Goal: Information Seeking & Learning: Learn about a topic

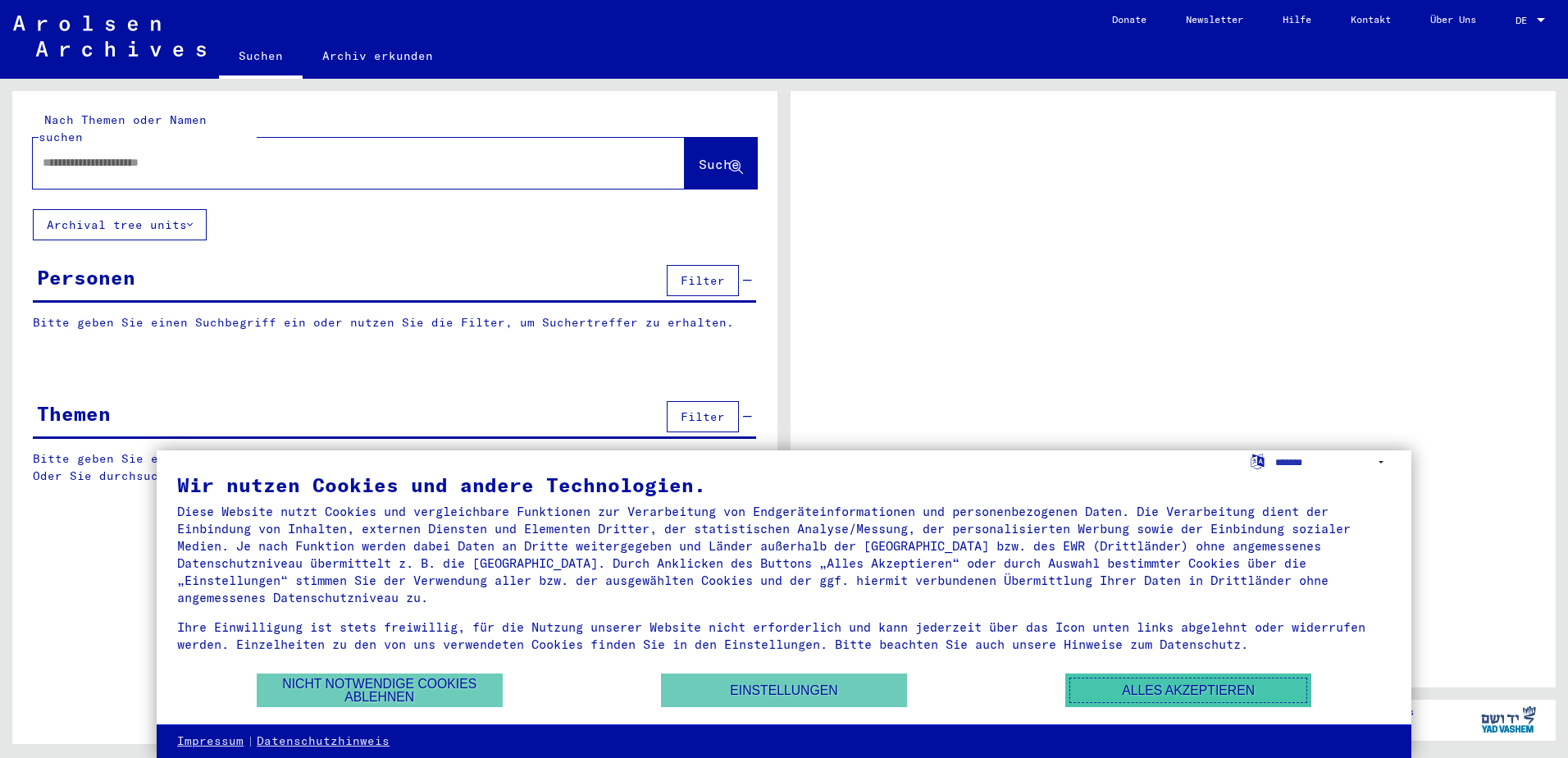
click at [1135, 695] on button "Alles akzeptieren" at bounding box center [1188, 690] width 246 height 34
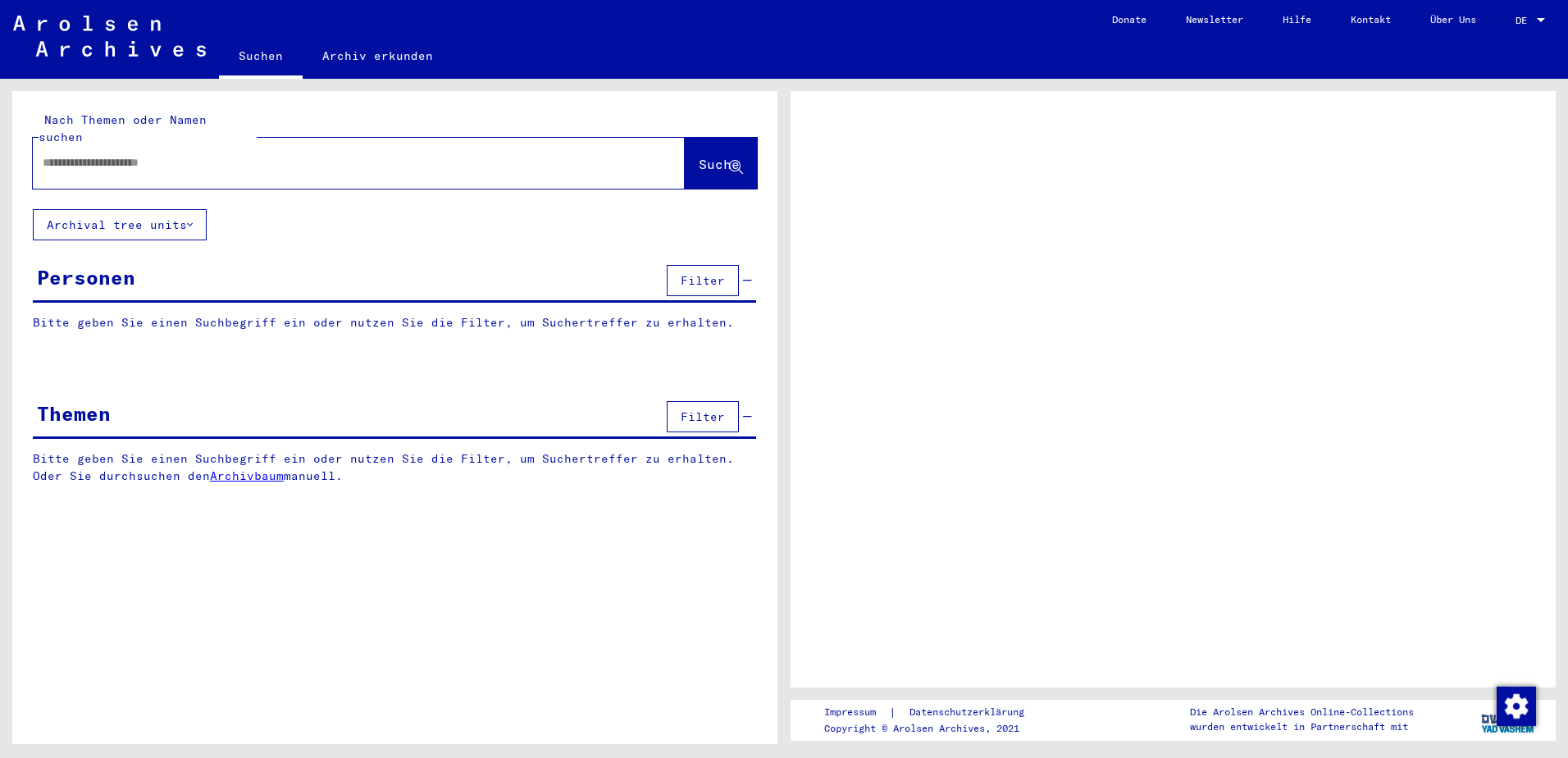
click at [154, 155] on input "text" at bounding box center [344, 163] width 603 height 17
type input "******"
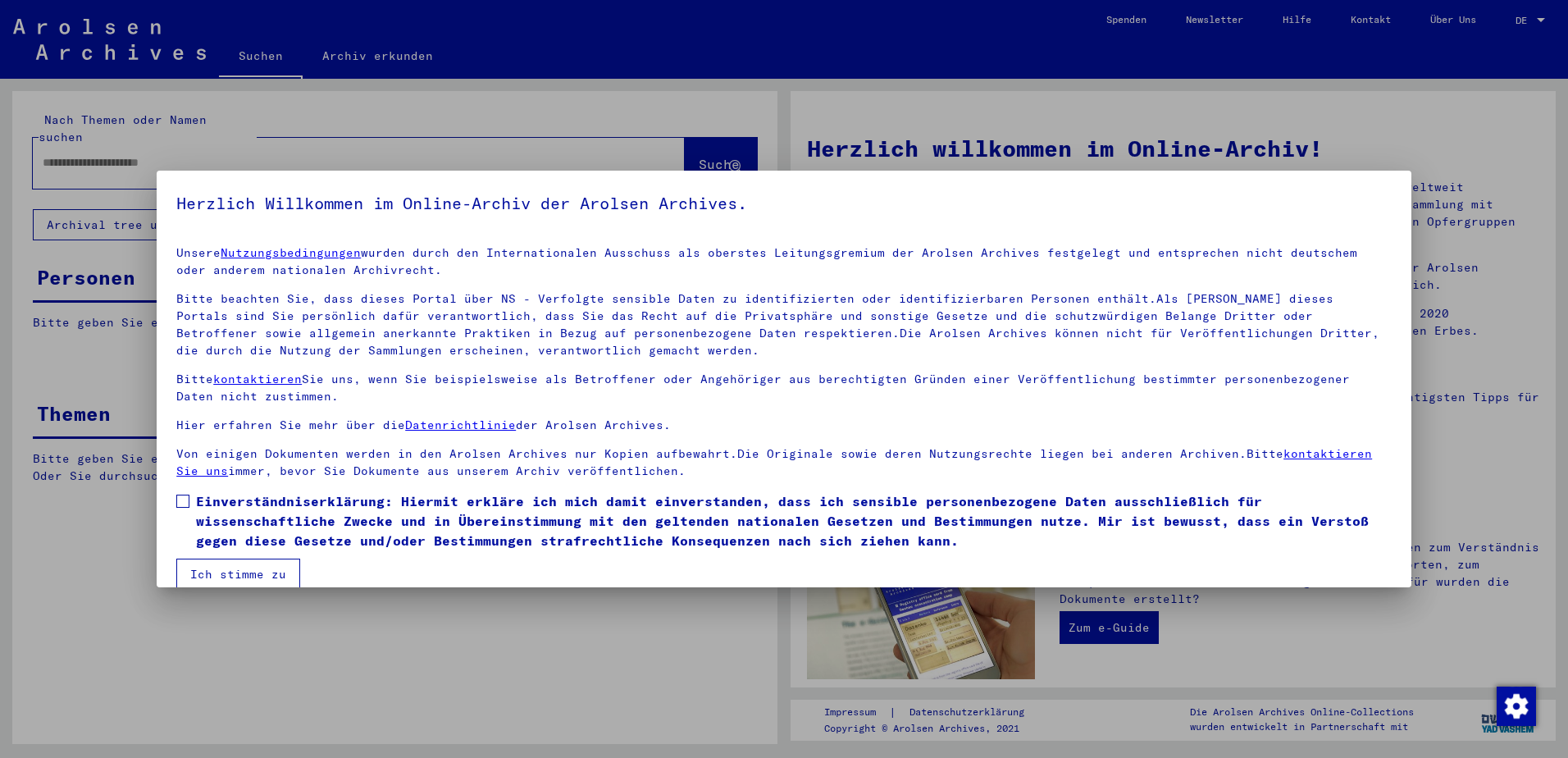
click at [182, 498] on span at bounding box center [182, 501] width 13 height 13
click at [220, 574] on button "Ich stimme zu" at bounding box center [237, 574] width 123 height 31
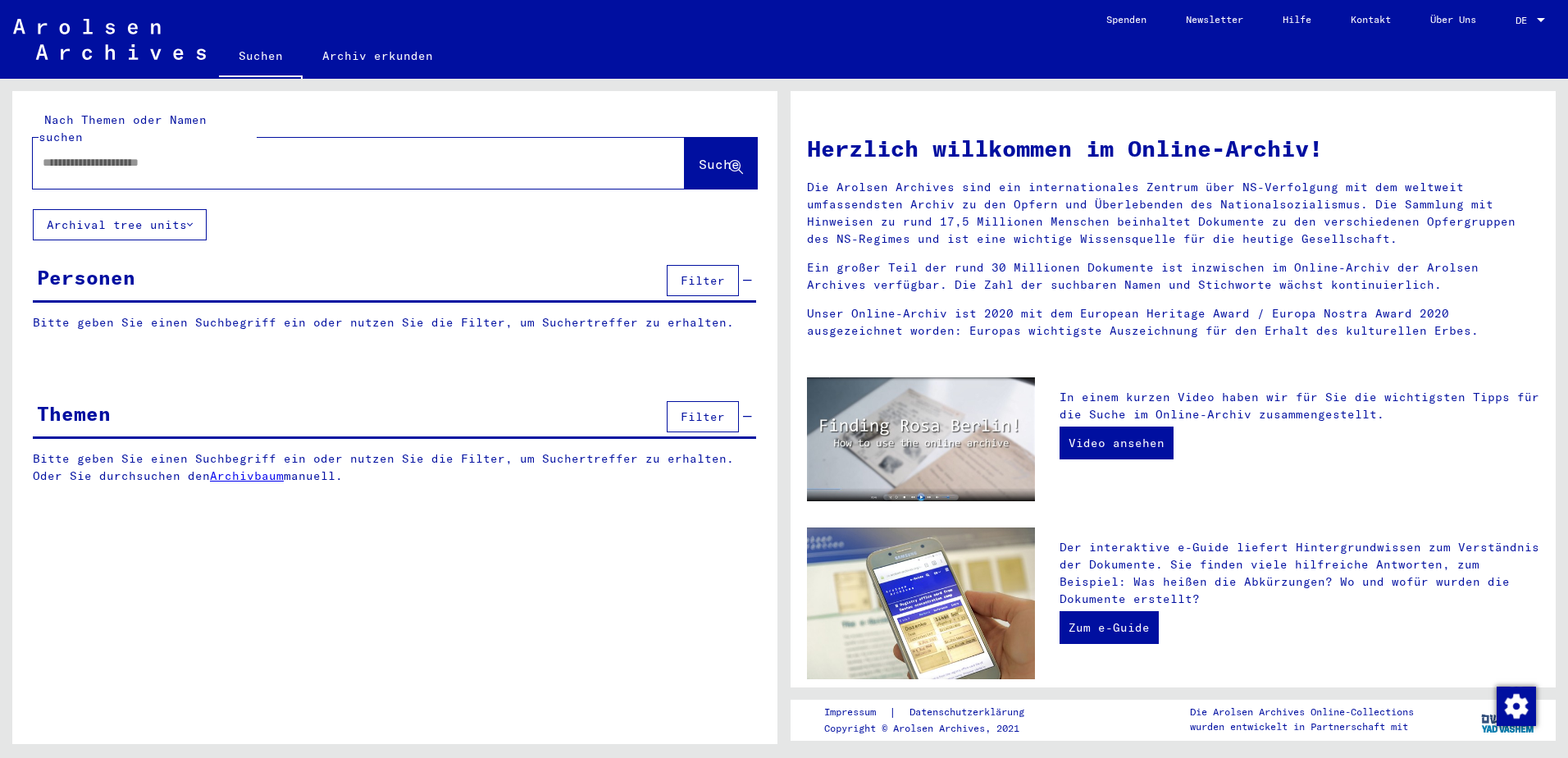
click at [126, 155] on input "text" at bounding box center [338, 163] width 593 height 17
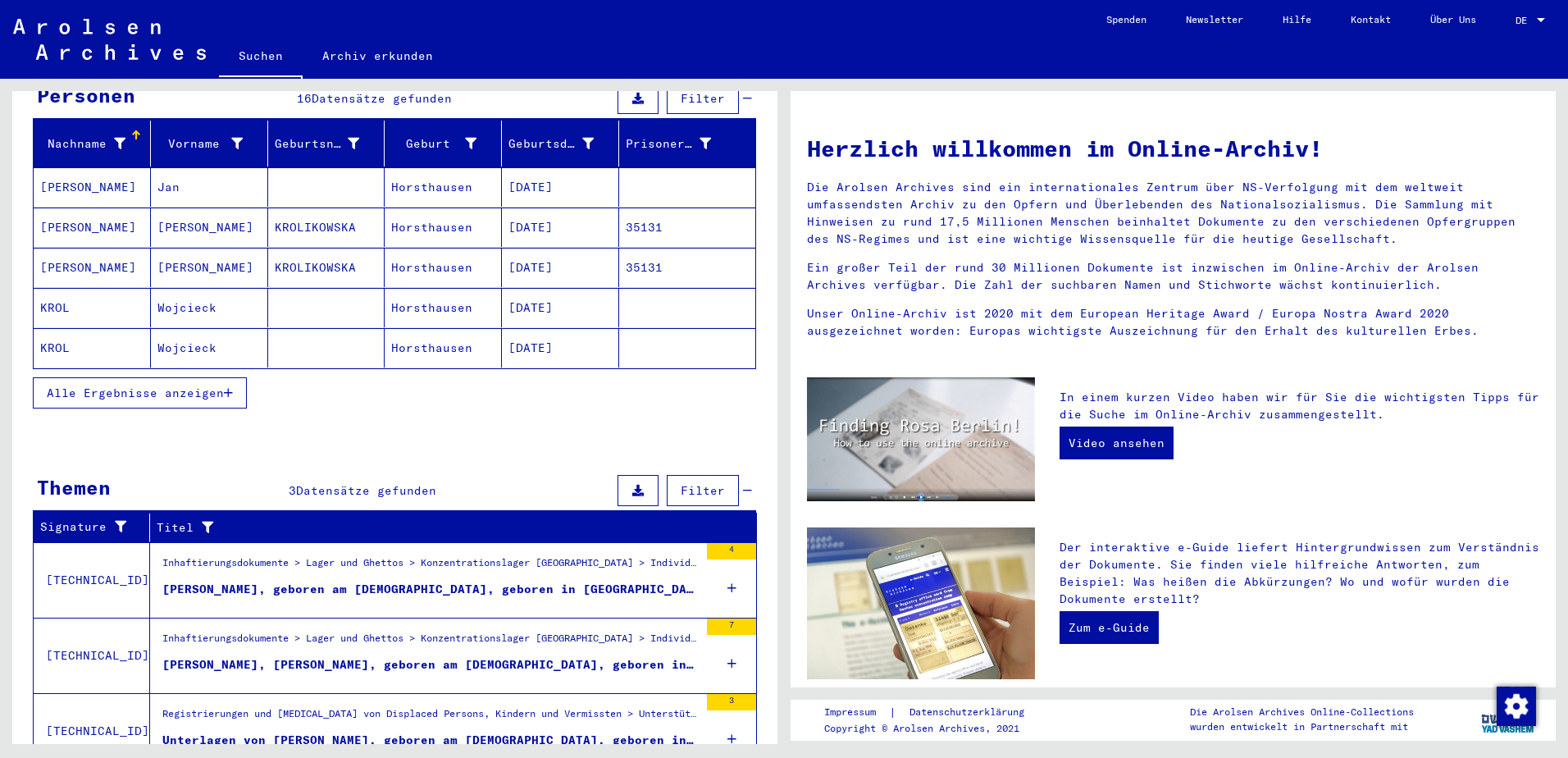
scroll to position [74, 0]
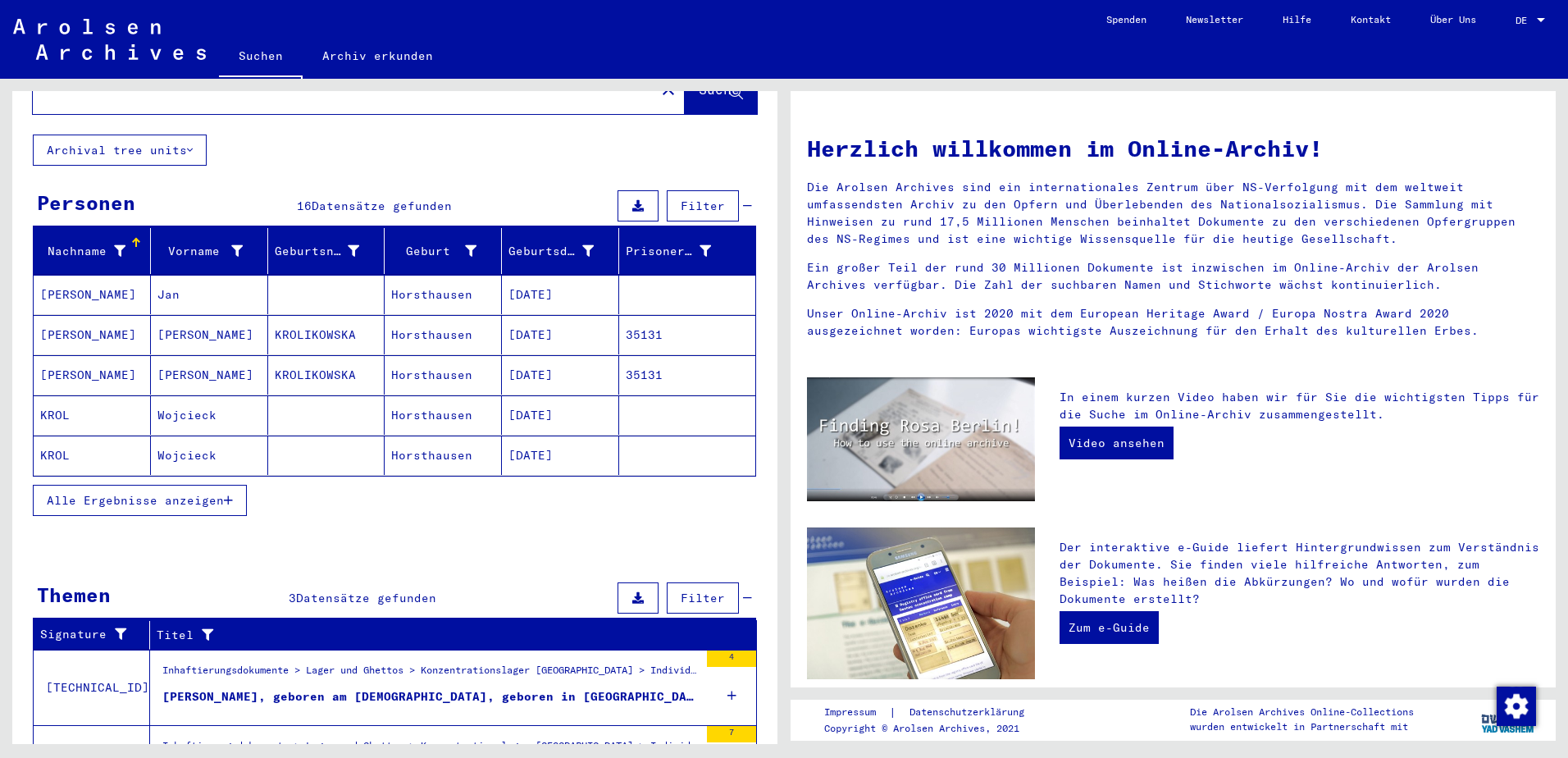
click at [157, 493] on button "Alle Ergebnisse anzeigen" at bounding box center [140, 500] width 214 height 31
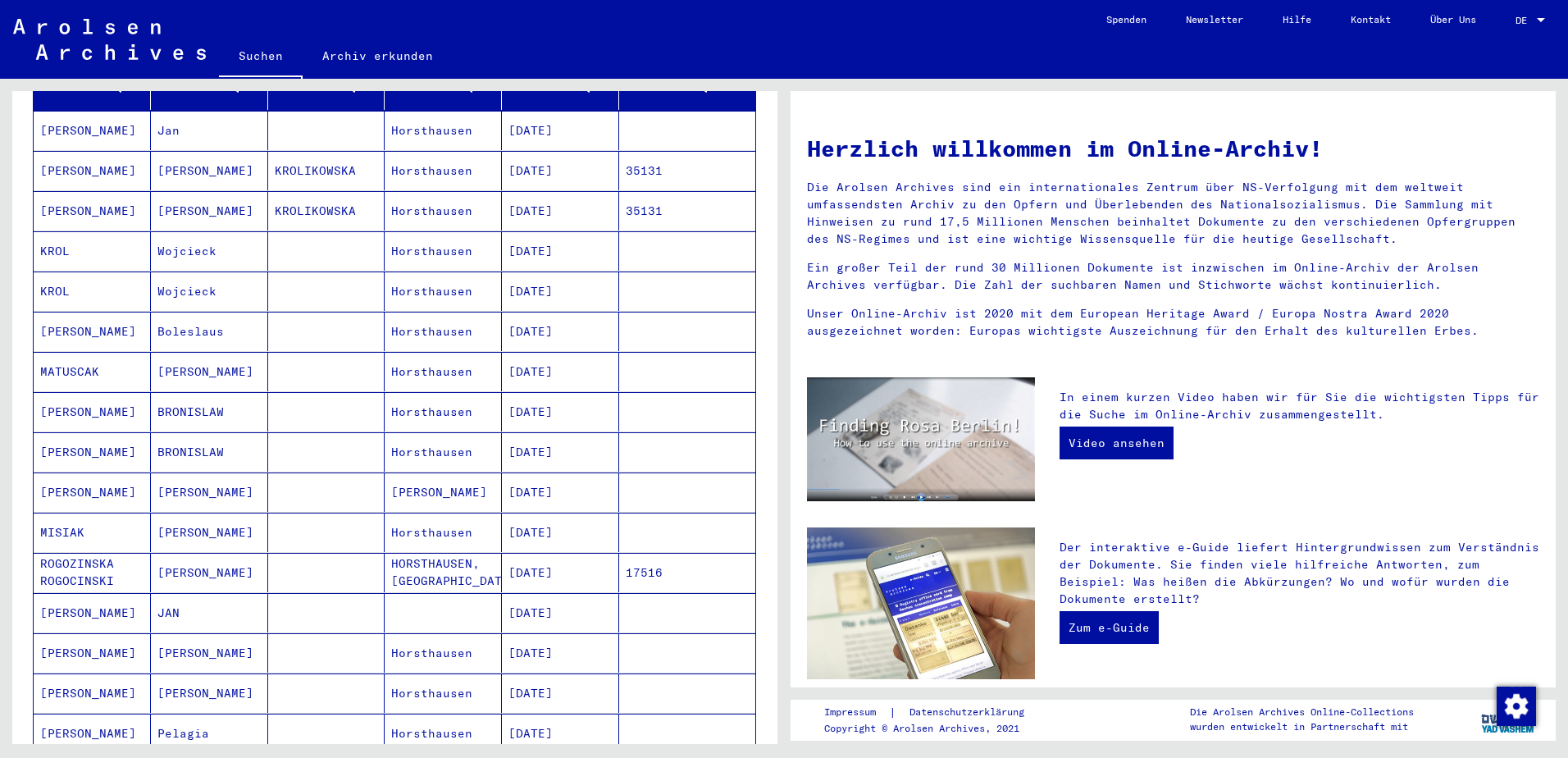
scroll to position [156, 0]
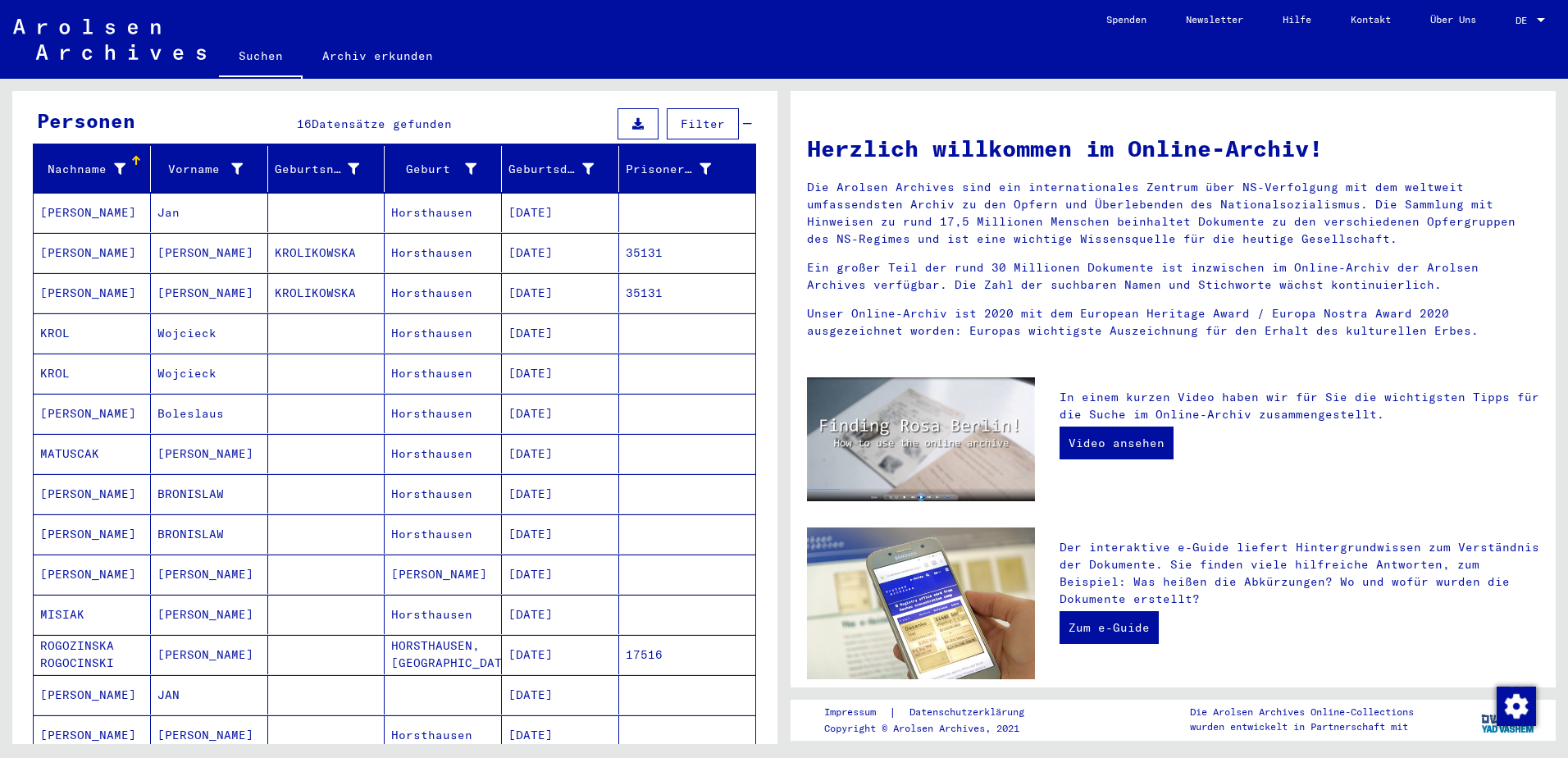
click at [54, 315] on mat-cell "KROL" at bounding box center [92, 333] width 117 height 40
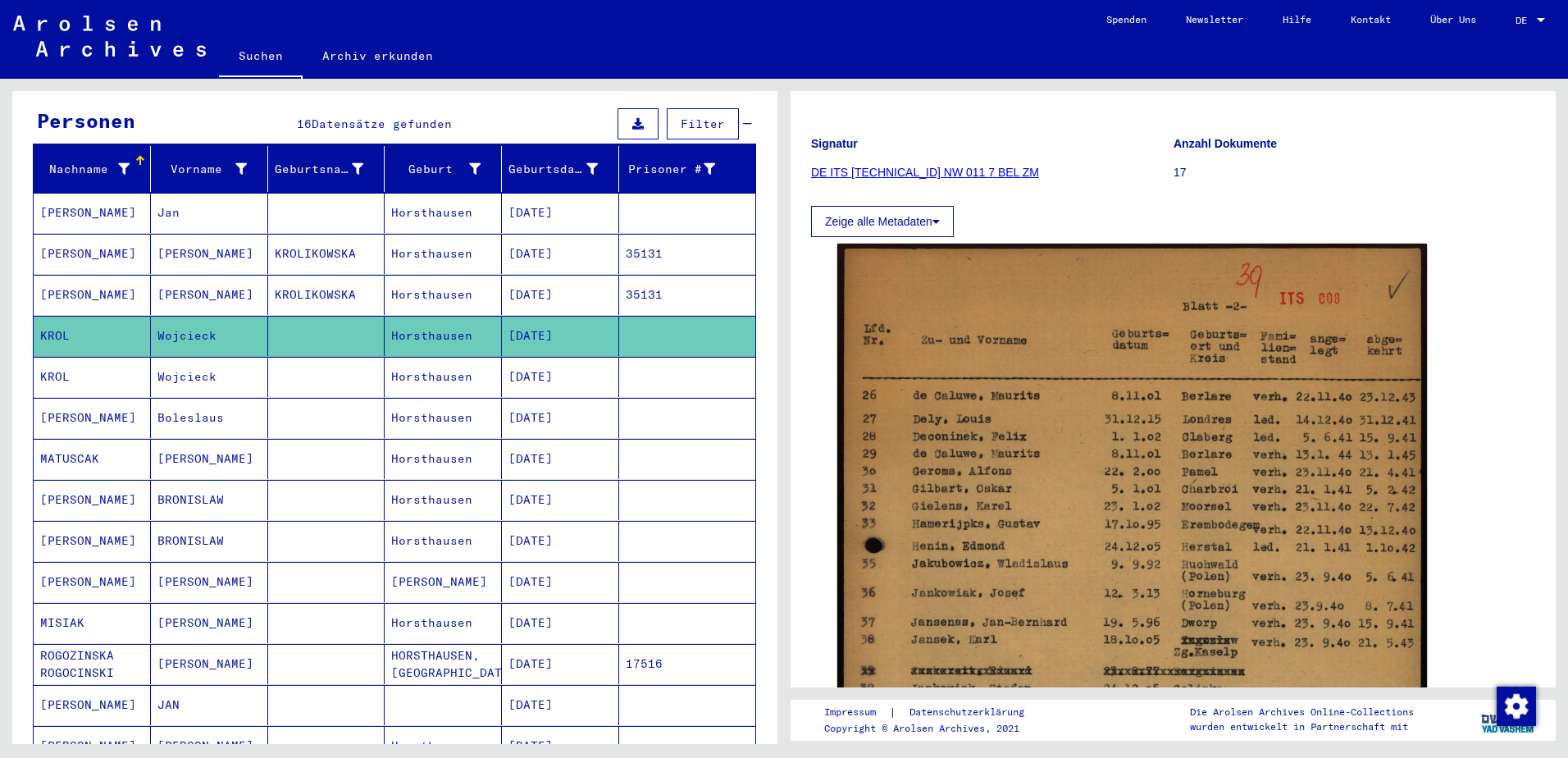
scroll to position [15, 0]
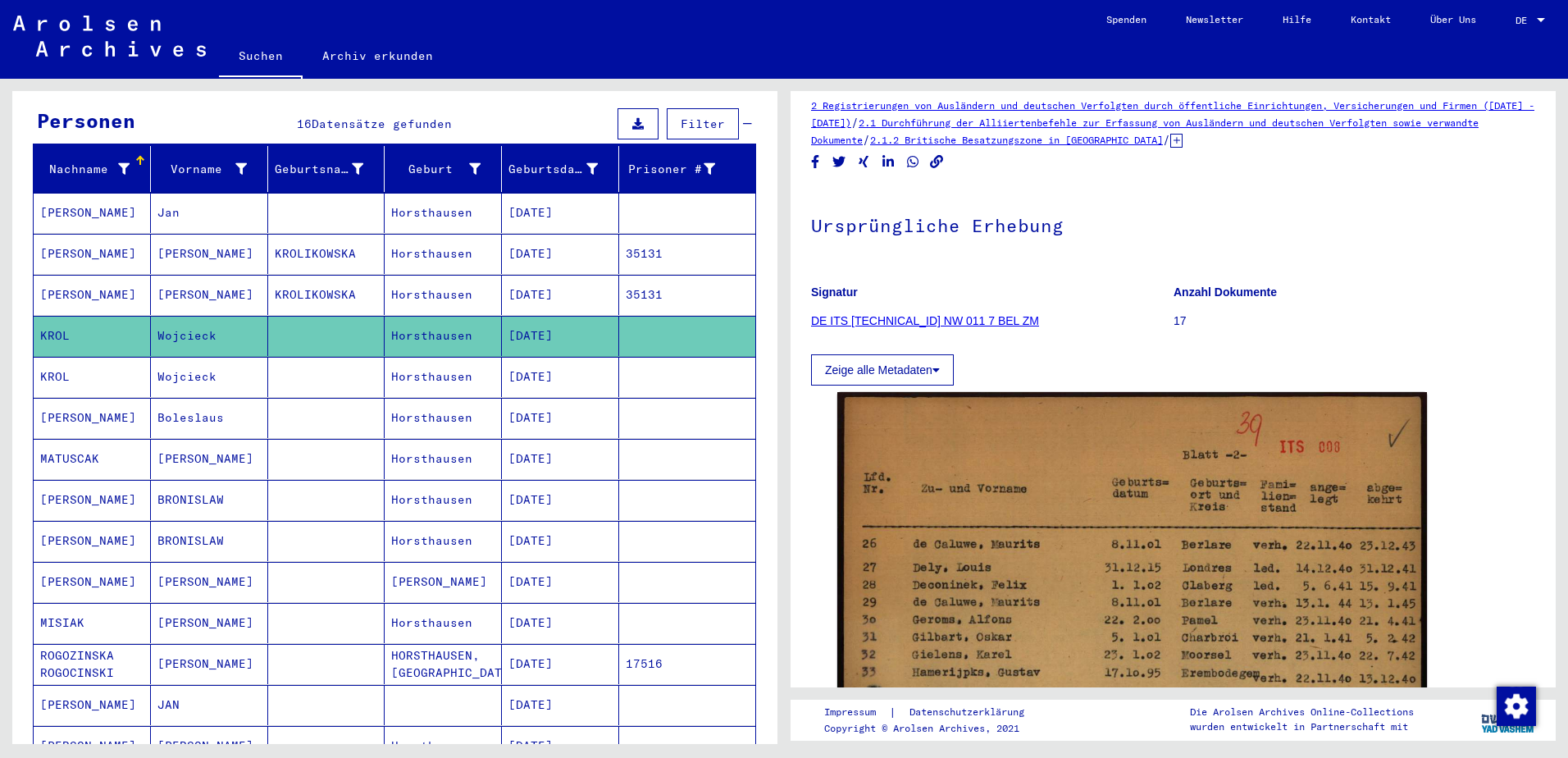
click at [54, 363] on mat-cell "KROL" at bounding box center [92, 376] width 117 height 41
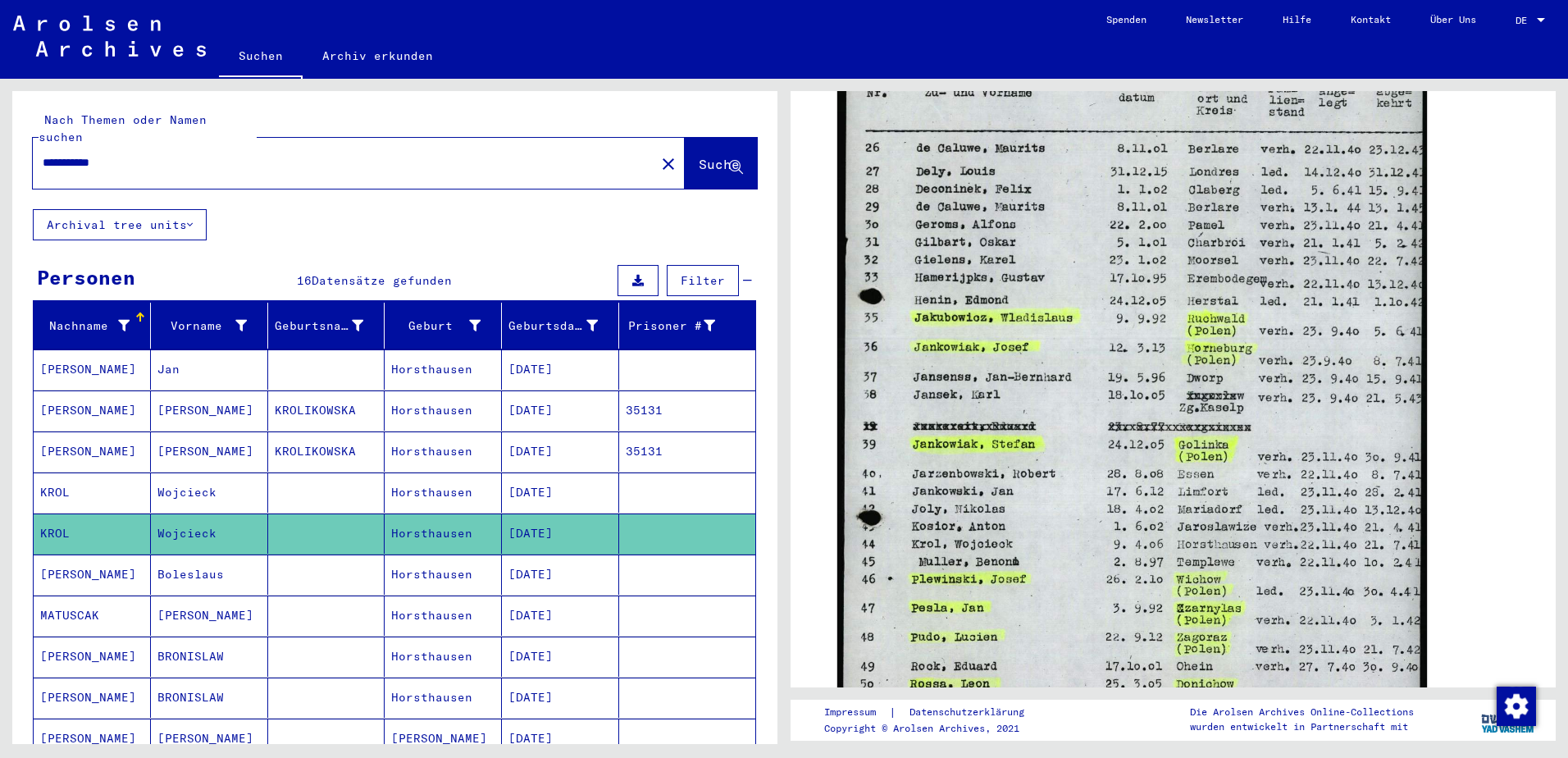
drag, startPoint x: 152, startPoint y: 150, endPoint x: -3, endPoint y: 136, distance: 155.6
click at [0, 136] on html "**********" at bounding box center [784, 379] width 1568 height 758
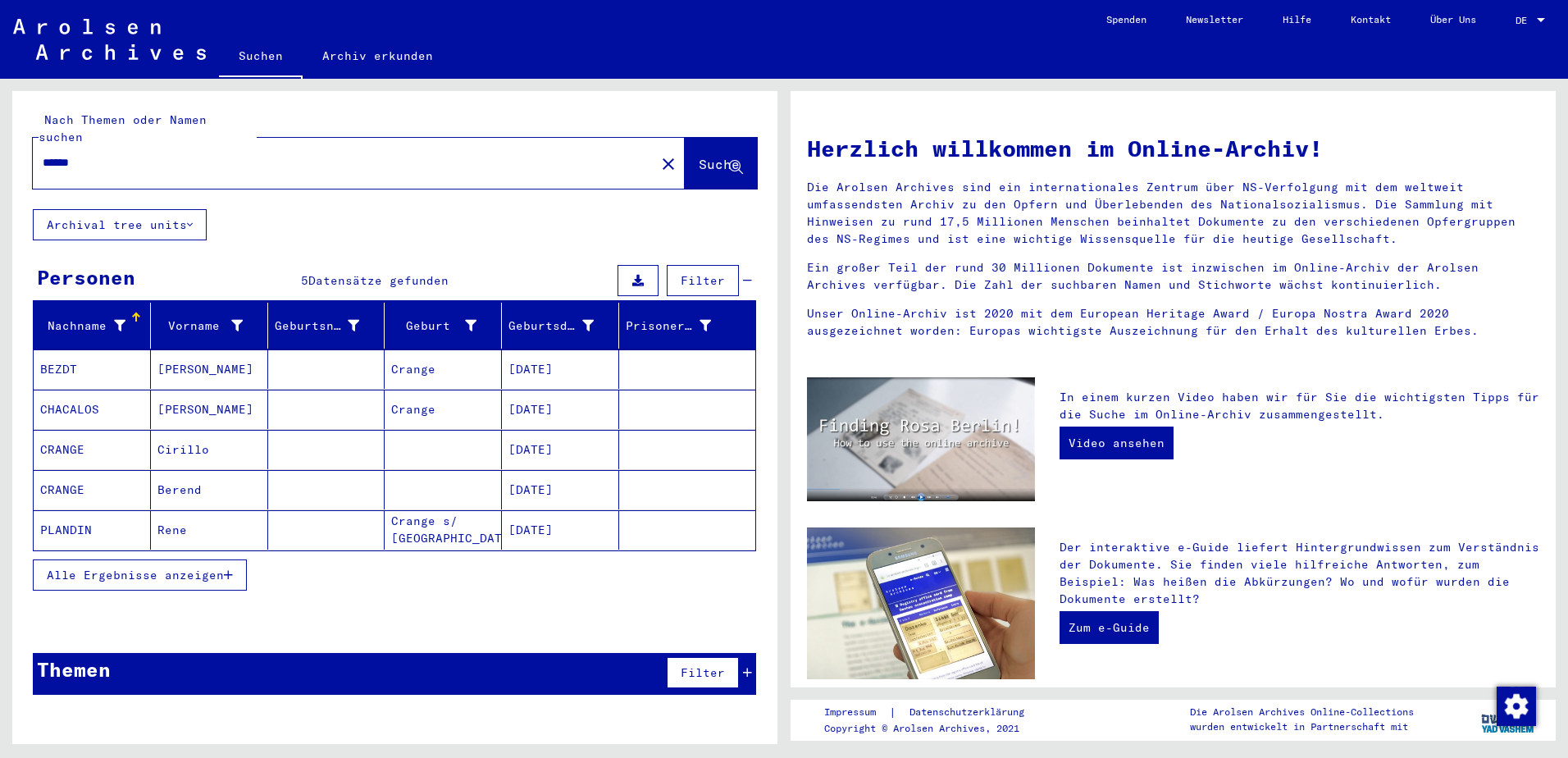
drag, startPoint x: 109, startPoint y: 146, endPoint x: 11, endPoint y: 140, distance: 98.2
click at [11, 140] on div "Nach Themen oder Namen suchen ****** close Suche Archival tree units Personen 5…" at bounding box center [392, 411] width 784 height 665
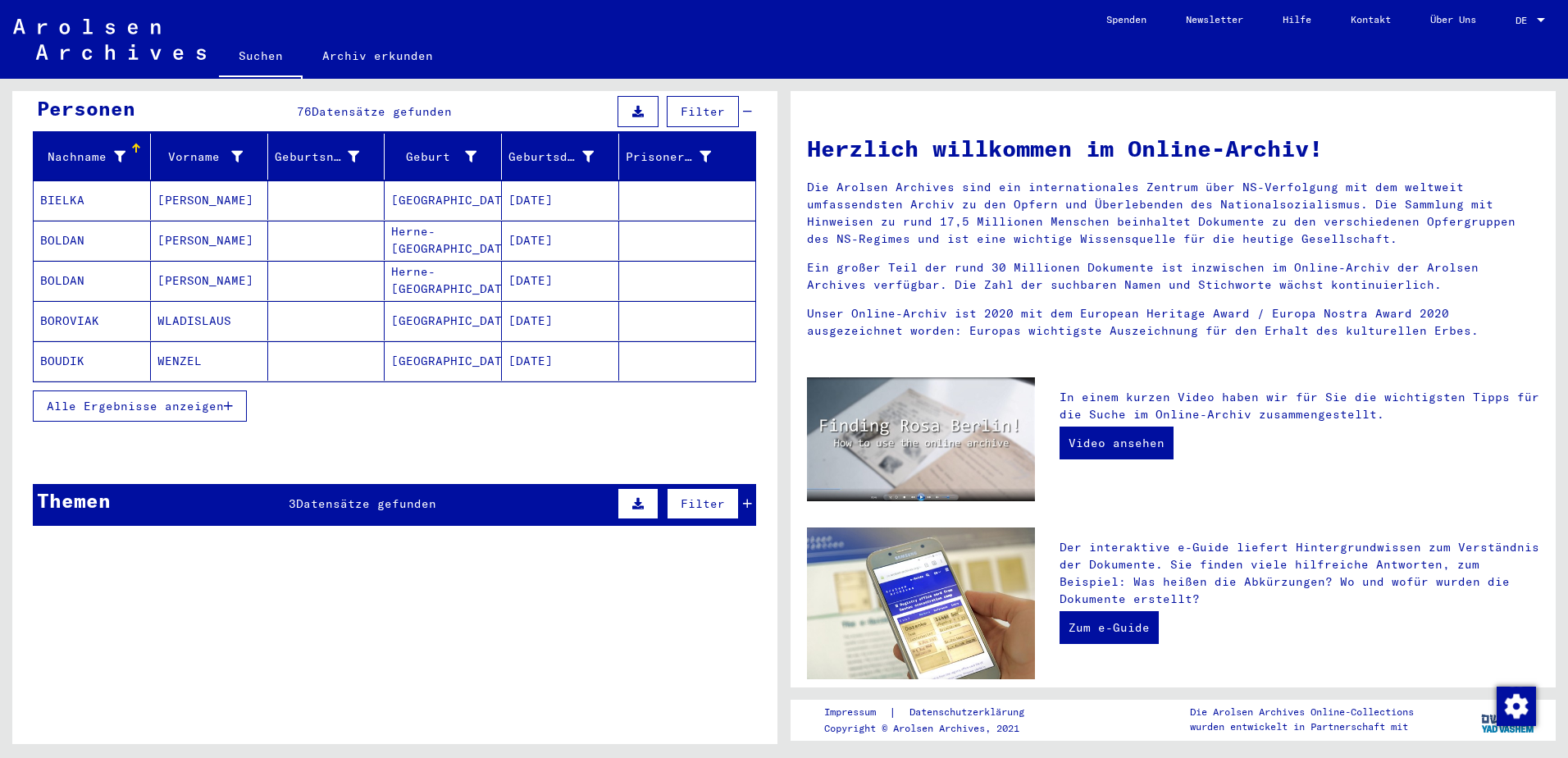
scroll to position [143, 0]
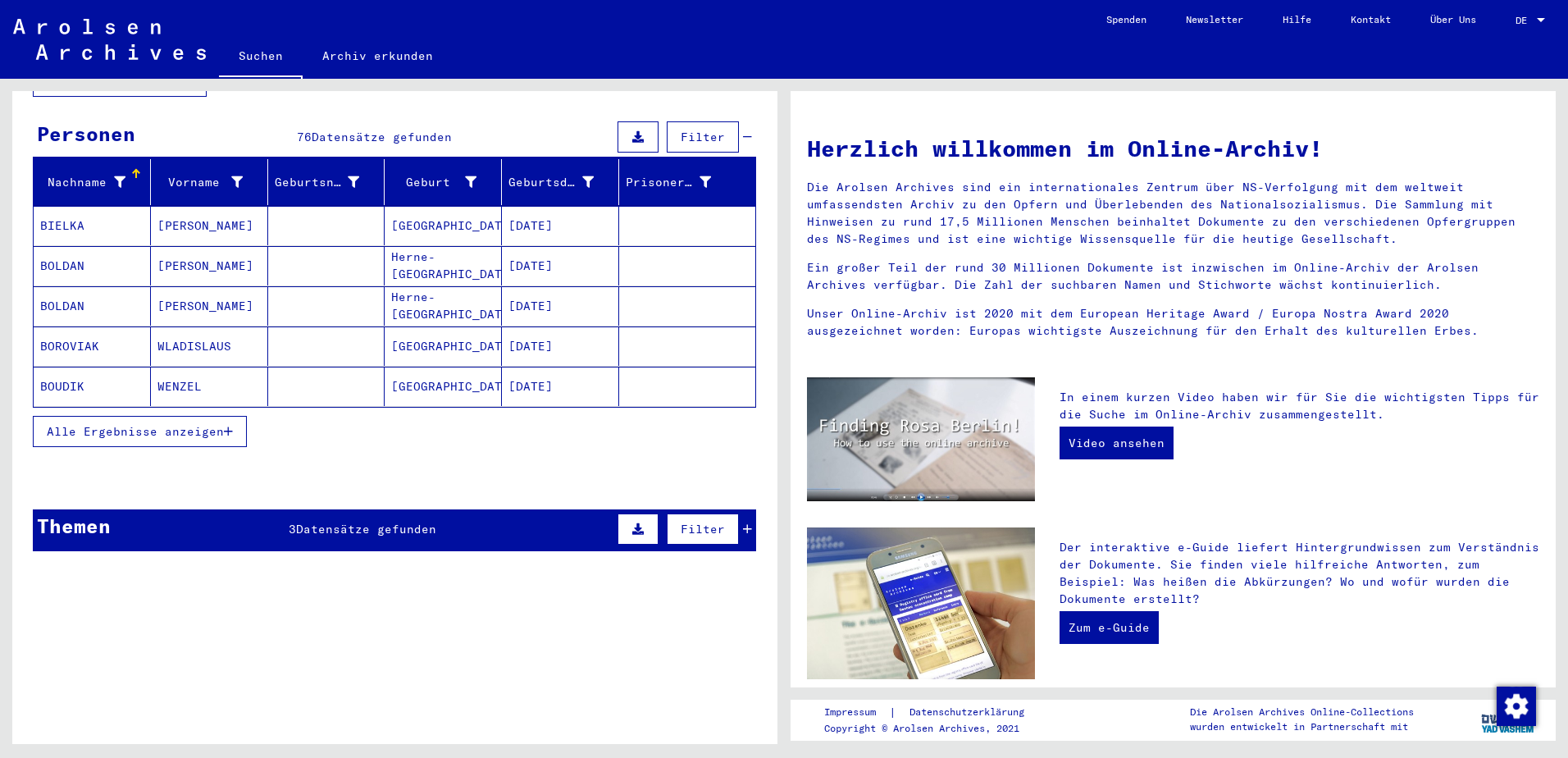
click at [368, 521] on span "Datensätze gefunden" at bounding box center [366, 528] width 140 height 15
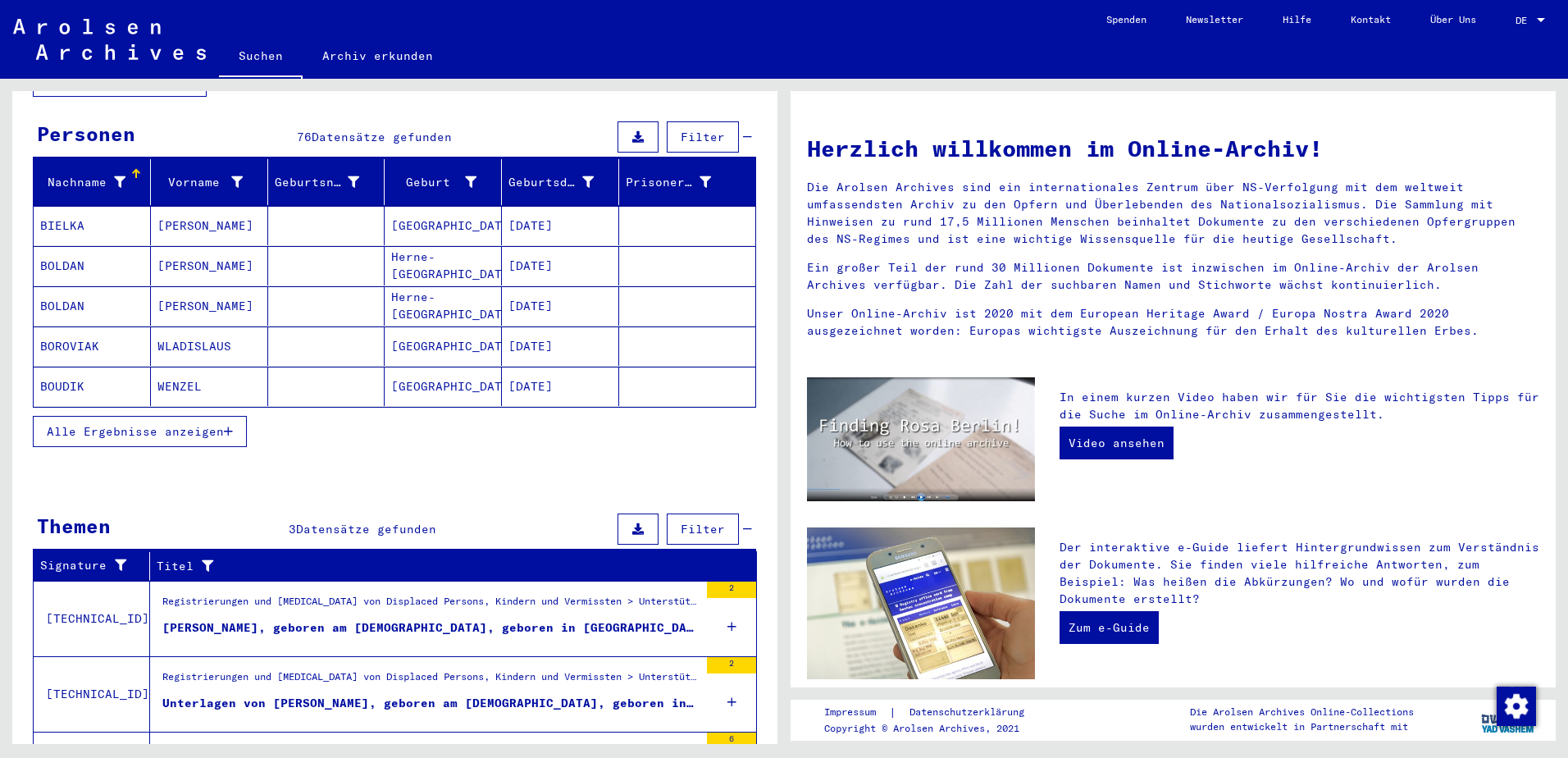
scroll to position [225, 0]
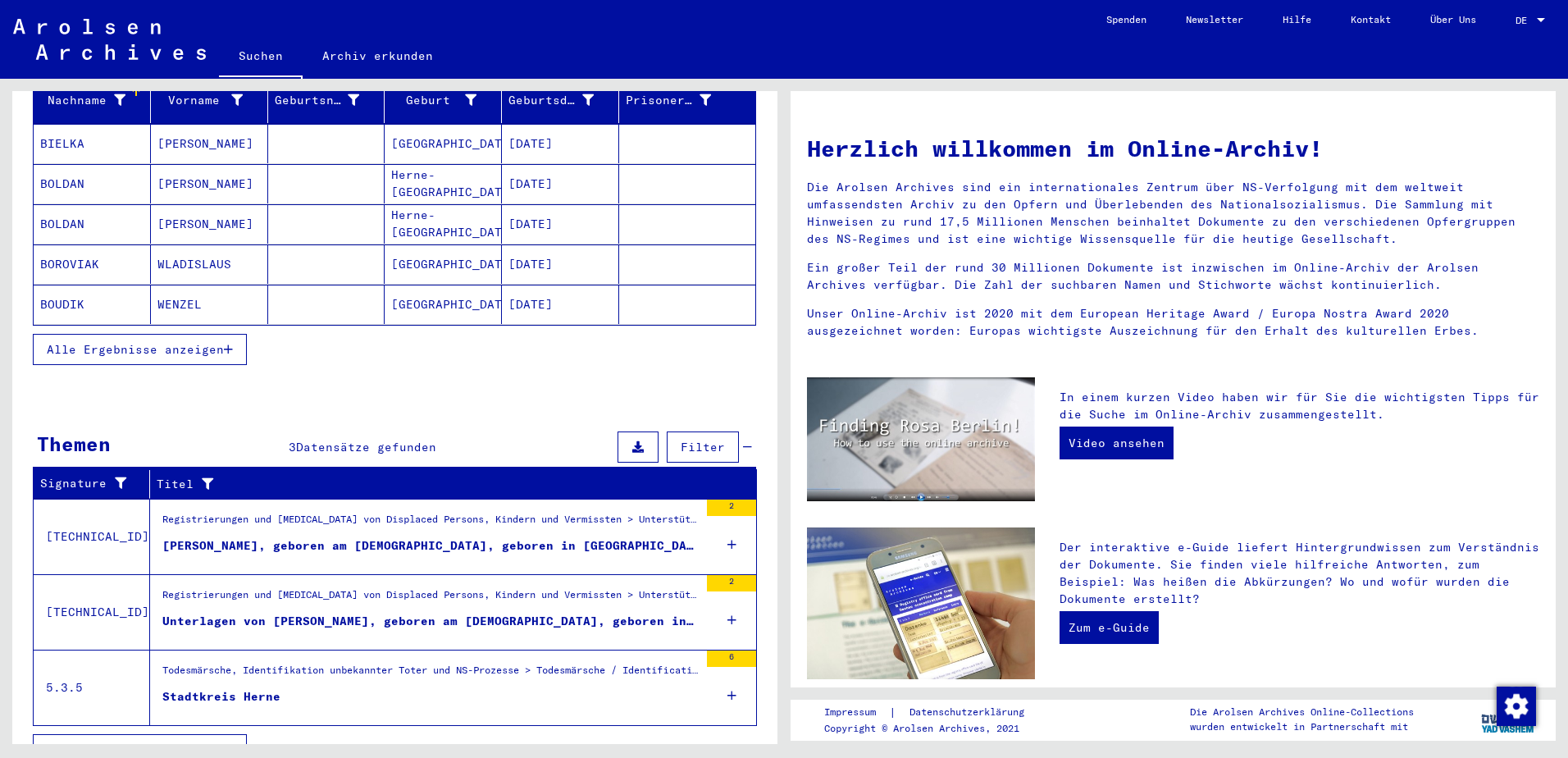
click at [233, 688] on div "Stadtkreis Herne" at bounding box center [221, 697] width 118 height 17
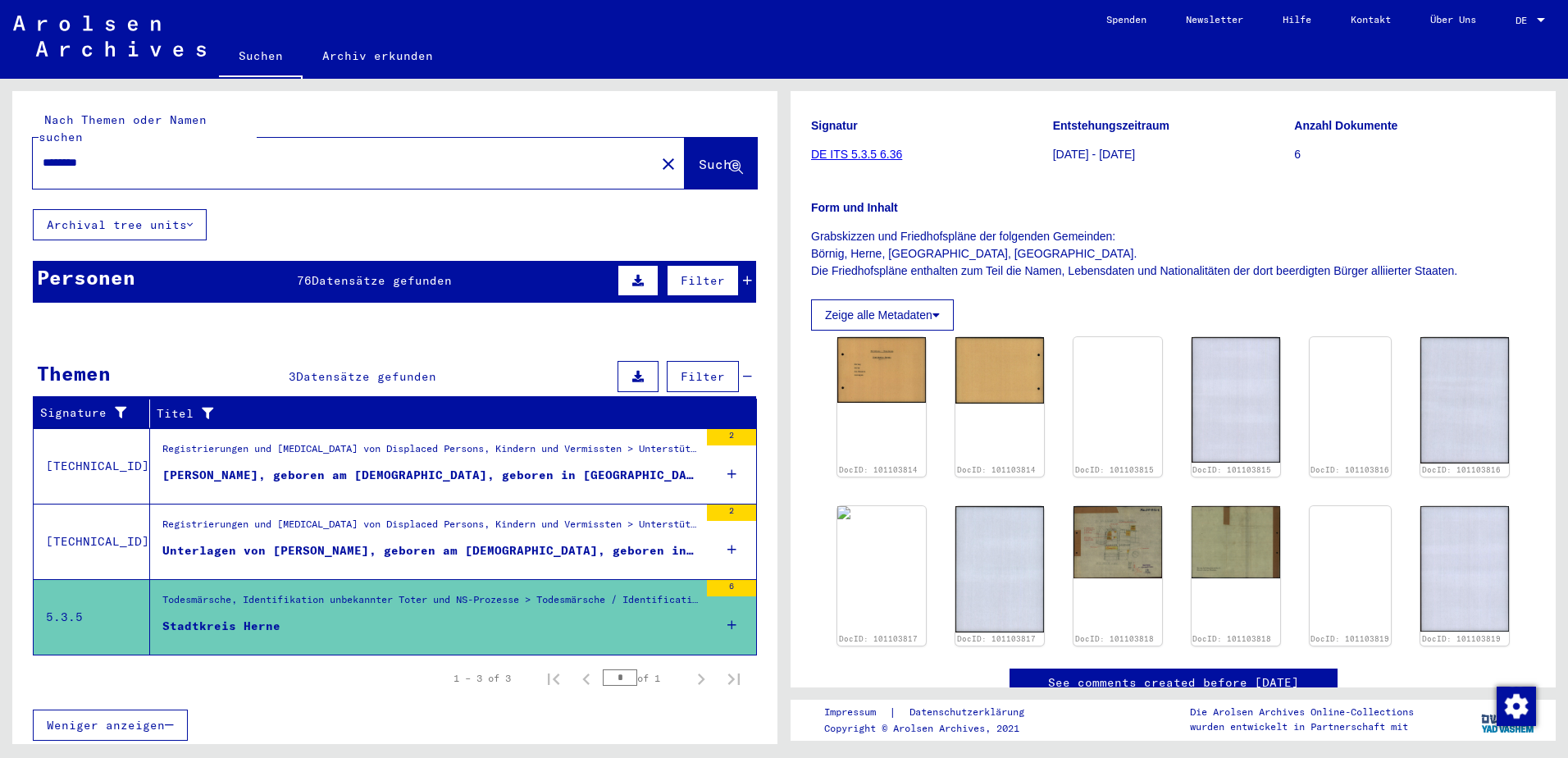
scroll to position [246, 0]
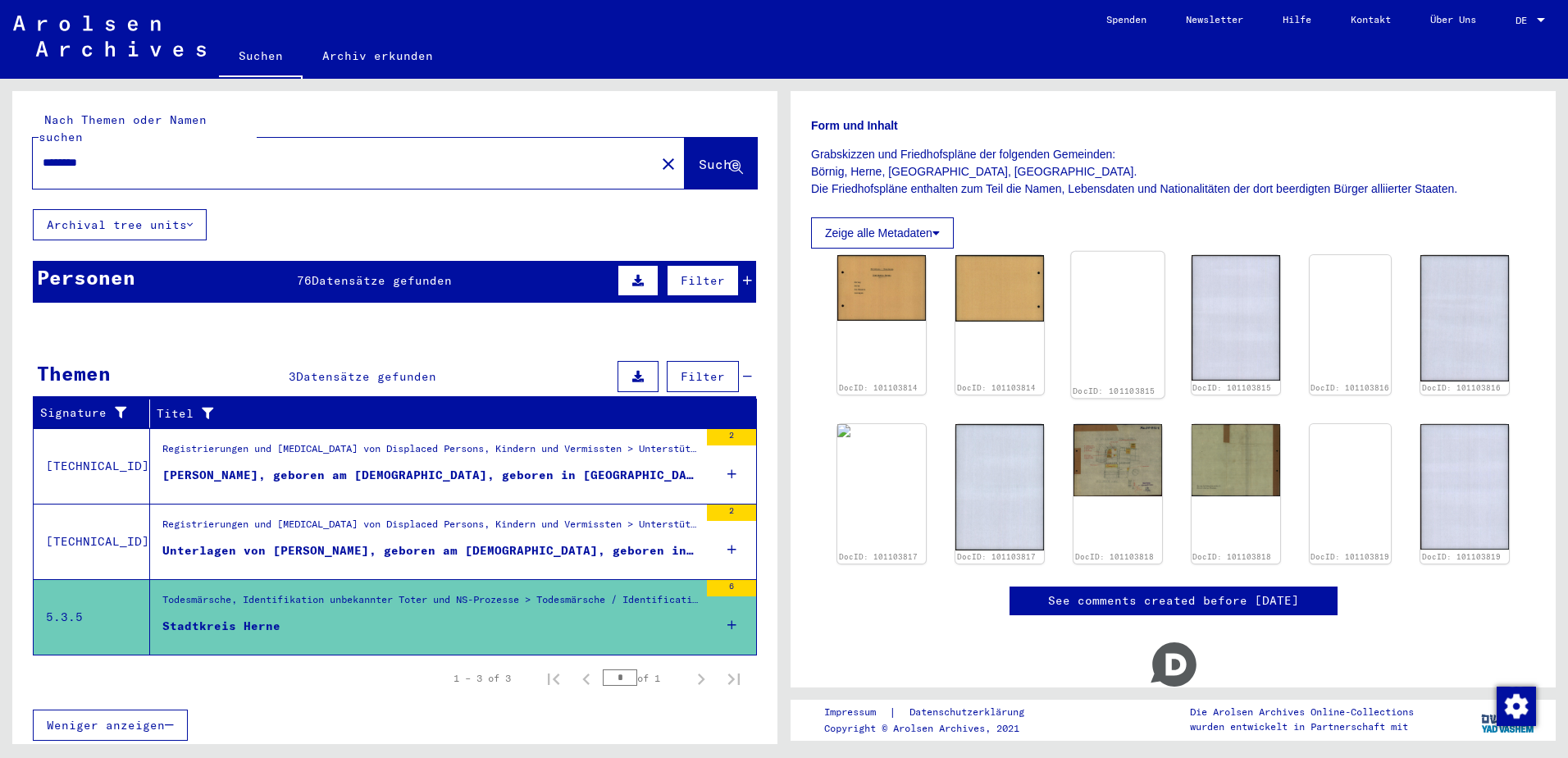
click at [1103, 252] on img at bounding box center [1116, 252] width 92 height 0
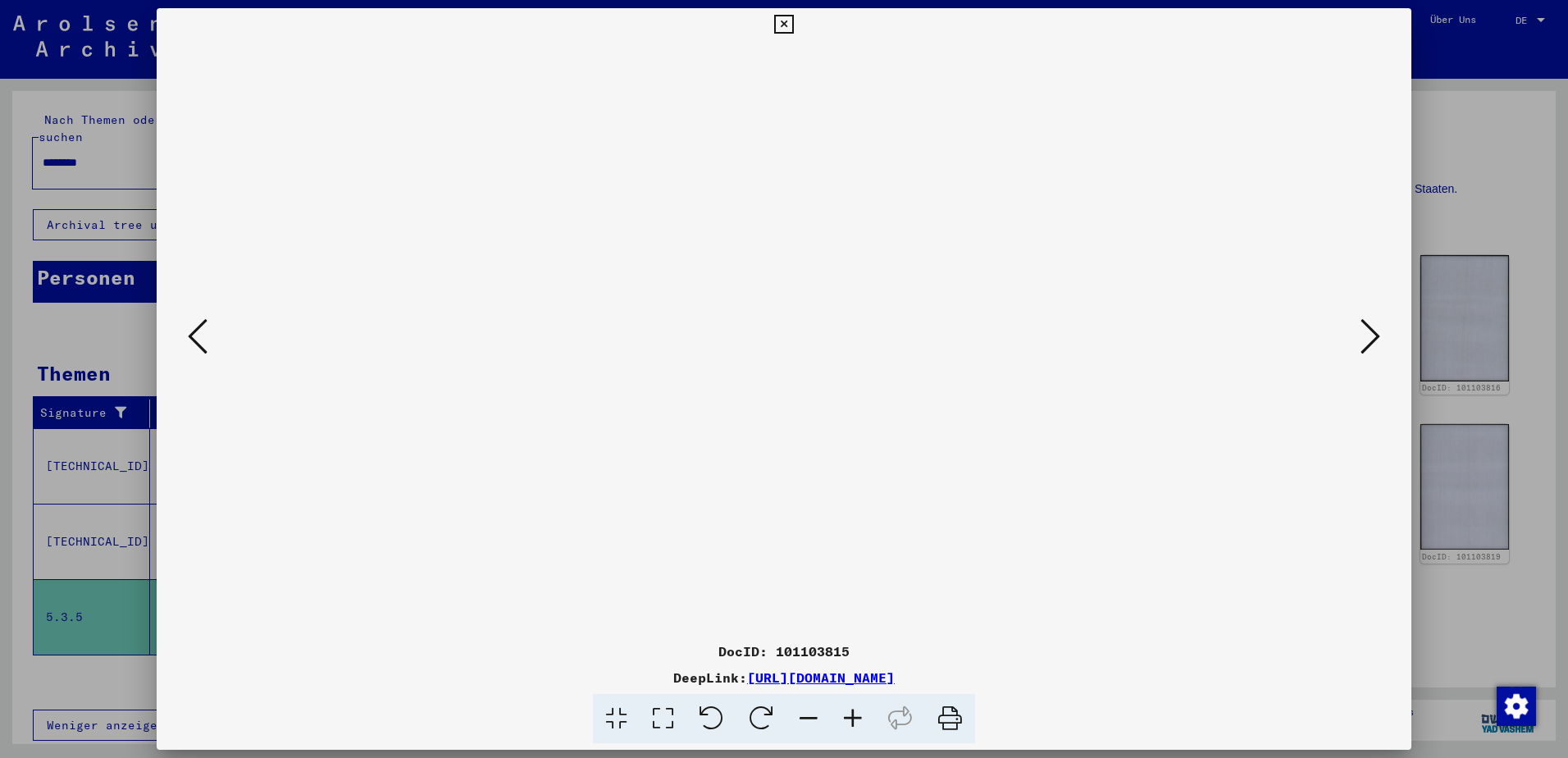
drag, startPoint x: 858, startPoint y: 728, endPoint x: 845, endPoint y: 726, distance: 13.2
click at [857, 728] on icon at bounding box center [852, 718] width 44 height 50
click at [847, 725] on icon at bounding box center [852, 718] width 44 height 50
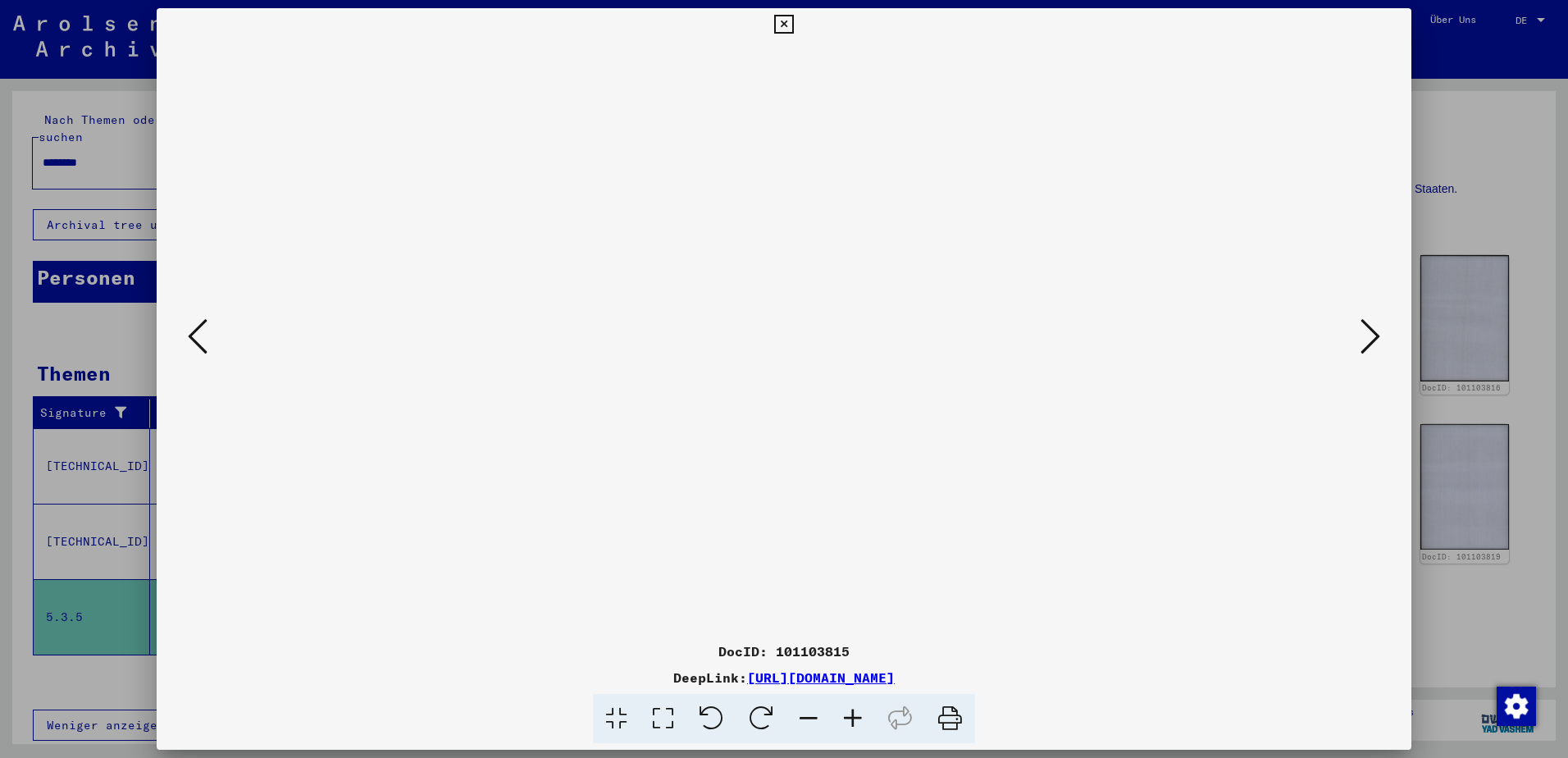
click at [847, 725] on icon at bounding box center [852, 718] width 44 height 50
click at [847, 724] on icon at bounding box center [852, 718] width 44 height 50
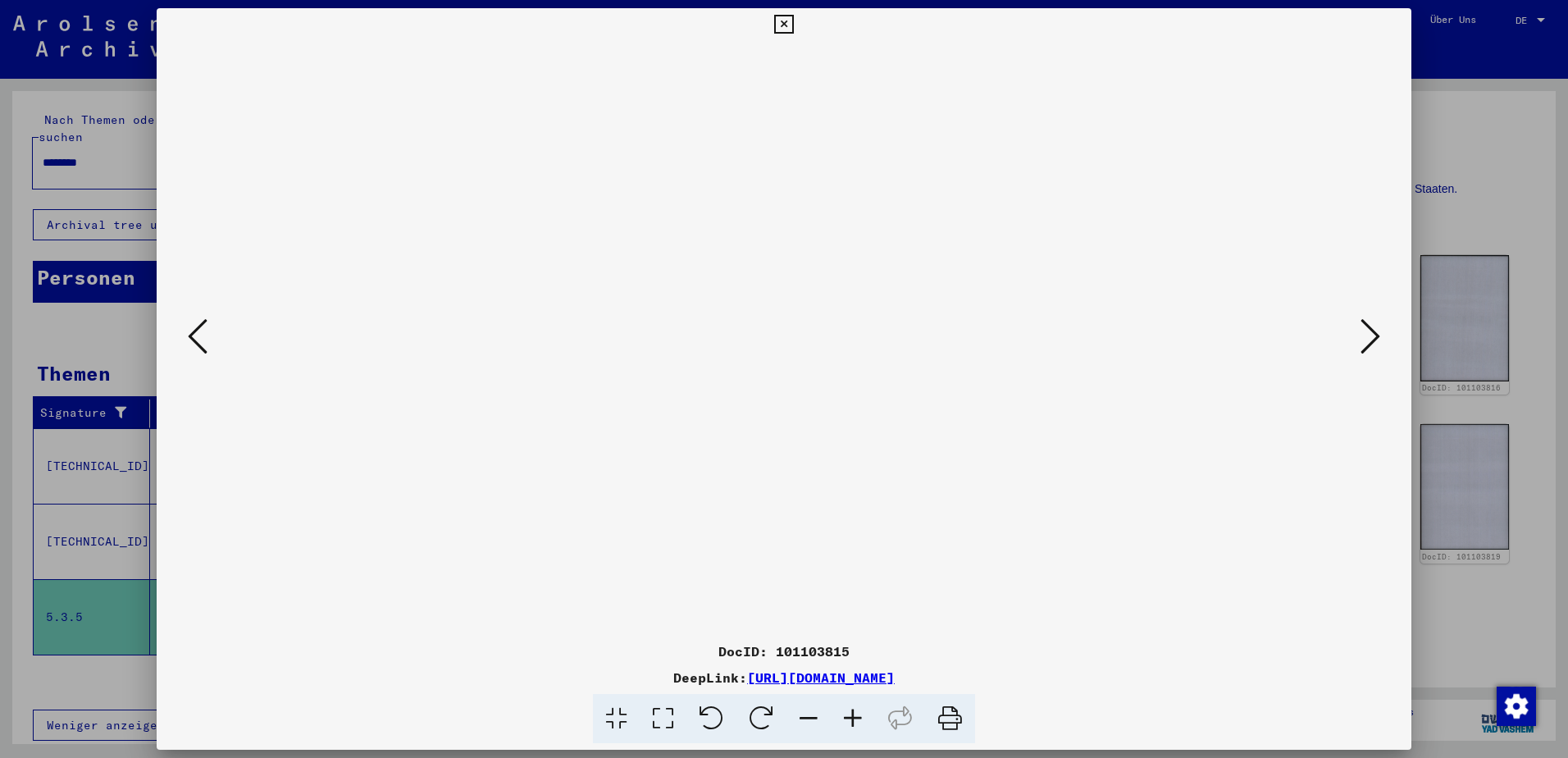
click at [848, 723] on icon at bounding box center [852, 718] width 44 height 50
drag, startPoint x: 983, startPoint y: 400, endPoint x: 988, endPoint y: 281, distance: 119.1
click at [784, 281] on img at bounding box center [784, 542] width 0 height 1003
drag, startPoint x: 950, startPoint y: 304, endPoint x: 939, endPoint y: 204, distance: 100.6
click at [784, 204] on img at bounding box center [784, 542] width 0 height 1003
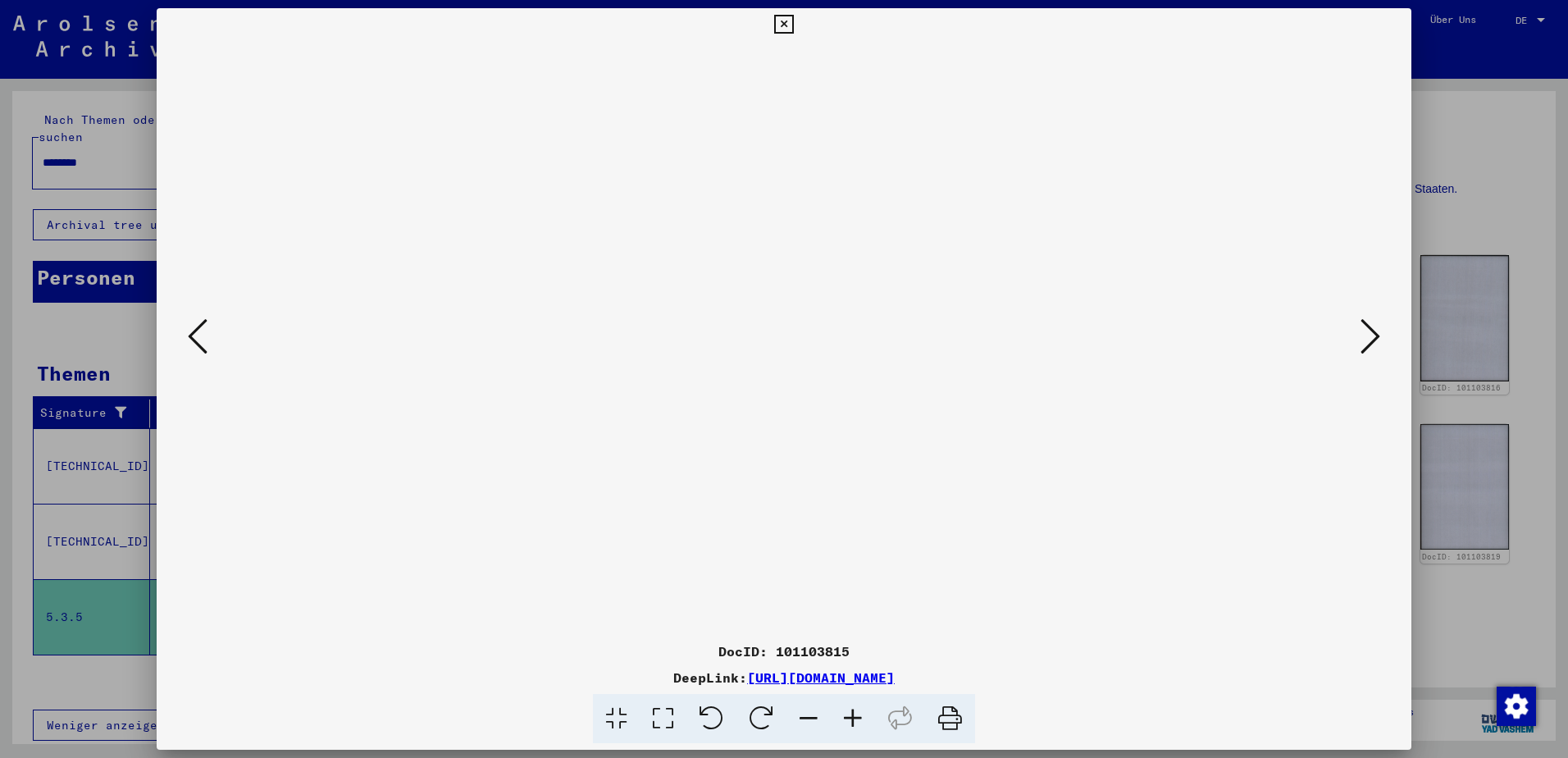
scroll to position [261, 0]
drag, startPoint x: 934, startPoint y: 193, endPoint x: 889, endPoint y: 304, distance: 119.8
click at [784, 304] on img at bounding box center [784, 542] width 0 height 1003
click at [785, 21] on icon at bounding box center [784, 24] width 19 height 20
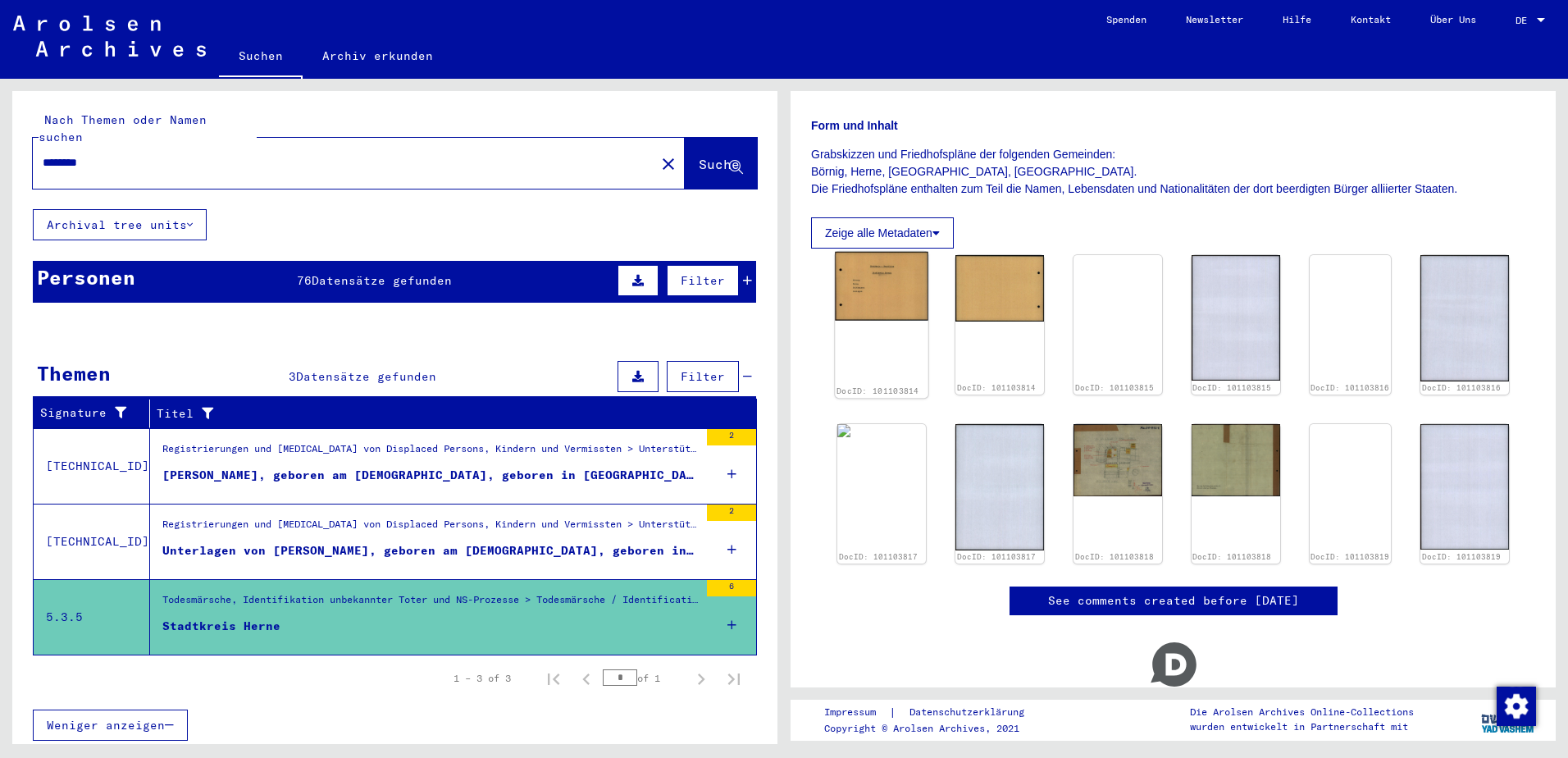
click at [892, 297] on img at bounding box center [881, 287] width 92 height 69
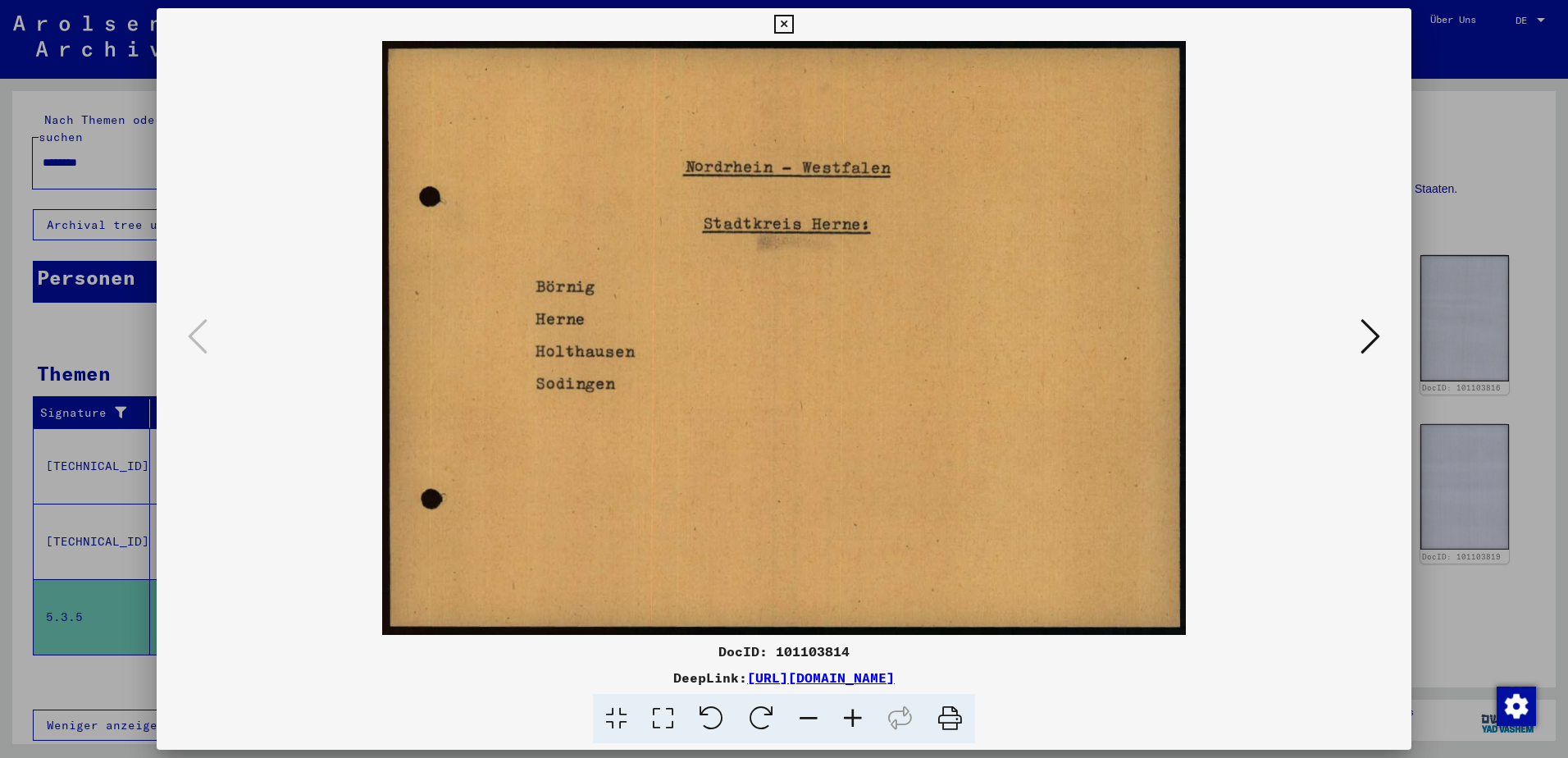
click at [1370, 338] on icon at bounding box center [1370, 337] width 20 height 40
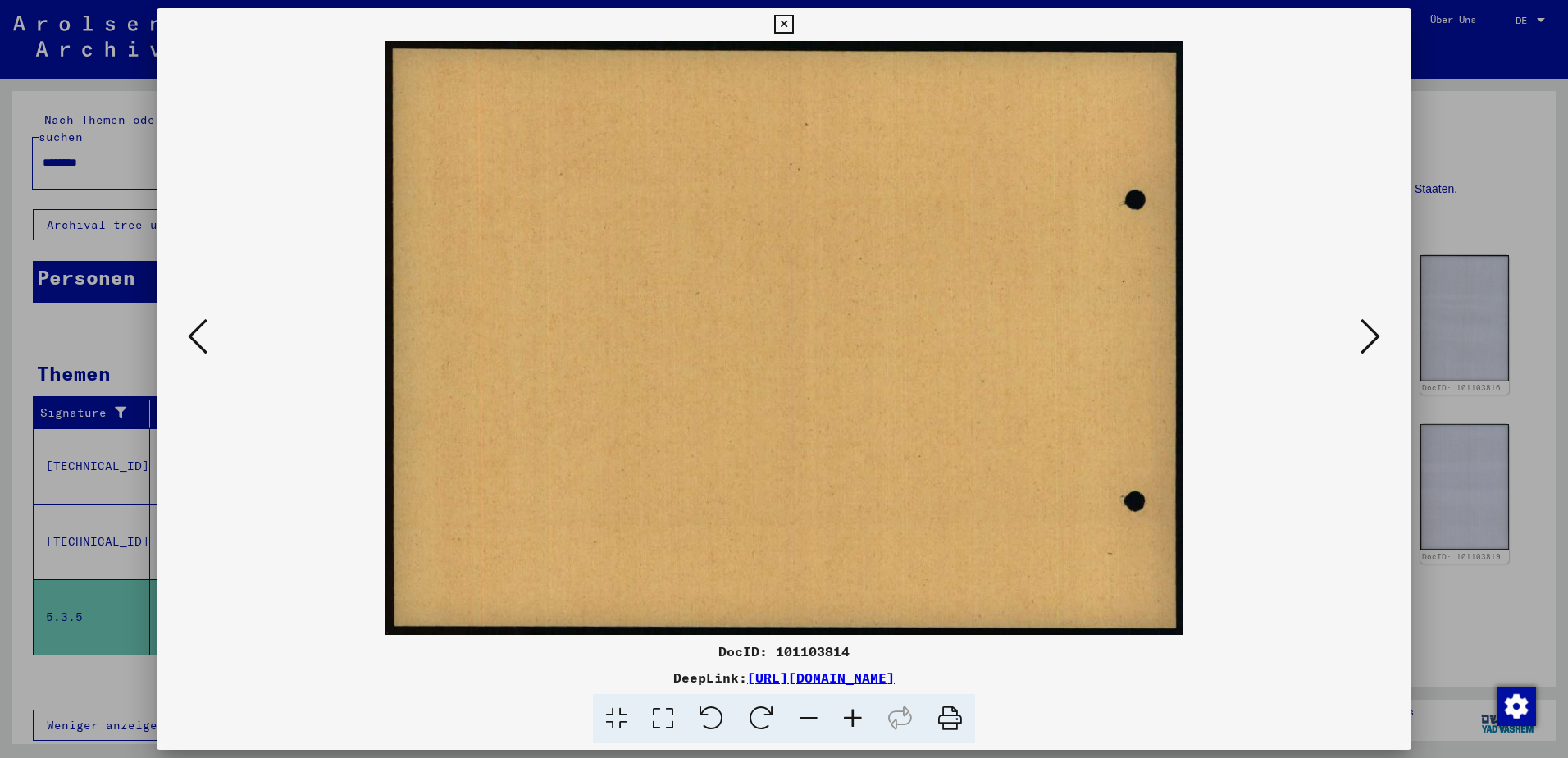
click at [1370, 338] on icon at bounding box center [1370, 337] width 20 height 40
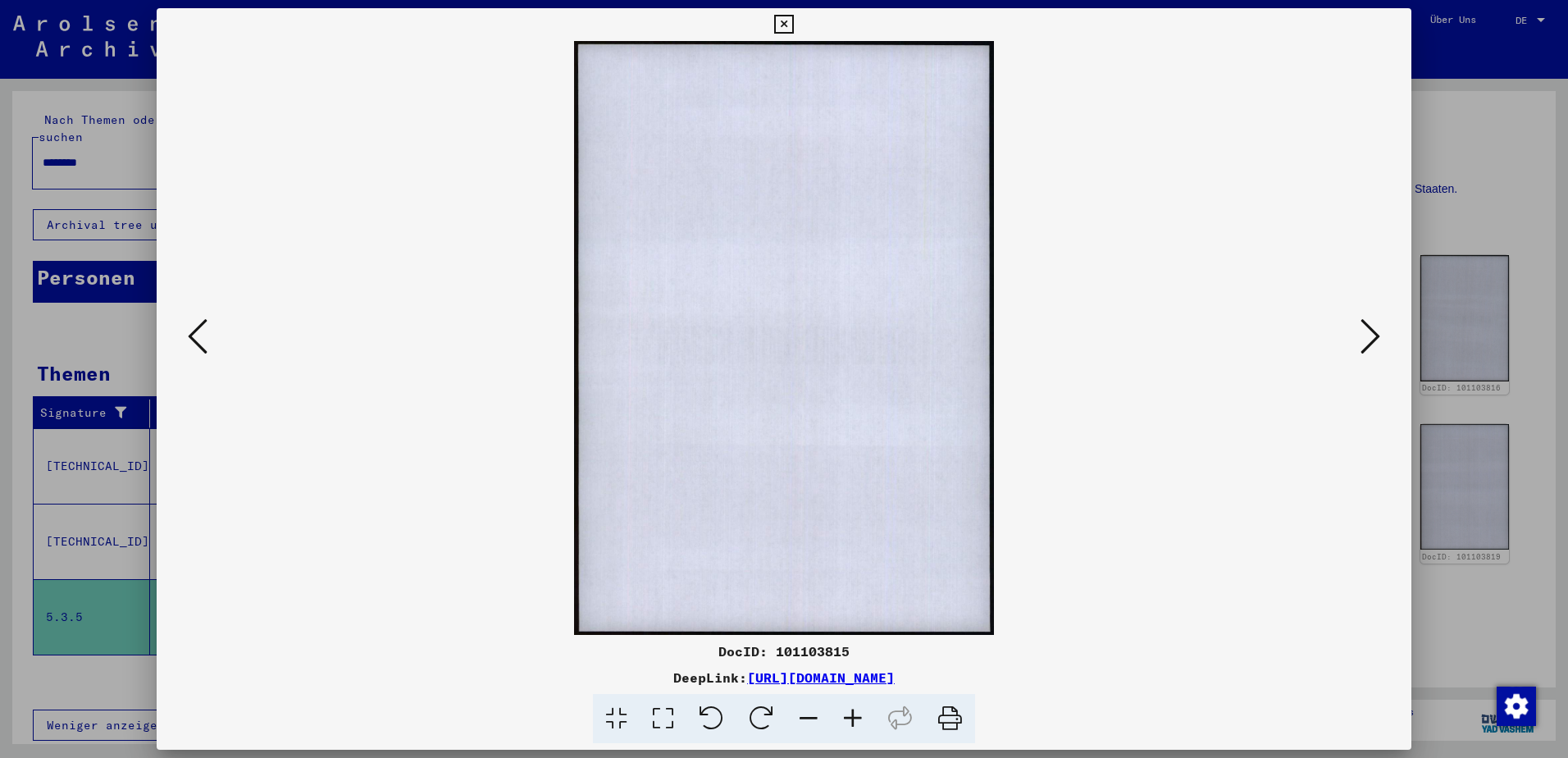
click at [1370, 338] on icon at bounding box center [1370, 337] width 20 height 40
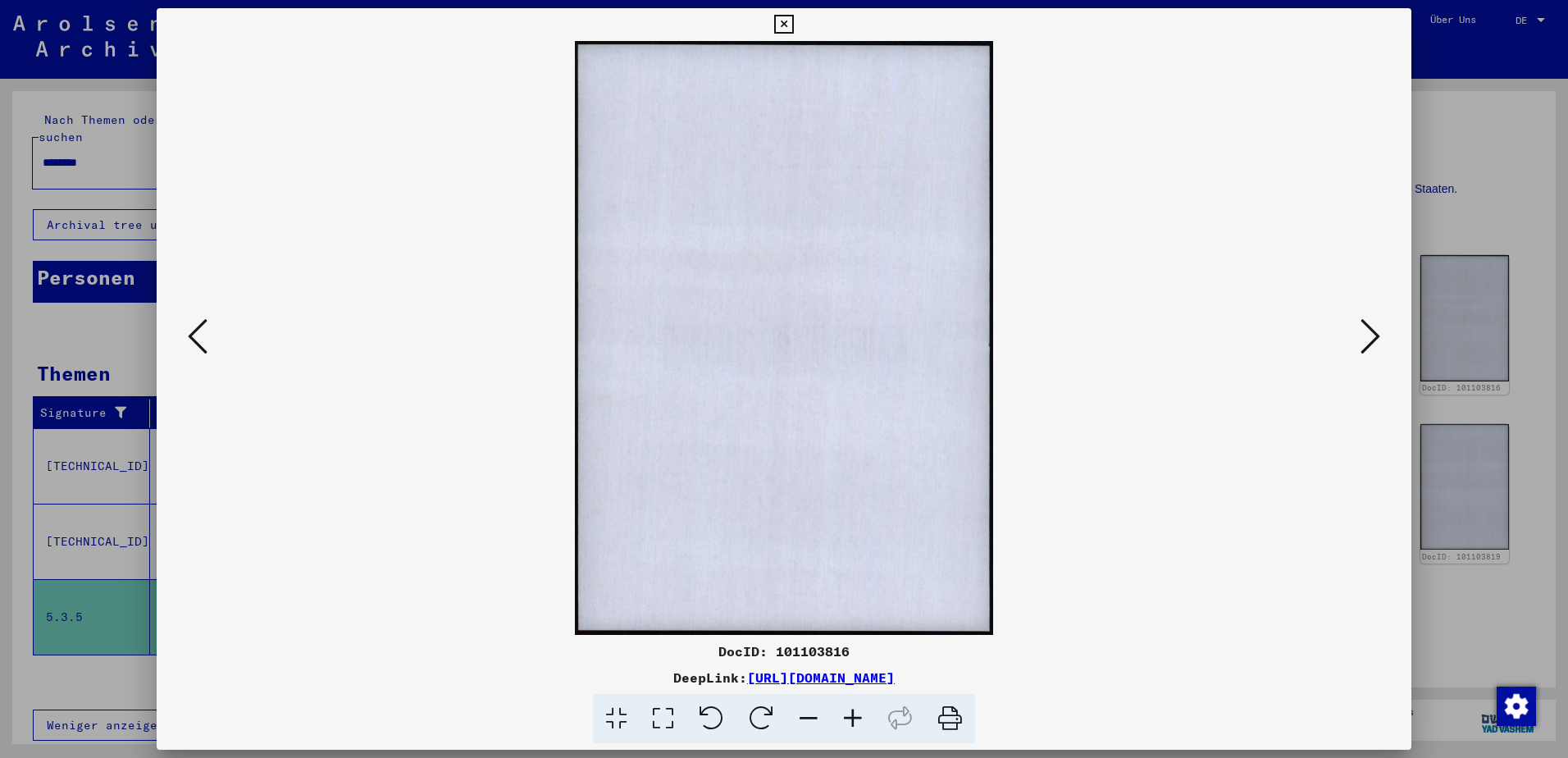
click at [1370, 338] on icon at bounding box center [1370, 337] width 20 height 40
click at [1369, 330] on icon at bounding box center [1370, 337] width 20 height 40
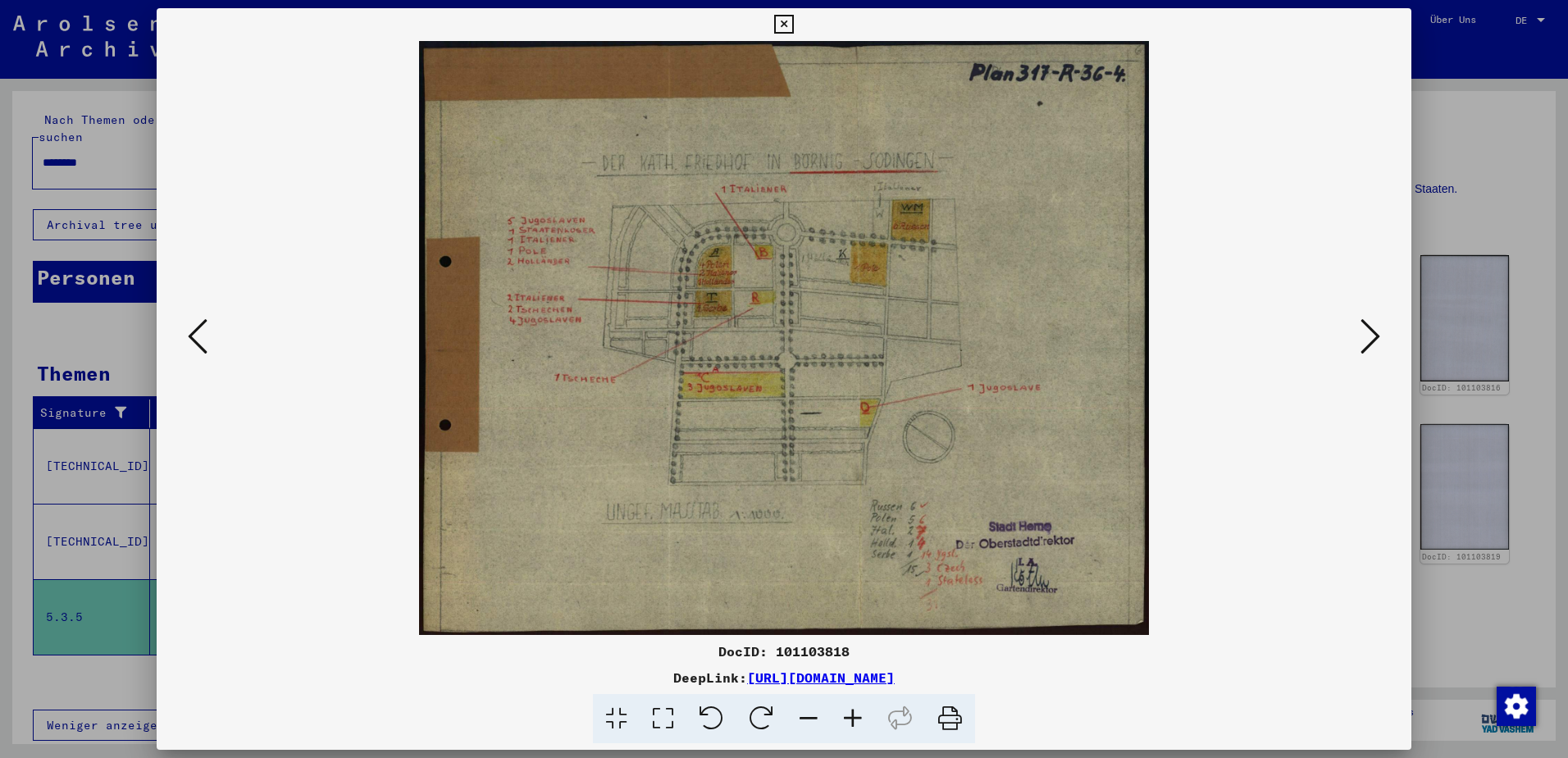
click at [1369, 330] on icon at bounding box center [1370, 337] width 20 height 40
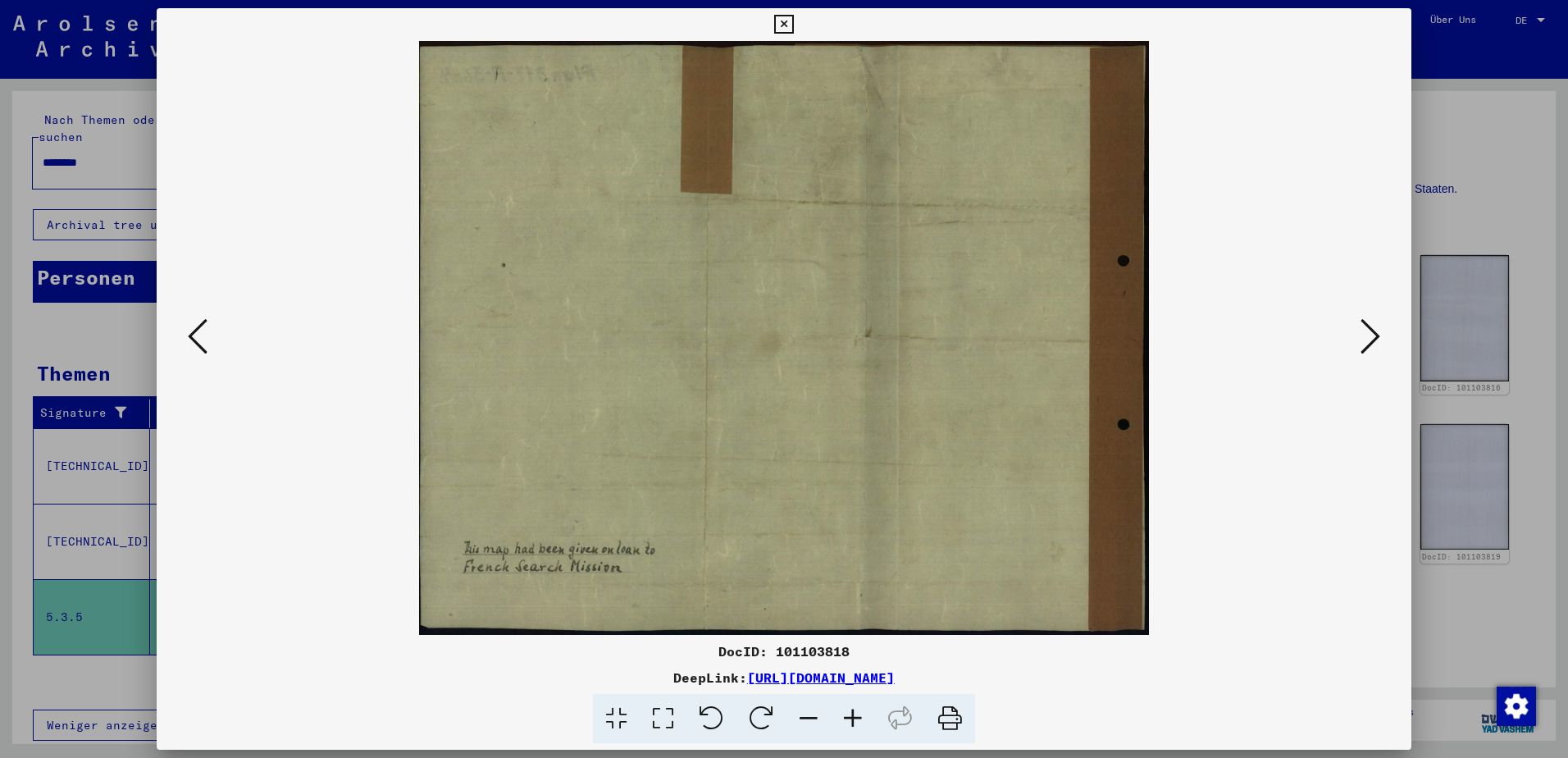
click at [1369, 307] on div at bounding box center [783, 338] width 1255 height 594
click at [781, 25] on icon at bounding box center [784, 24] width 19 height 20
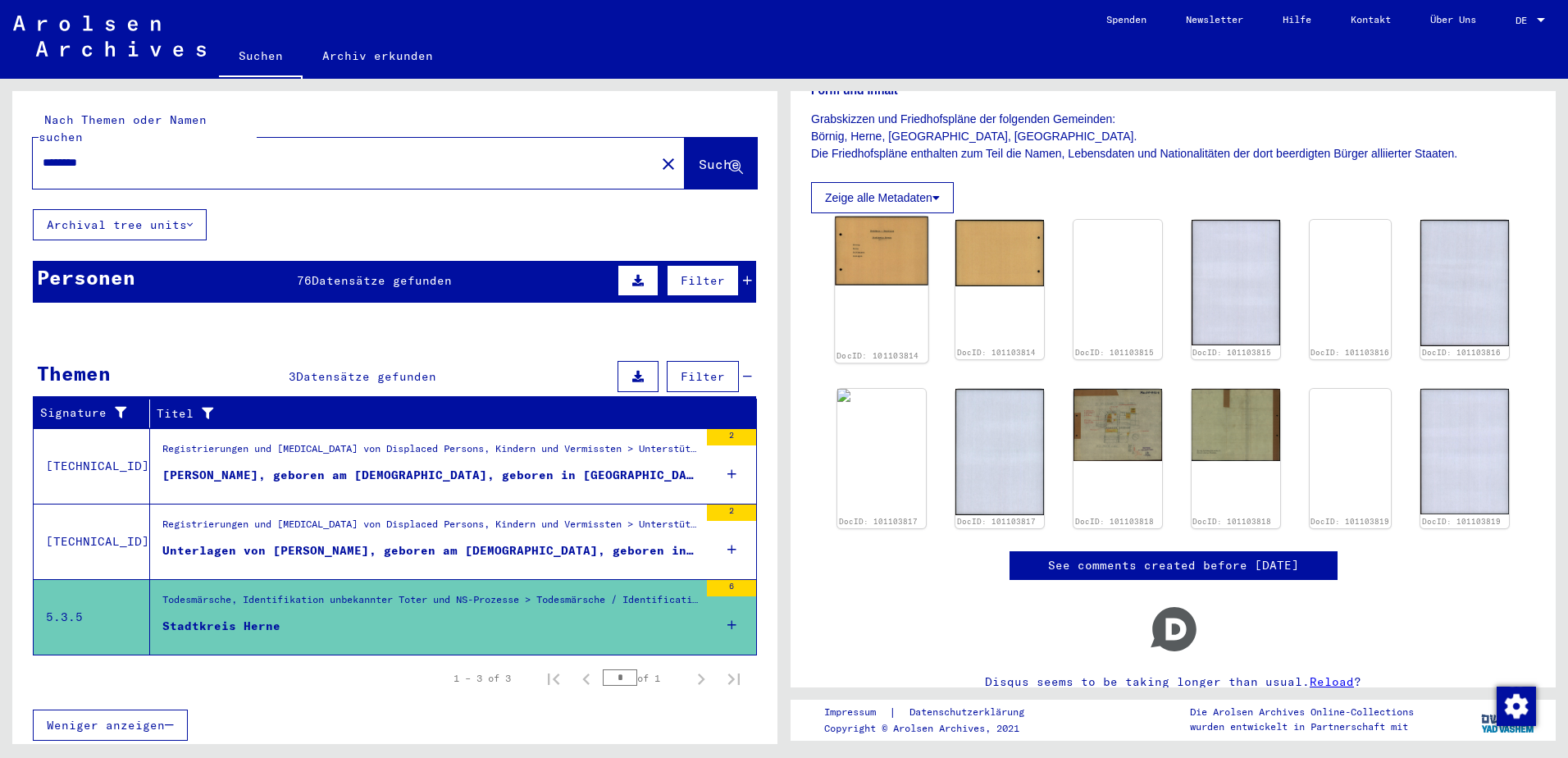
scroll to position [187, 0]
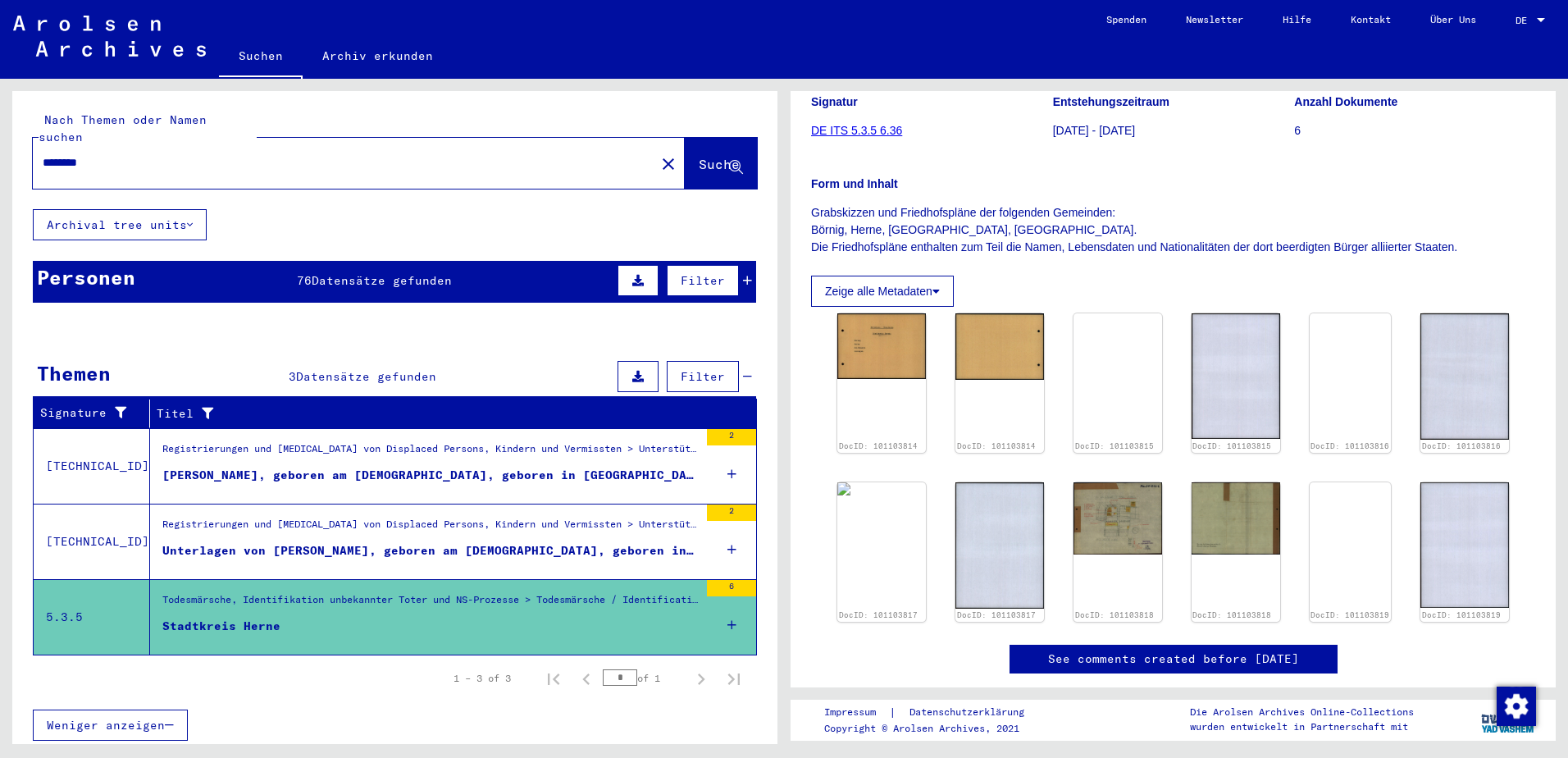
drag, startPoint x: 128, startPoint y: 150, endPoint x: 14, endPoint y: 145, distance: 114.1
click at [14, 145] on div "Nach Themen oder Namen suchen ******** close Suche" at bounding box center [395, 149] width 765 height 118
type input "*****"
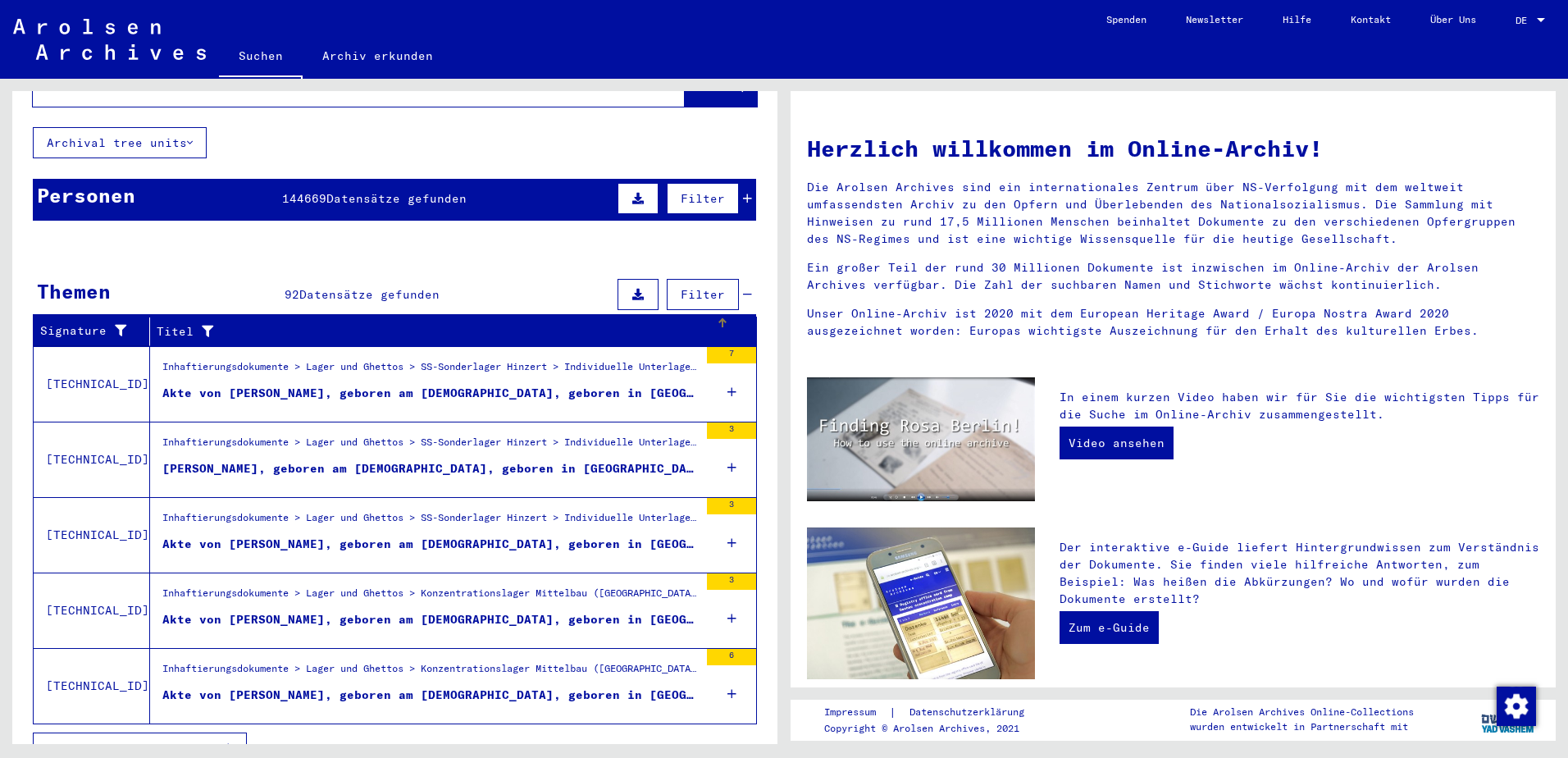
scroll to position [93, 0]
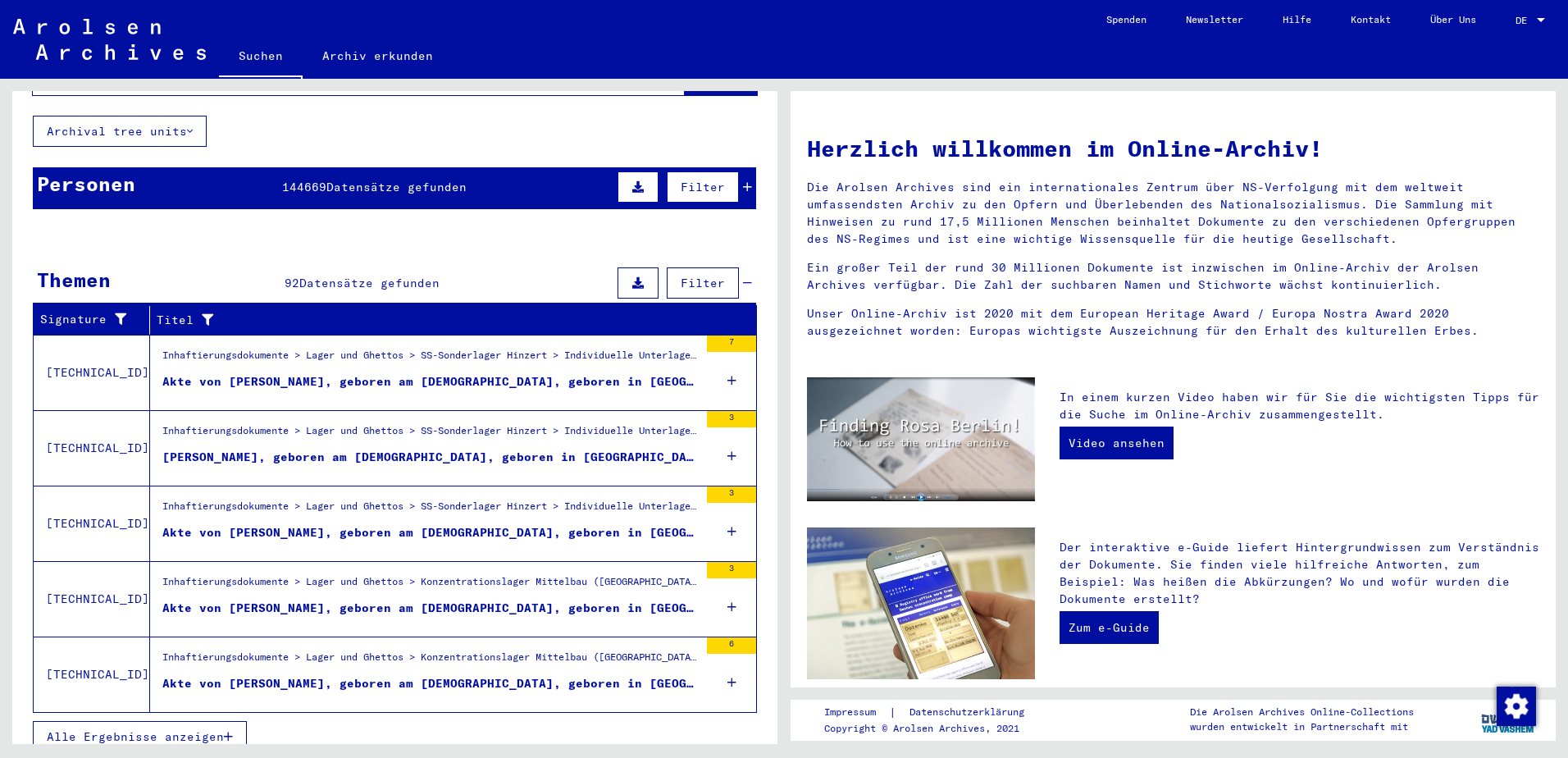
click at [155, 729] on span "Alle Ergebnisse anzeigen" at bounding box center [135, 736] width 177 height 15
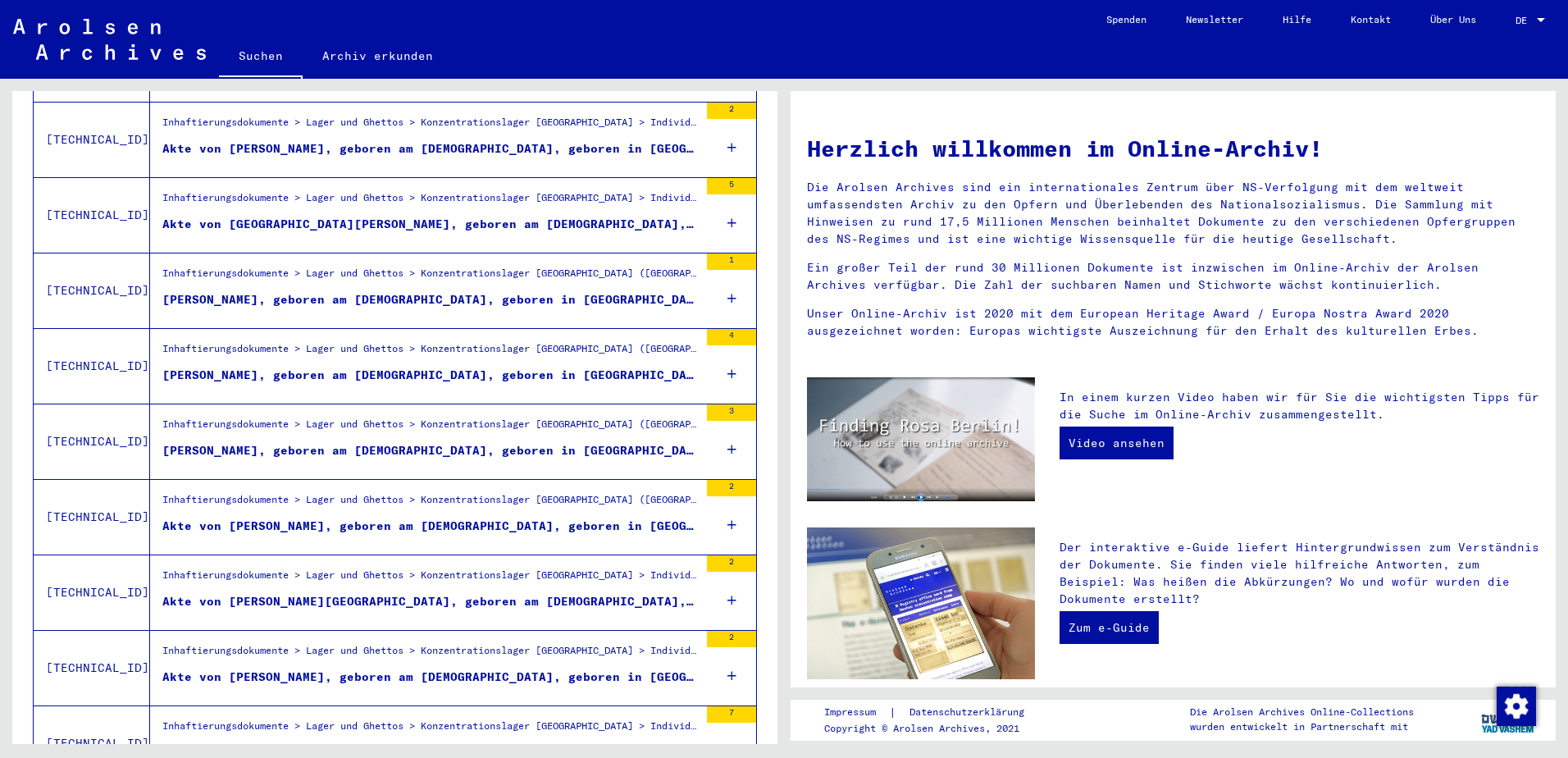
scroll to position [1074, 0]
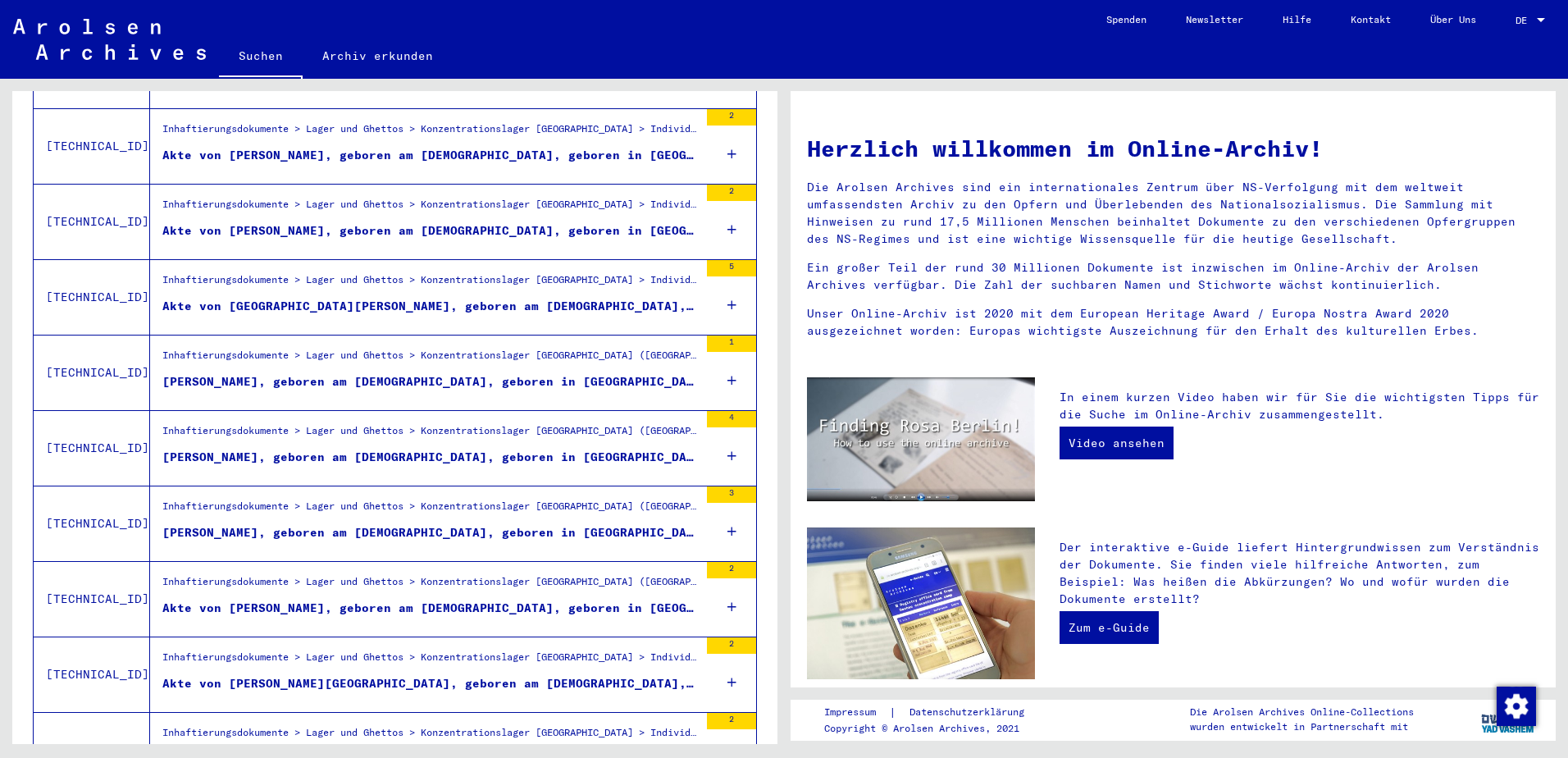
click at [376, 505] on figure "Inhaftierungsdokumente > Lager und Ghettos > Konzentrationslager [GEOGRAPHIC_DA…" at bounding box center [430, 510] width 536 height 24
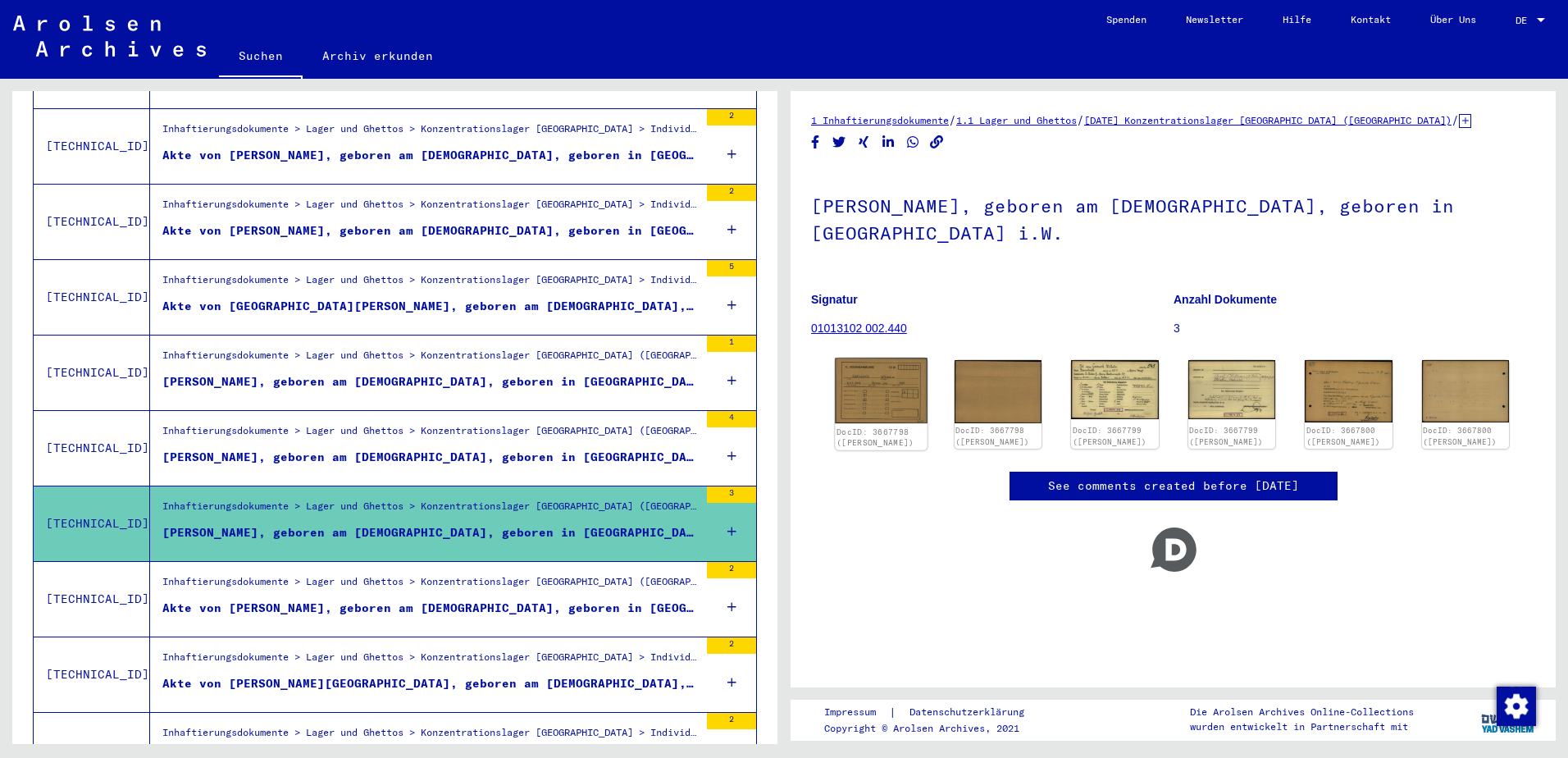
click at [898, 404] on img at bounding box center [881, 391] width 92 height 66
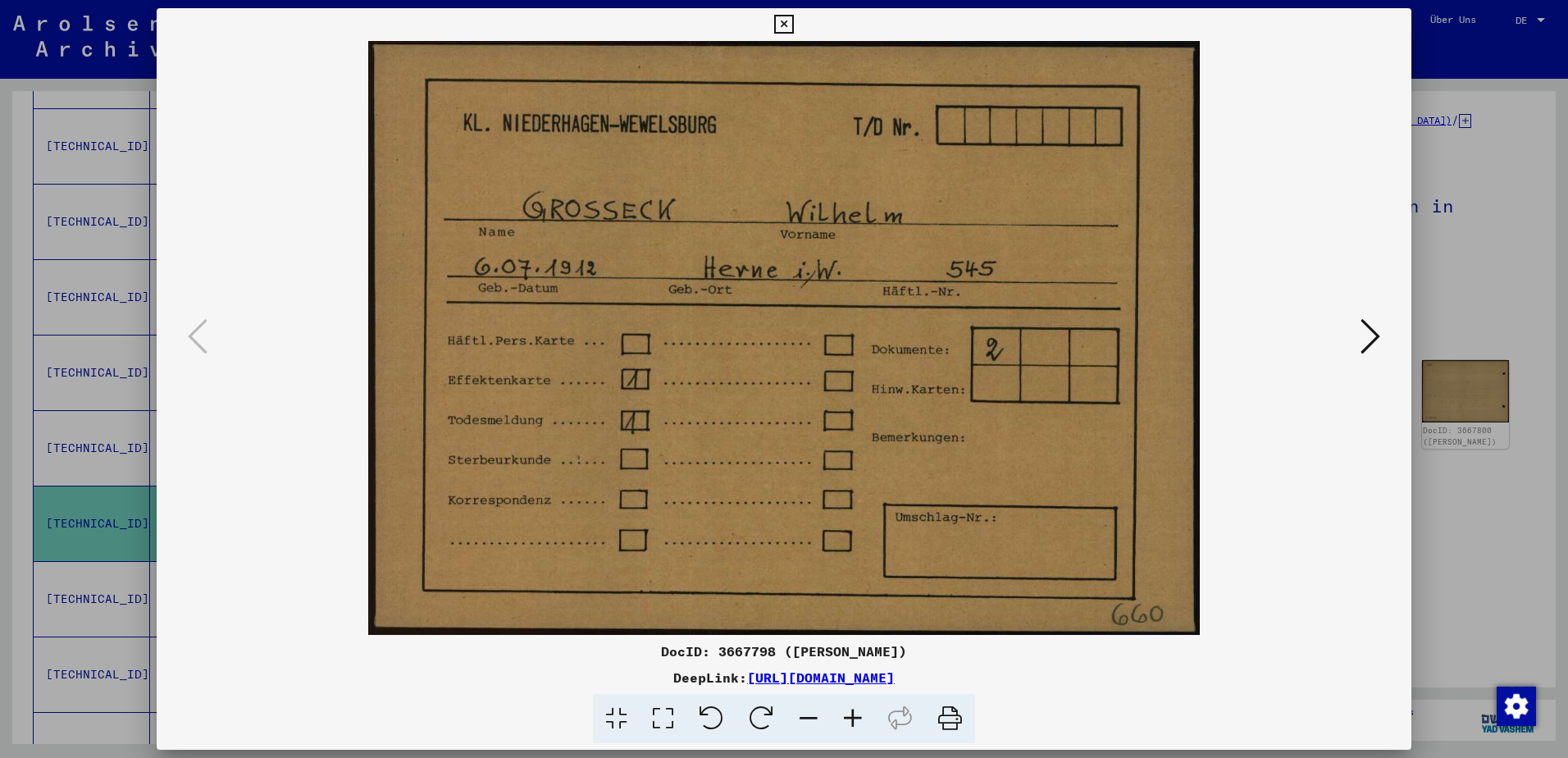
click at [1369, 339] on icon at bounding box center [1370, 337] width 20 height 40
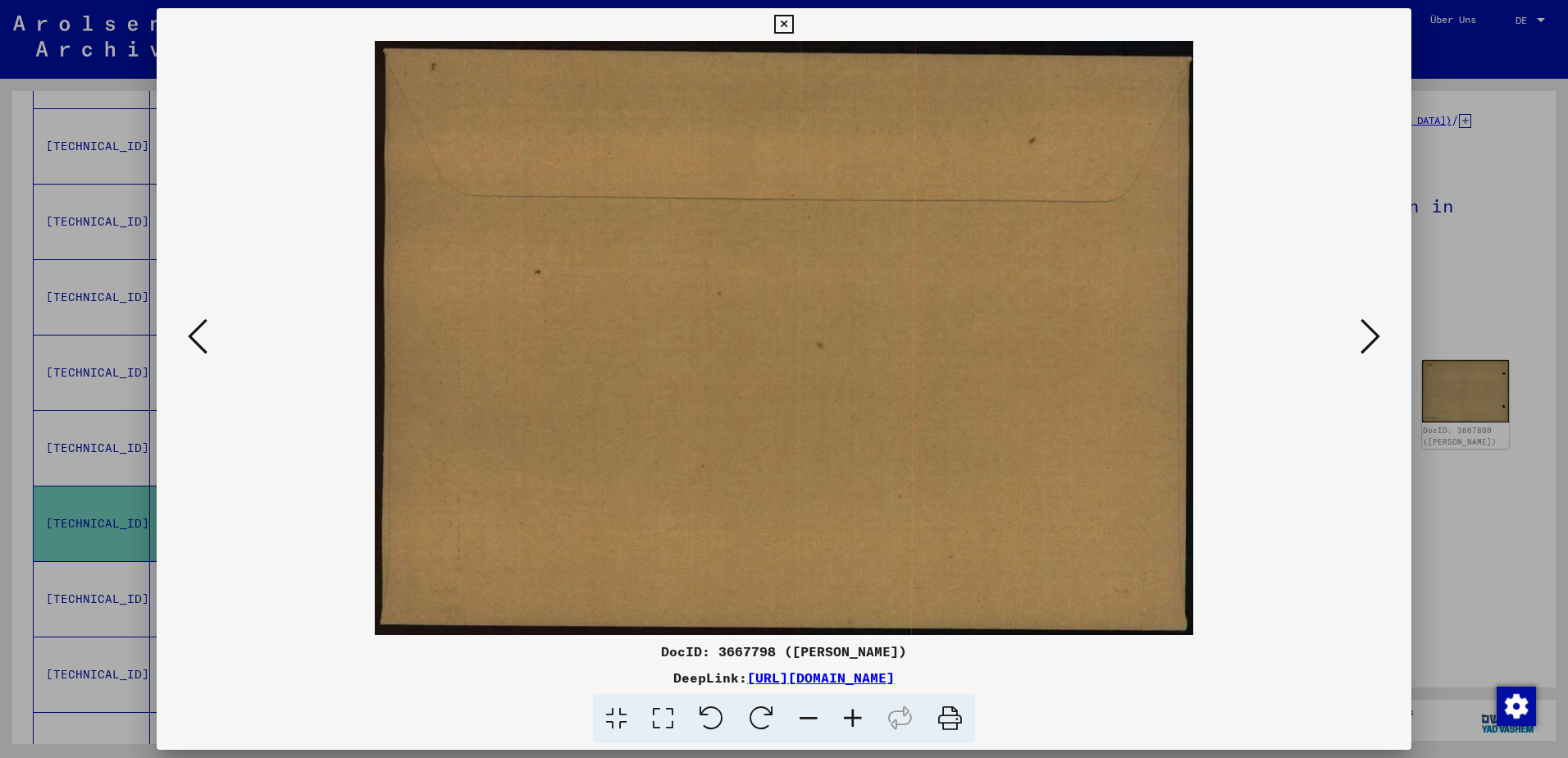
click at [1369, 339] on icon at bounding box center [1370, 337] width 20 height 40
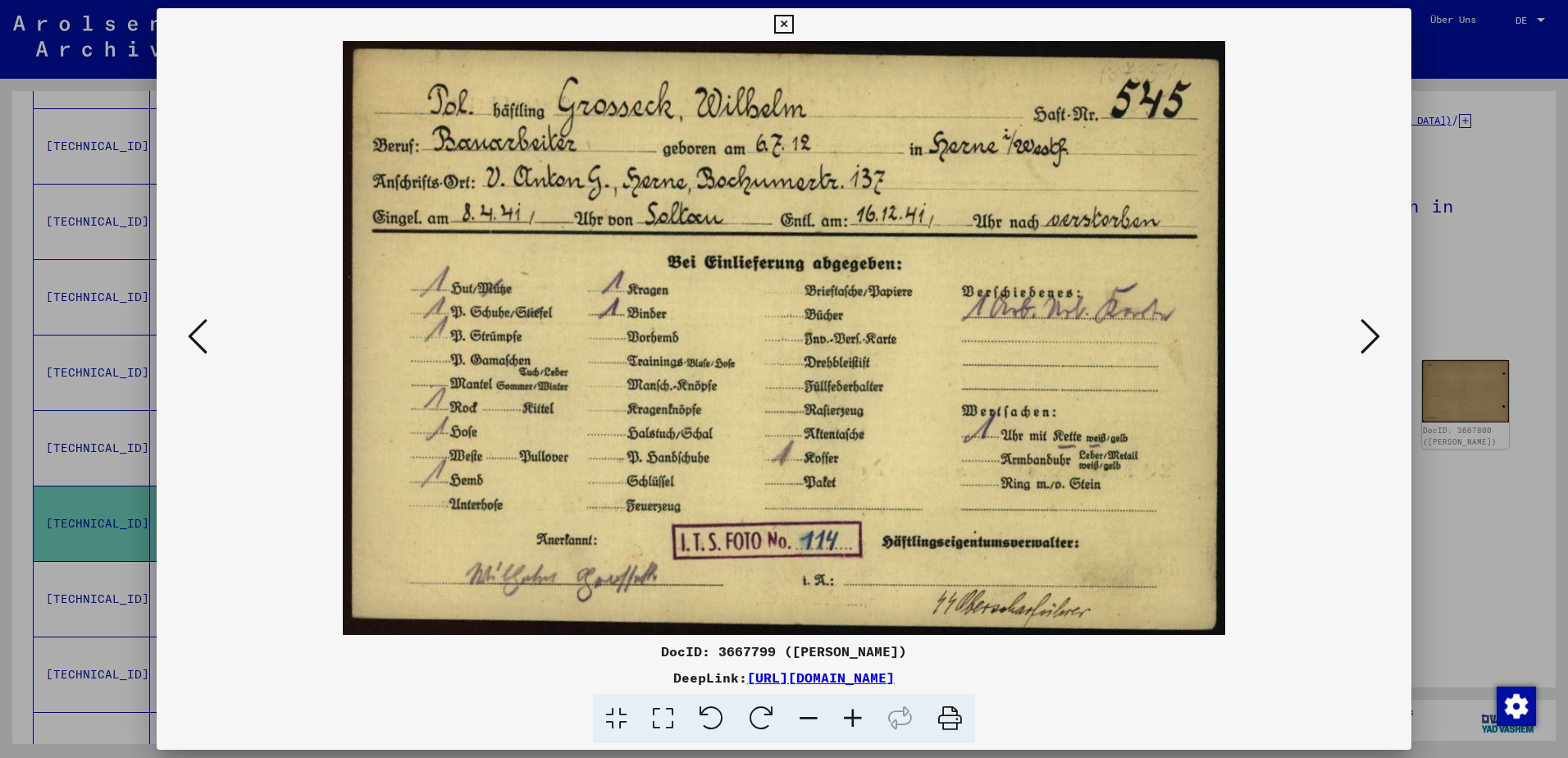
click at [1374, 335] on icon at bounding box center [1370, 337] width 20 height 40
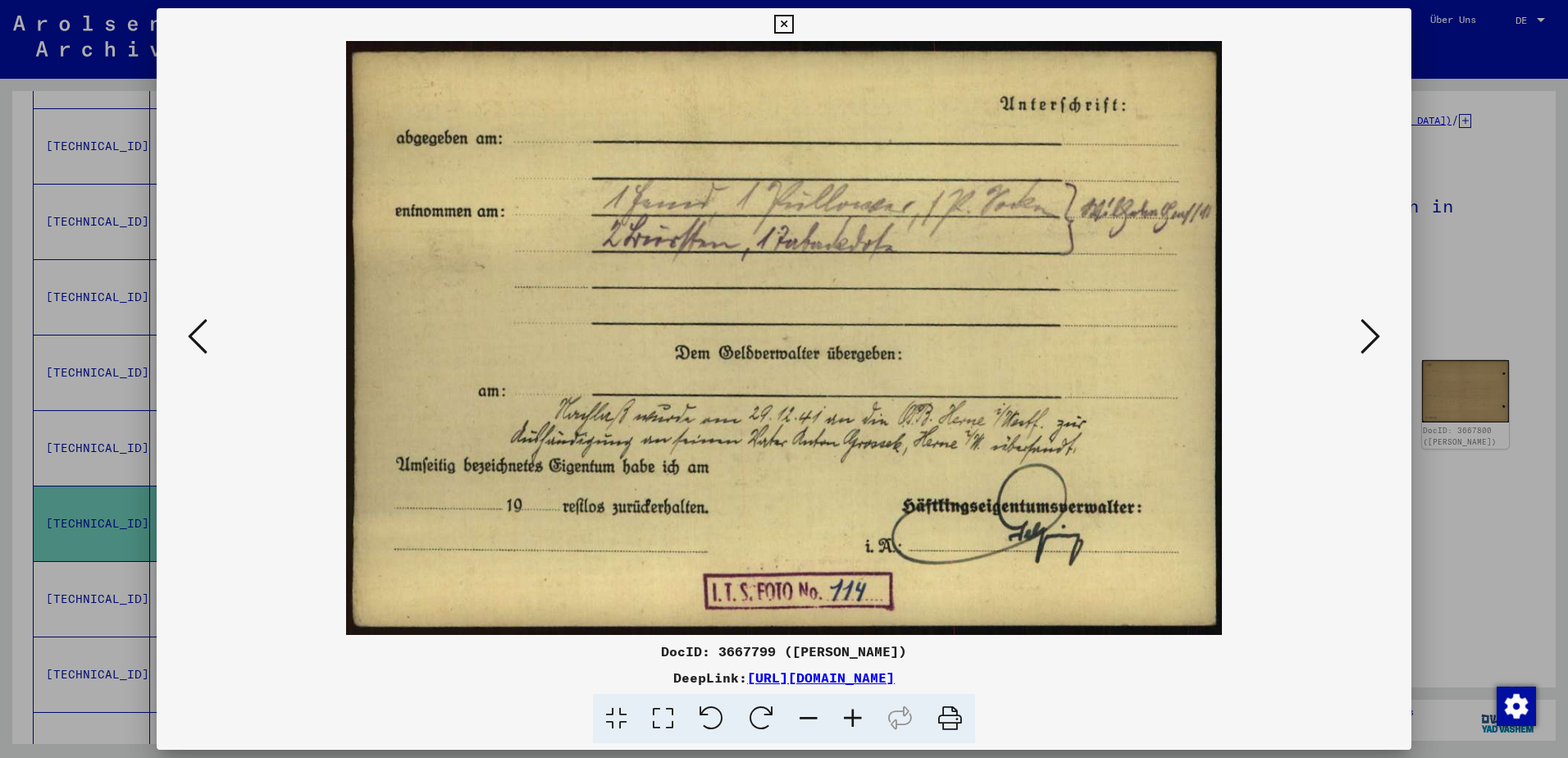
click at [1374, 335] on icon at bounding box center [1370, 337] width 20 height 40
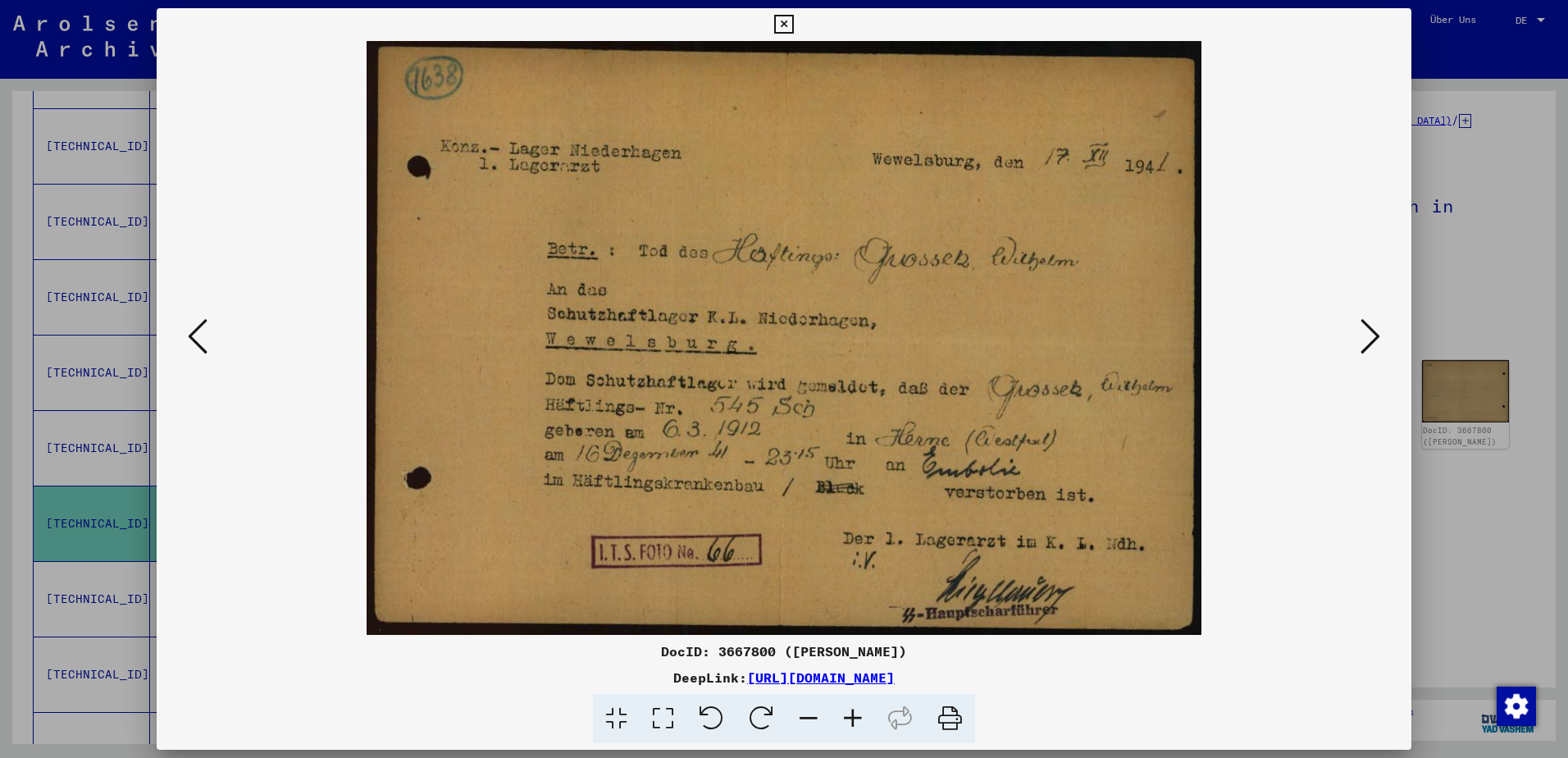
click at [1374, 335] on icon at bounding box center [1370, 337] width 20 height 40
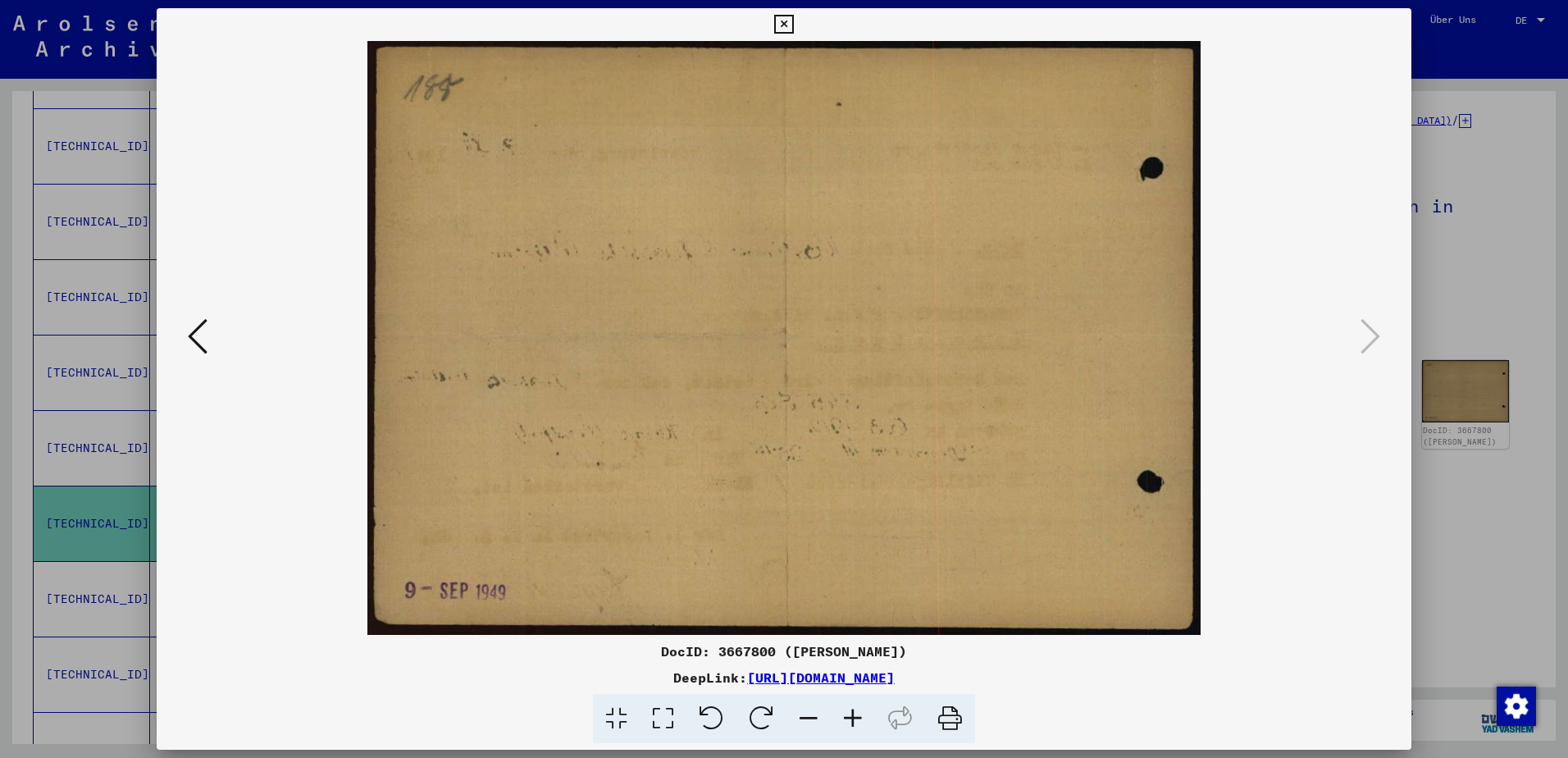
click at [783, 21] on icon at bounding box center [784, 24] width 19 height 20
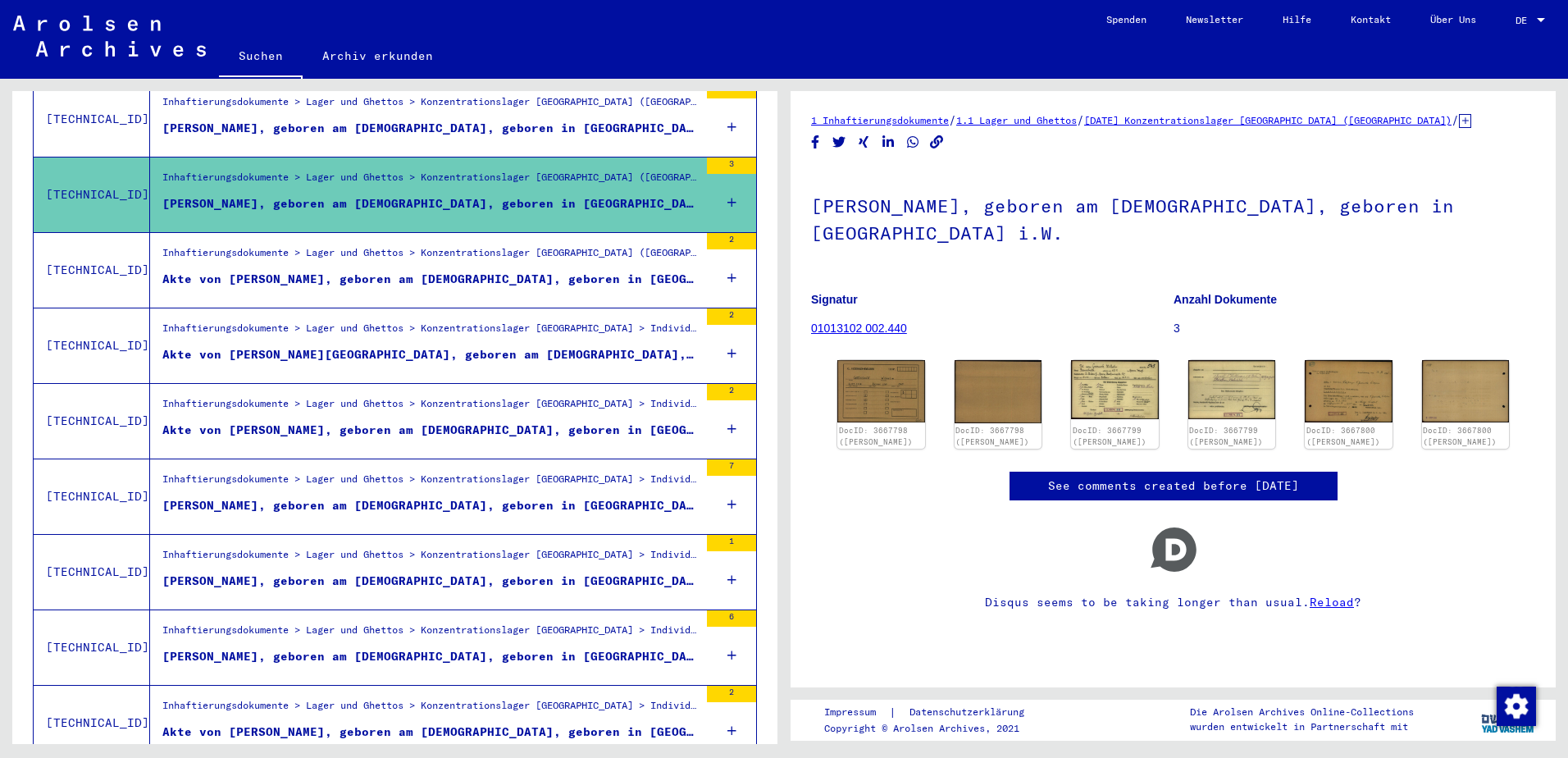
scroll to position [1402, 0]
click at [785, 722] on div "1 Inhaftierungsdokumente / 1.1 Lager und Ghettos / [DATE] Konzentrationslager […" at bounding box center [1177, 411] width 784 height 665
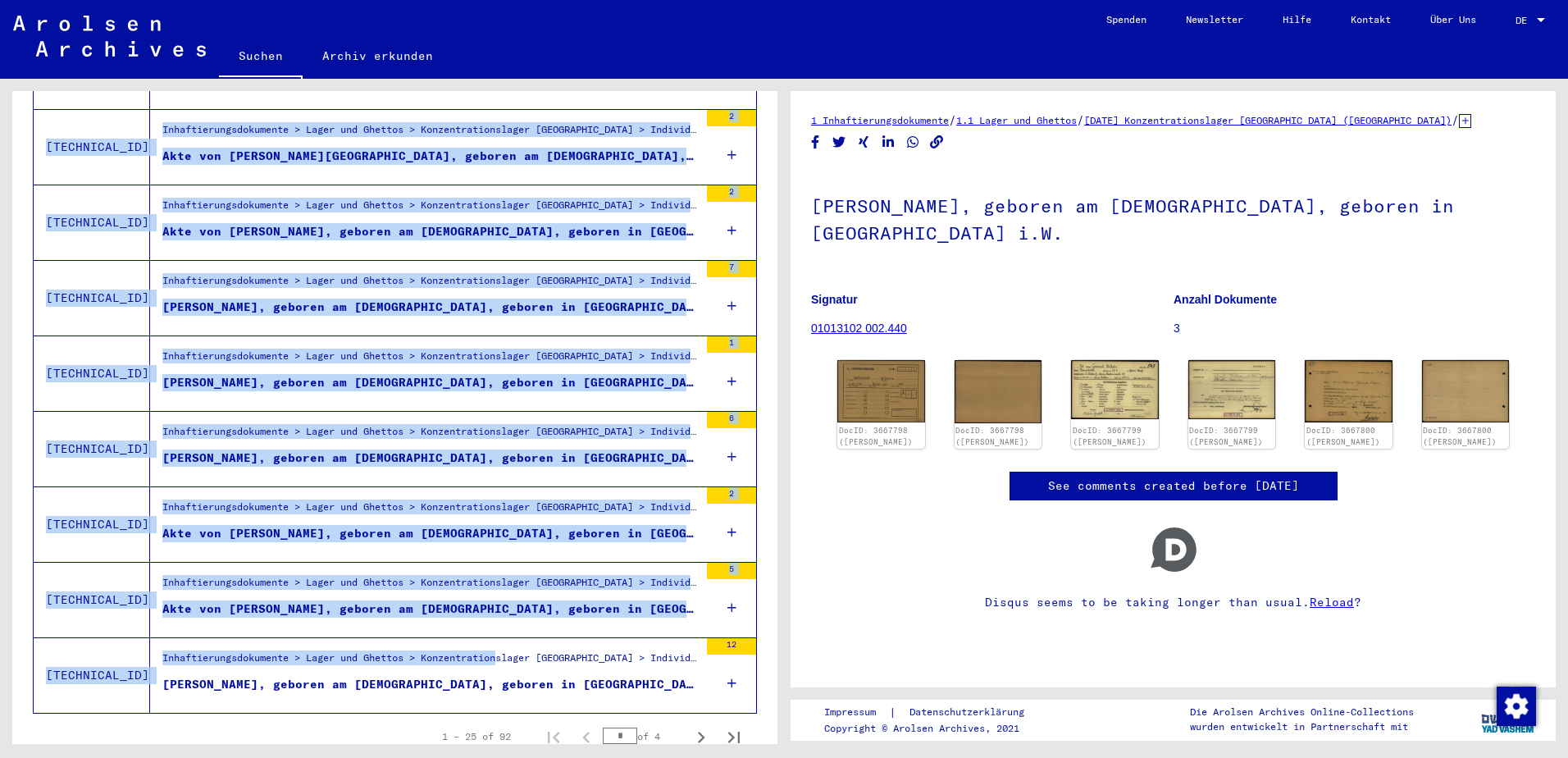
scroll to position [1648, 0]
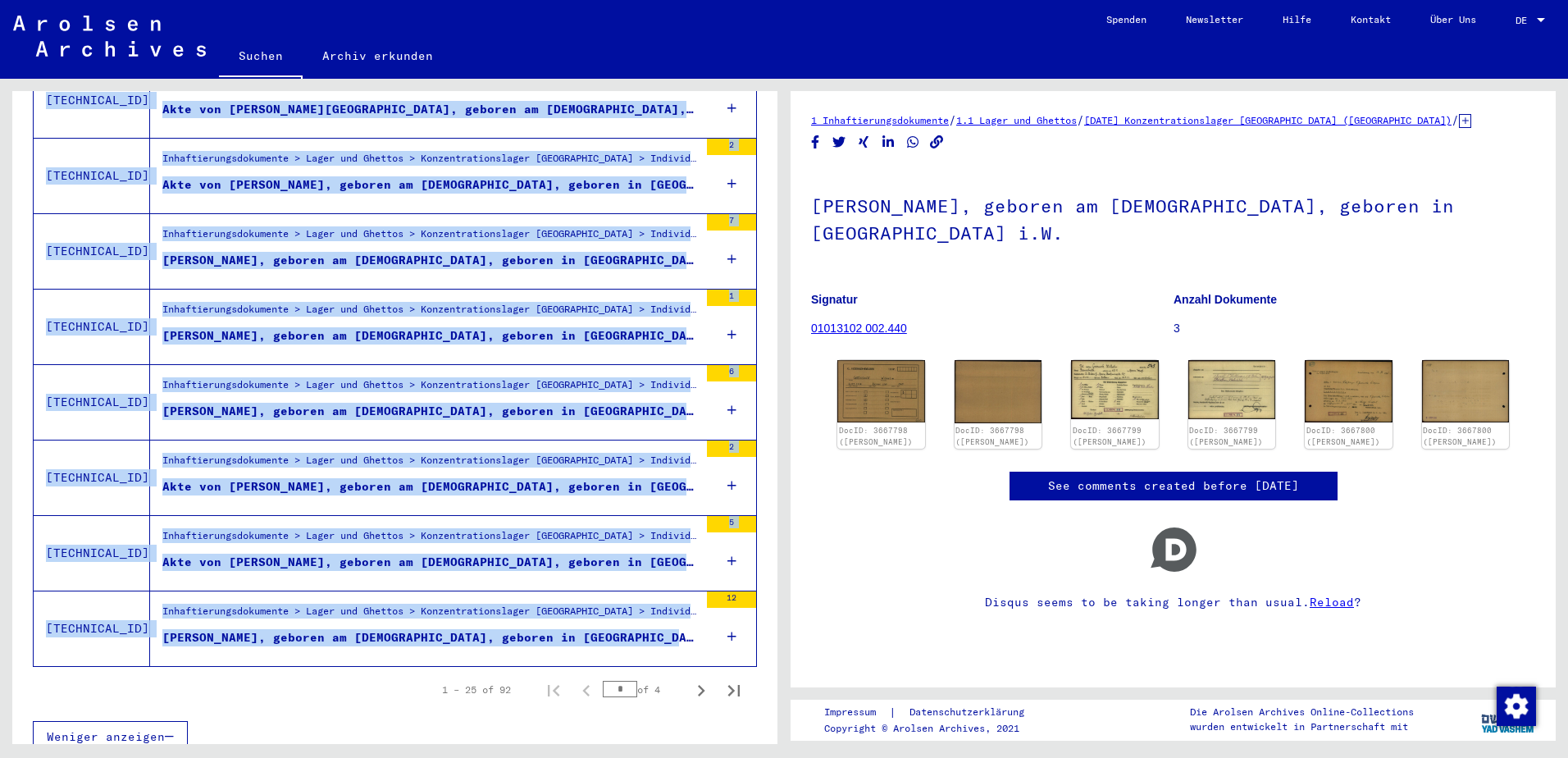
drag, startPoint x: 35, startPoint y: 281, endPoint x: 682, endPoint y: 631, distance: 735.6
copy yv-its-search-home "?LOREM Ipsu 1993 ?DOLORS Ametcon 04/03/4433 ?ADIPISC Elit Seddoe 1155 ?TE Incid…"
click at [690, 679] on icon "Next page" at bounding box center [701, 690] width 23 height 23
type input "*"
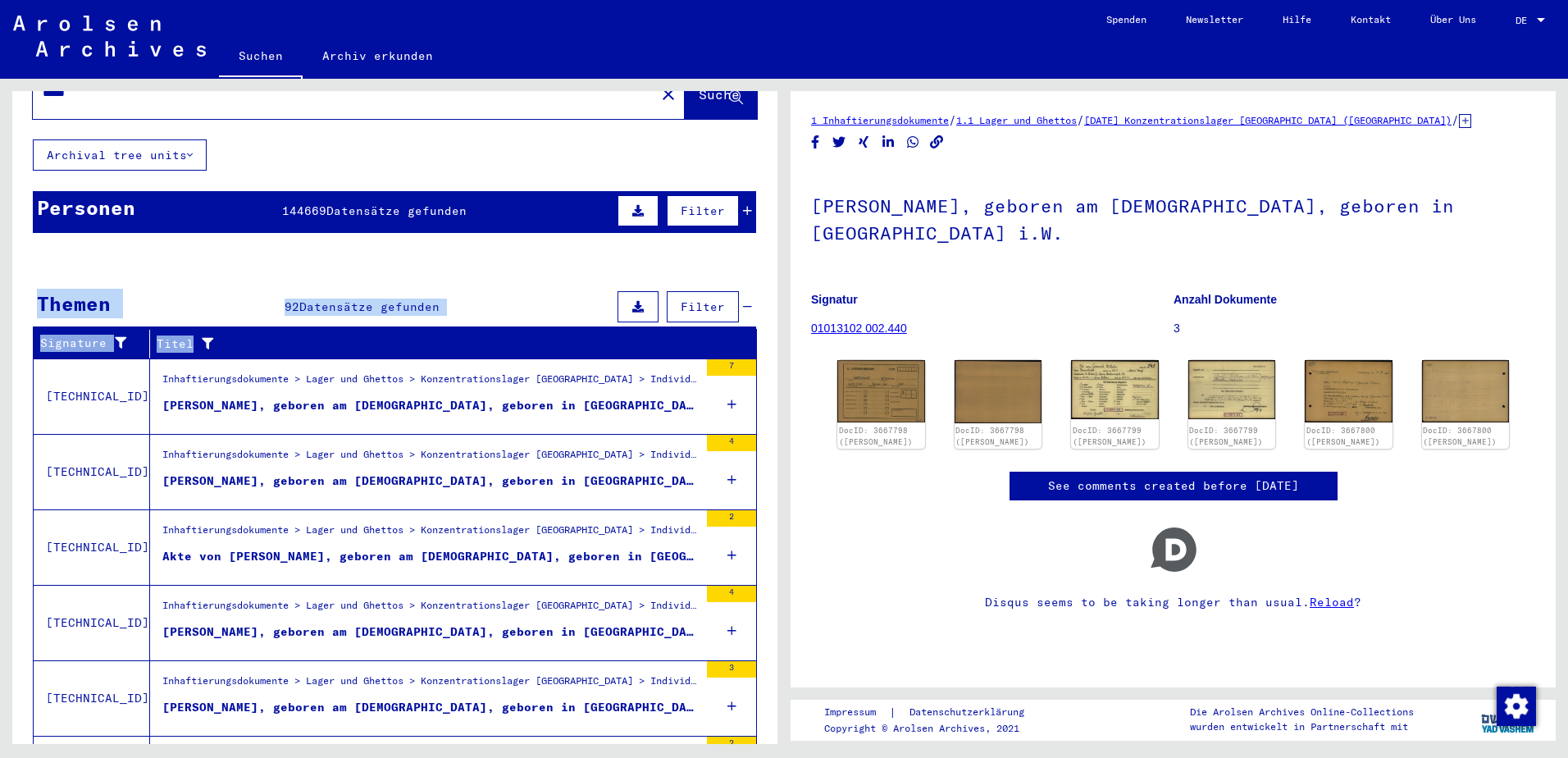
scroll to position [0, 0]
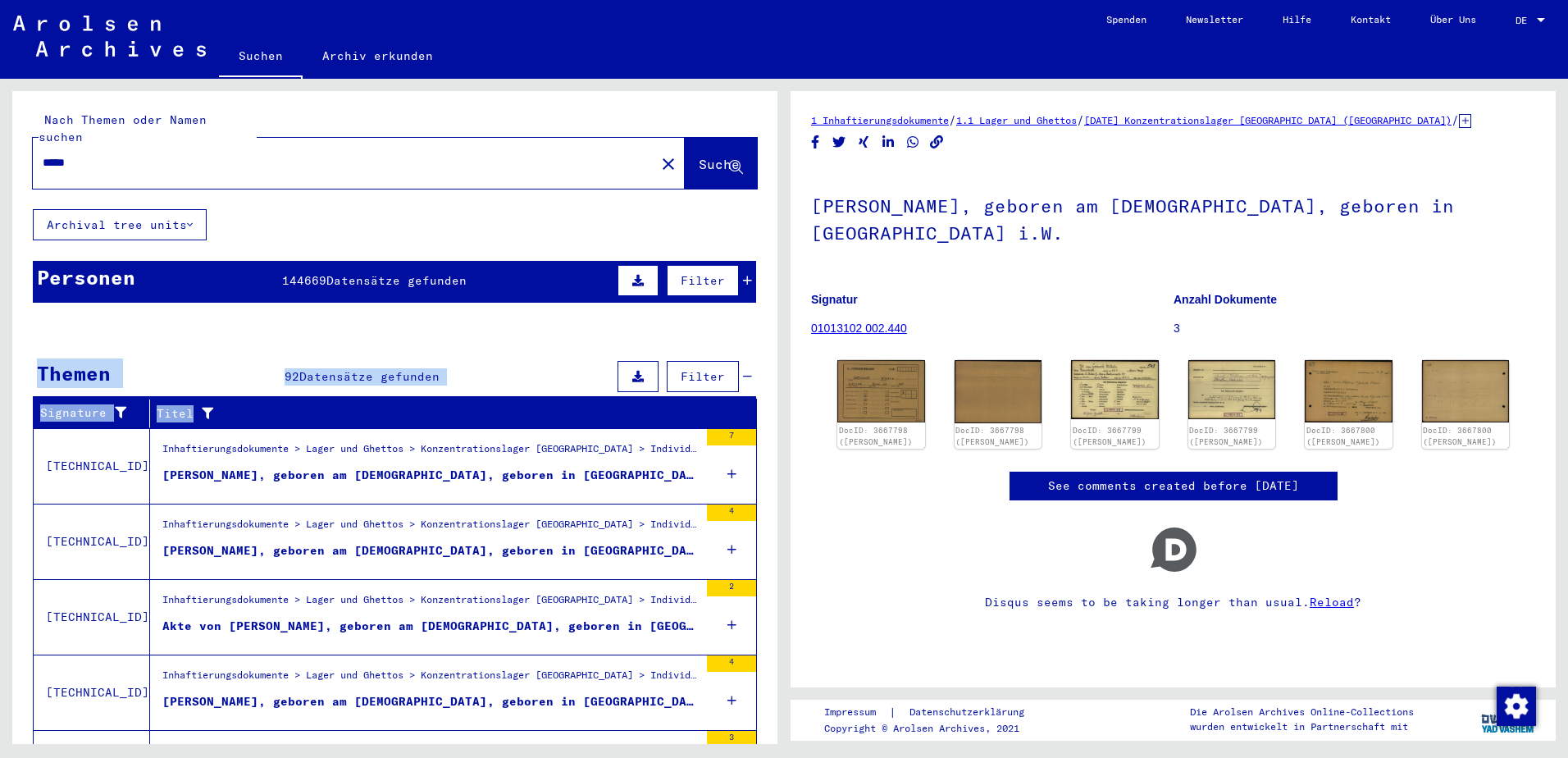
click at [68, 439] on mat-cell "?AROWOKS" at bounding box center [92, 452] width 117 height 41
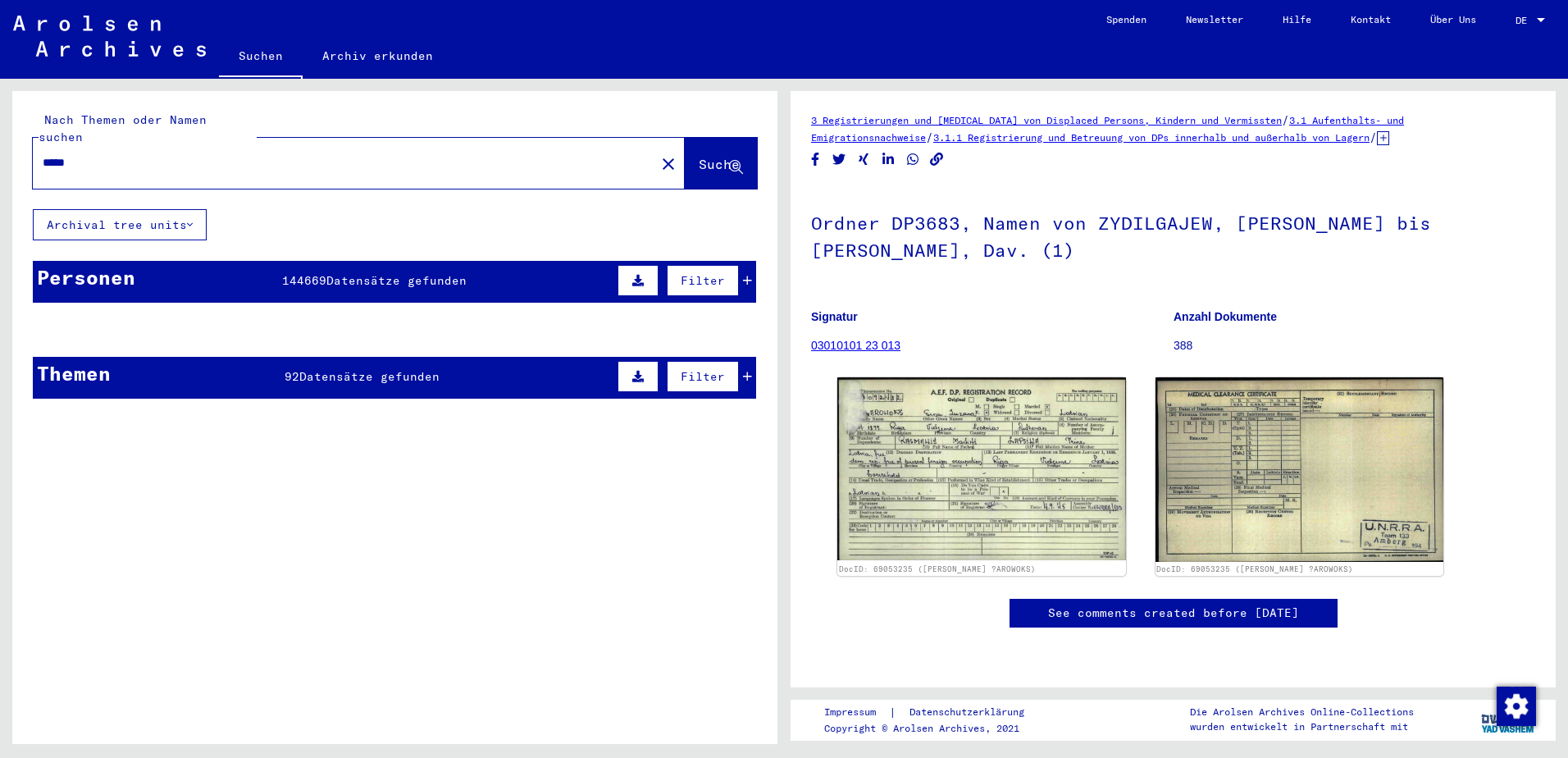
click at [632, 370] on icon at bounding box center [637, 376] width 11 height 11
click at [63, 405] on button at bounding box center [58, 420] width 53 height 31
click at [735, 357] on mat-cell at bounding box center [687, 370] width 136 height 41
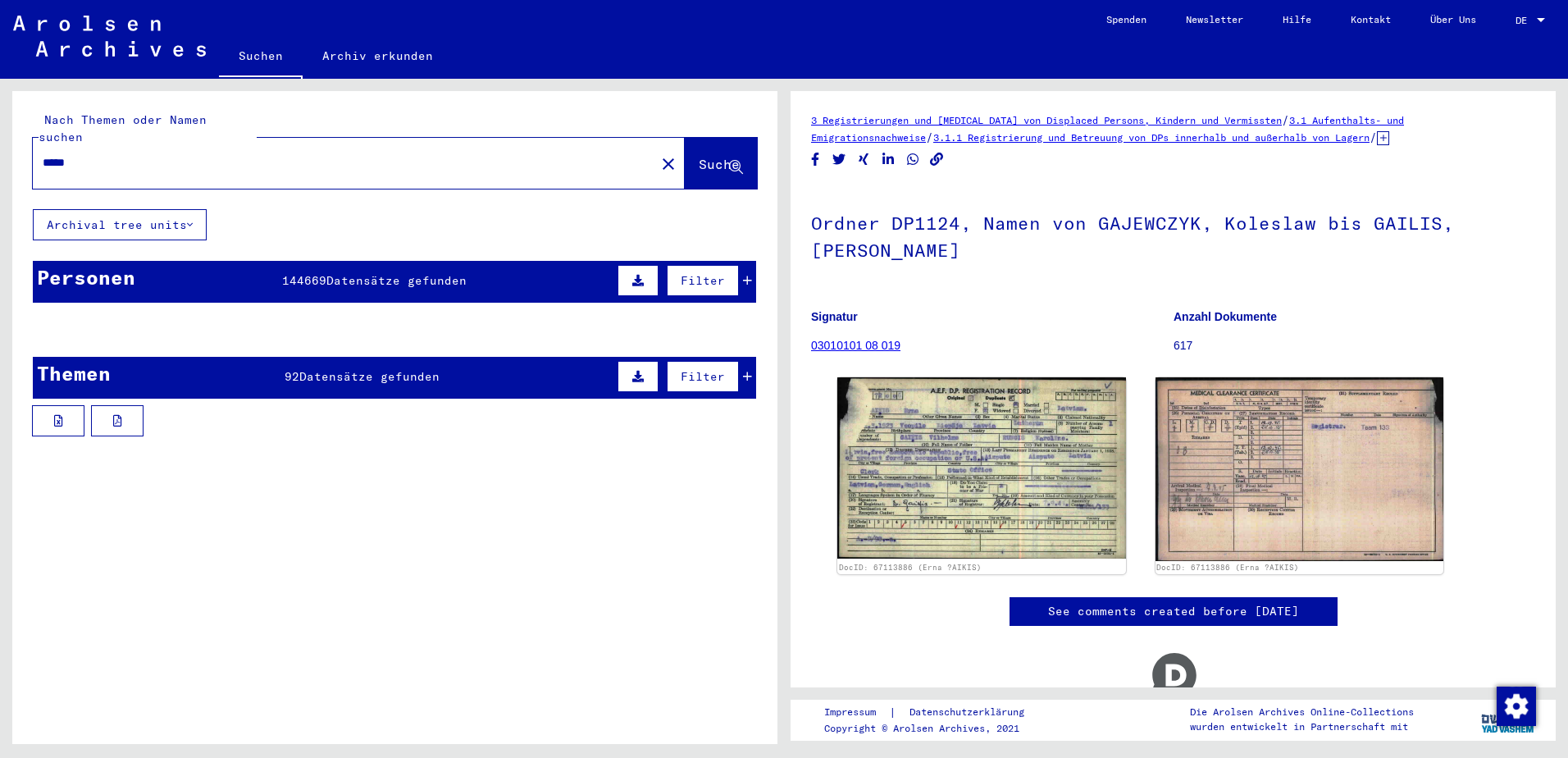
click at [95, 357] on mat-cell "?AIKIS" at bounding box center [92, 370] width 117 height 41
click at [352, 353] on mat-cell at bounding box center [327, 370] width 117 height 41
click at [699, 155] on span "Suche" at bounding box center [718, 163] width 41 height 16
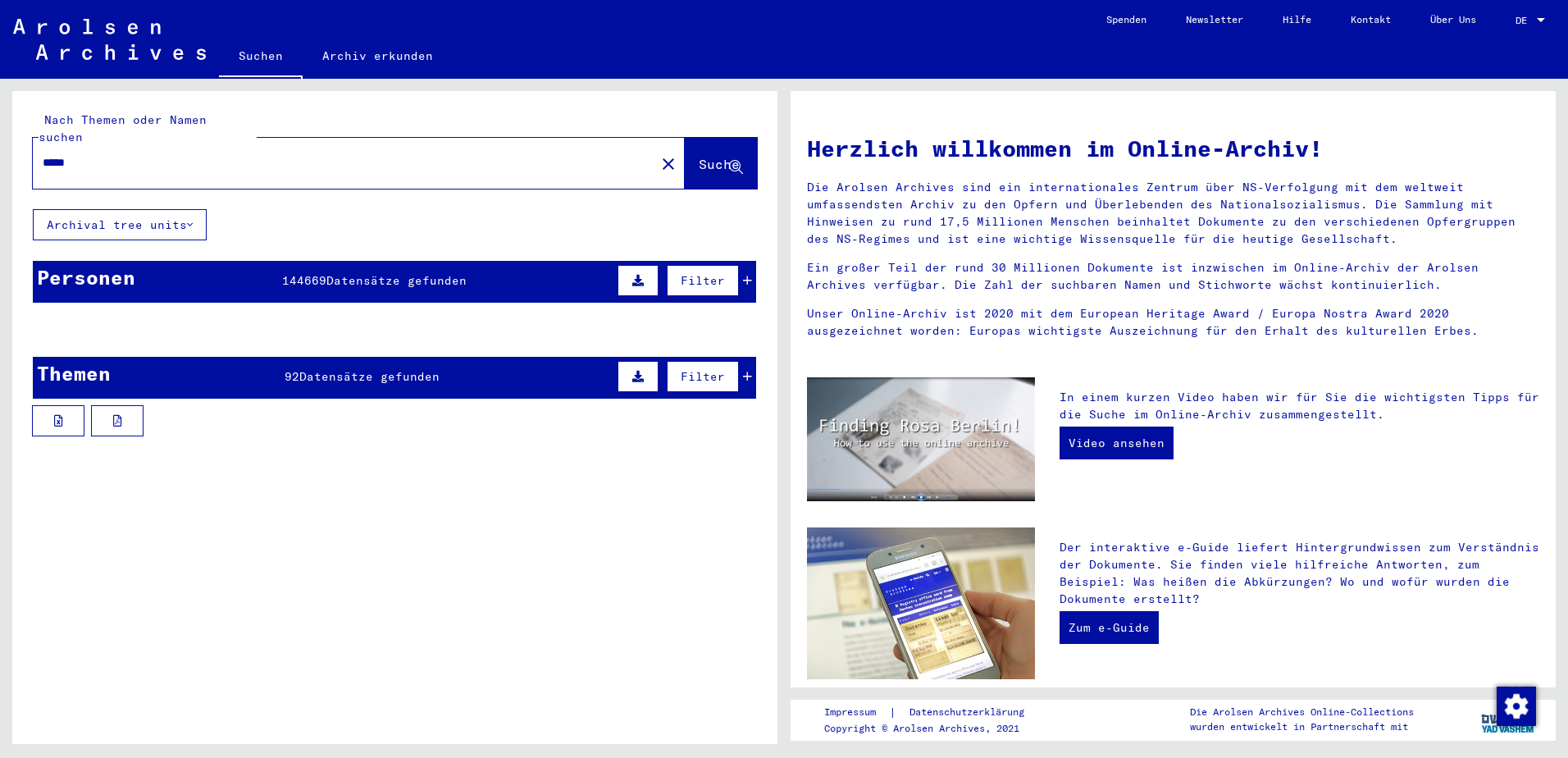
click at [313, 350] on mat-cell at bounding box center [327, 370] width 117 height 40
drag, startPoint x: 114, startPoint y: 149, endPoint x: 27, endPoint y: 139, distance: 87.6
click at [27, 139] on div "Nach Themen oder Namen suchen ******** close Suche" at bounding box center [395, 149] width 765 height 118
type input "*****"
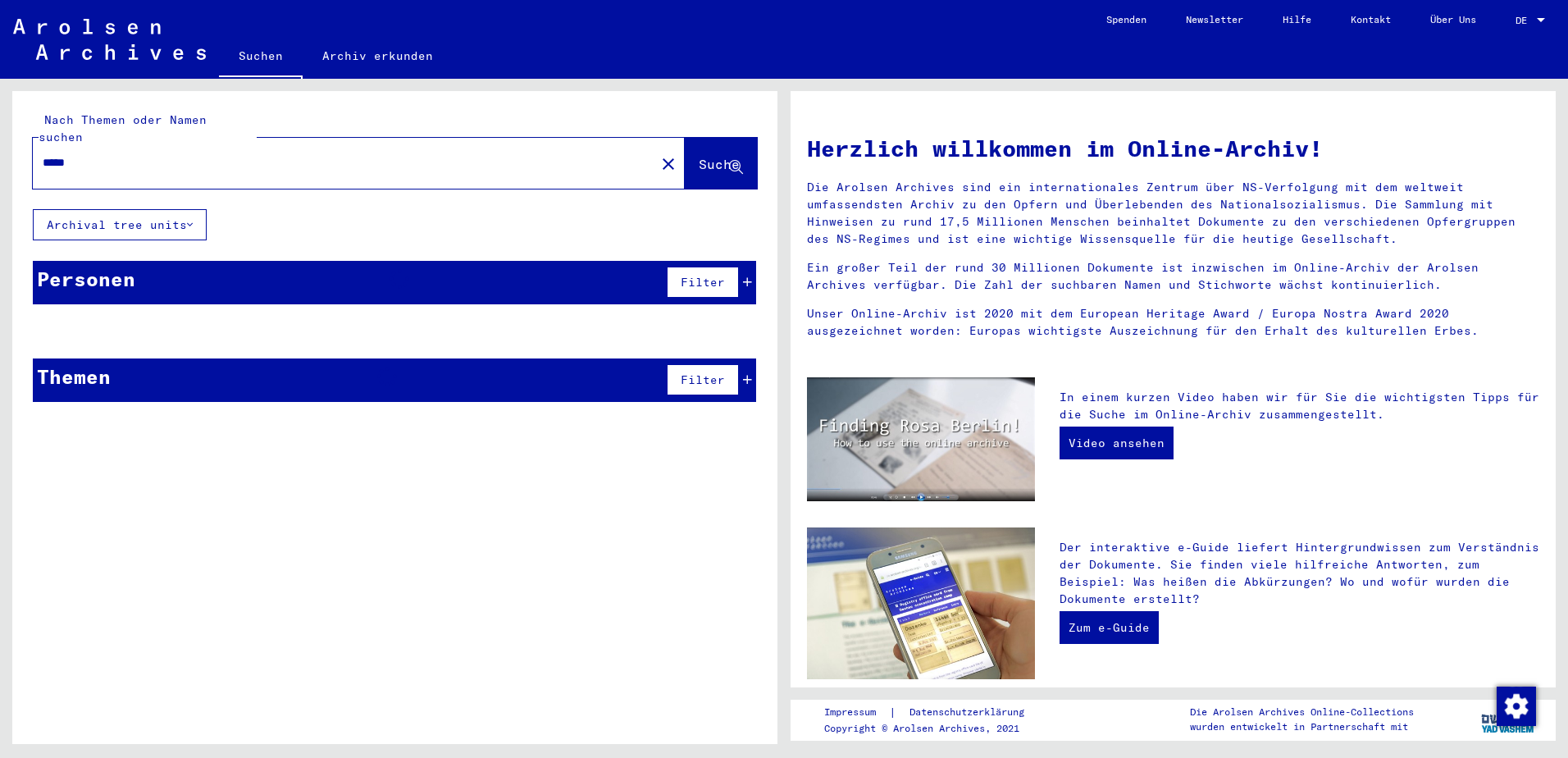
click at [704, 372] on span "Filter" at bounding box center [702, 379] width 44 height 15
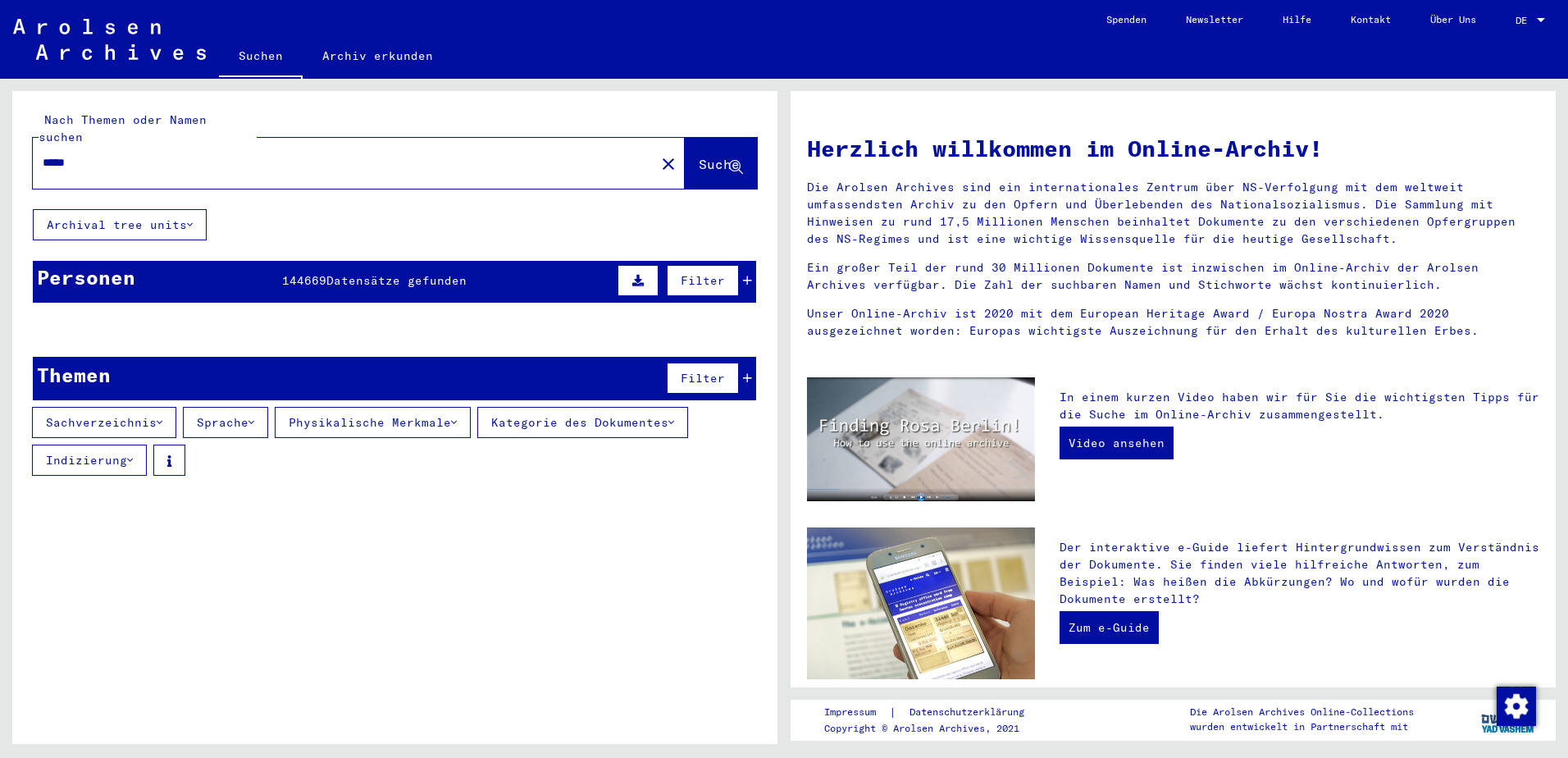
click at [747, 365] on mat-cell at bounding box center [687, 370] width 136 height 40
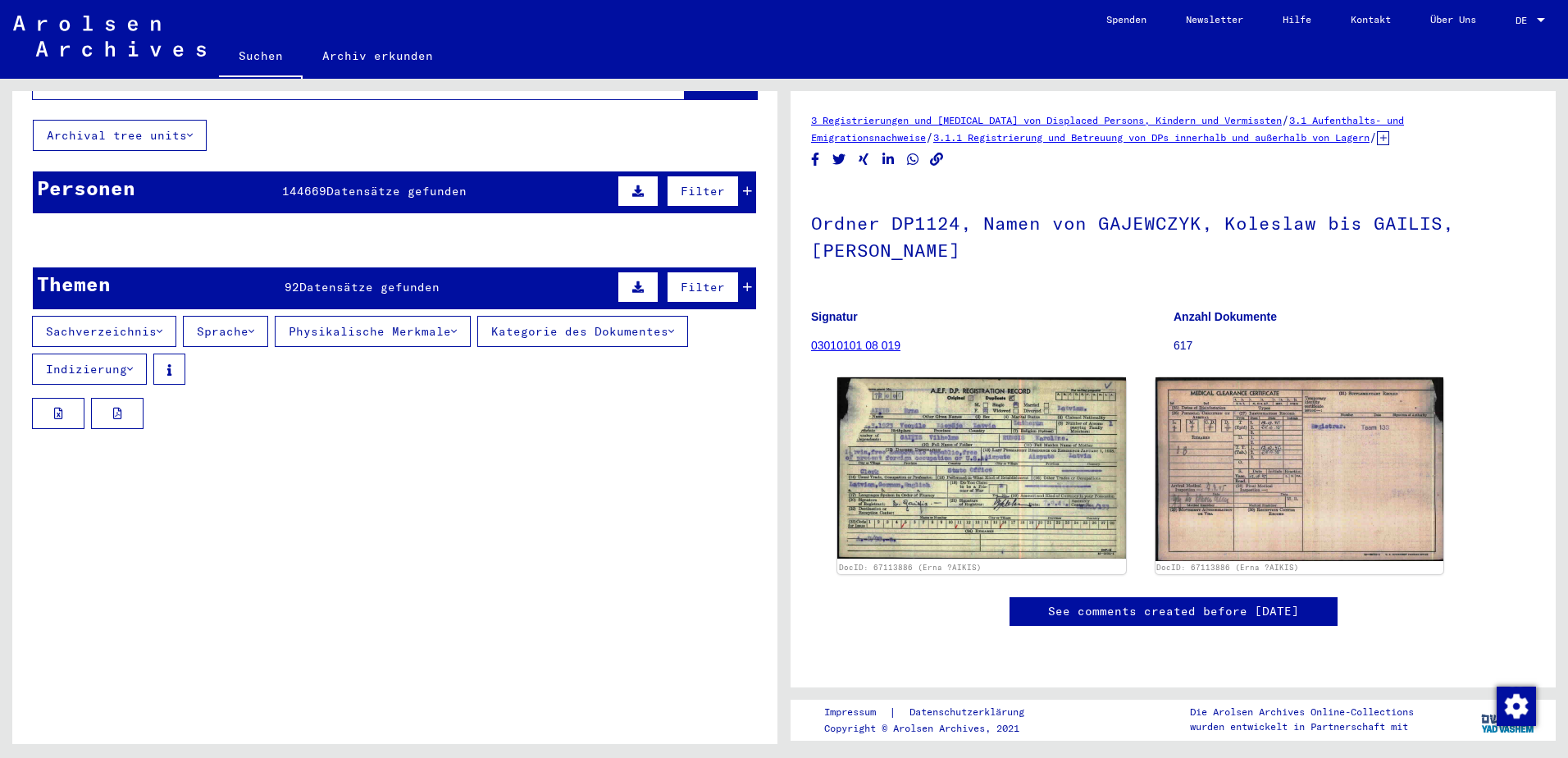
scroll to position [82, 0]
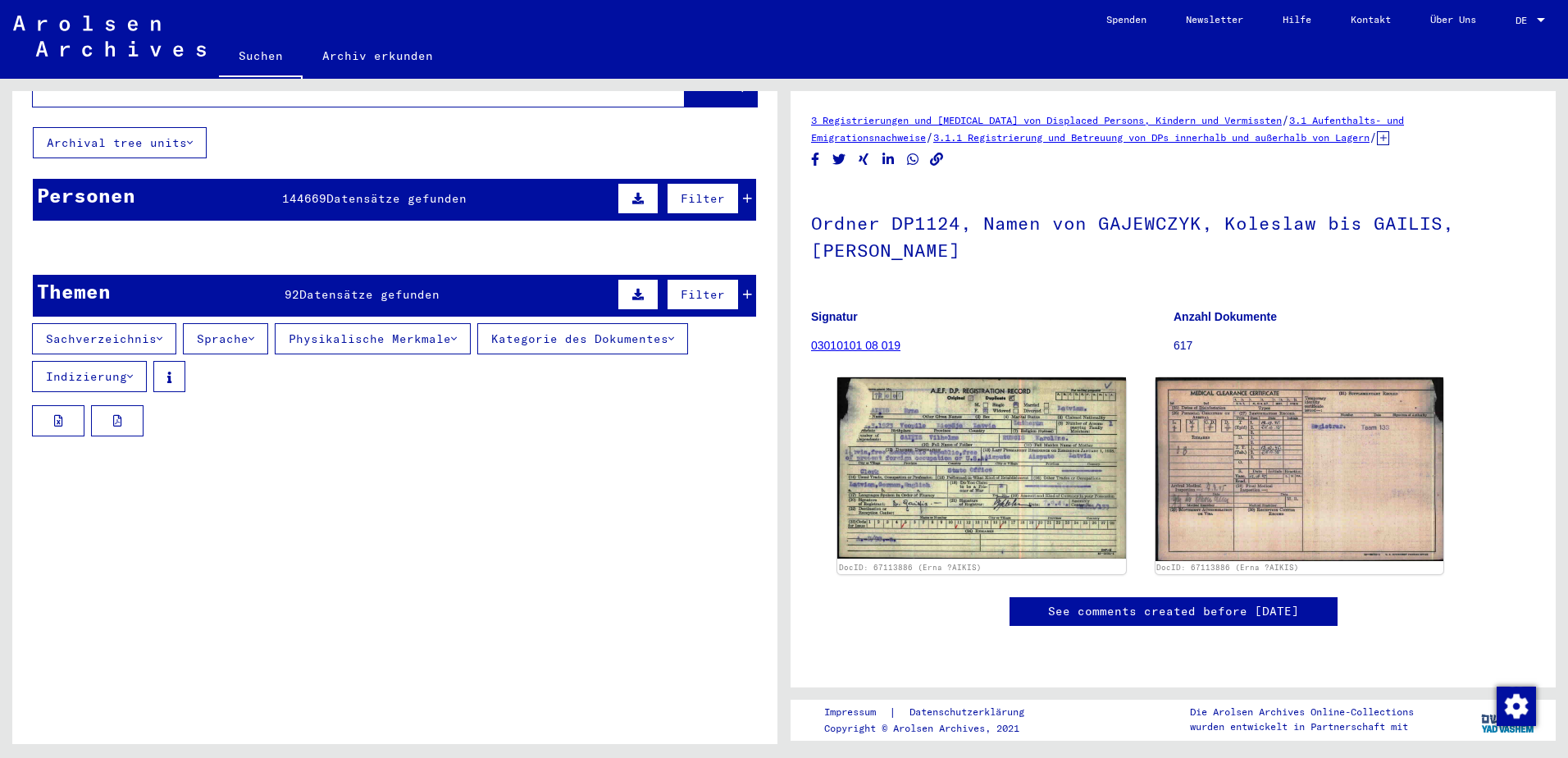
click at [365, 281] on mat-cell at bounding box center [327, 287] width 117 height 41
click at [113, 274] on mat-cell "?AIKIS" at bounding box center [92, 287] width 117 height 41
drag, startPoint x: 267, startPoint y: 279, endPoint x: 252, endPoint y: 275, distance: 15.5
click at [252, 275] on mat-cell "Erna" at bounding box center [210, 287] width 117 height 41
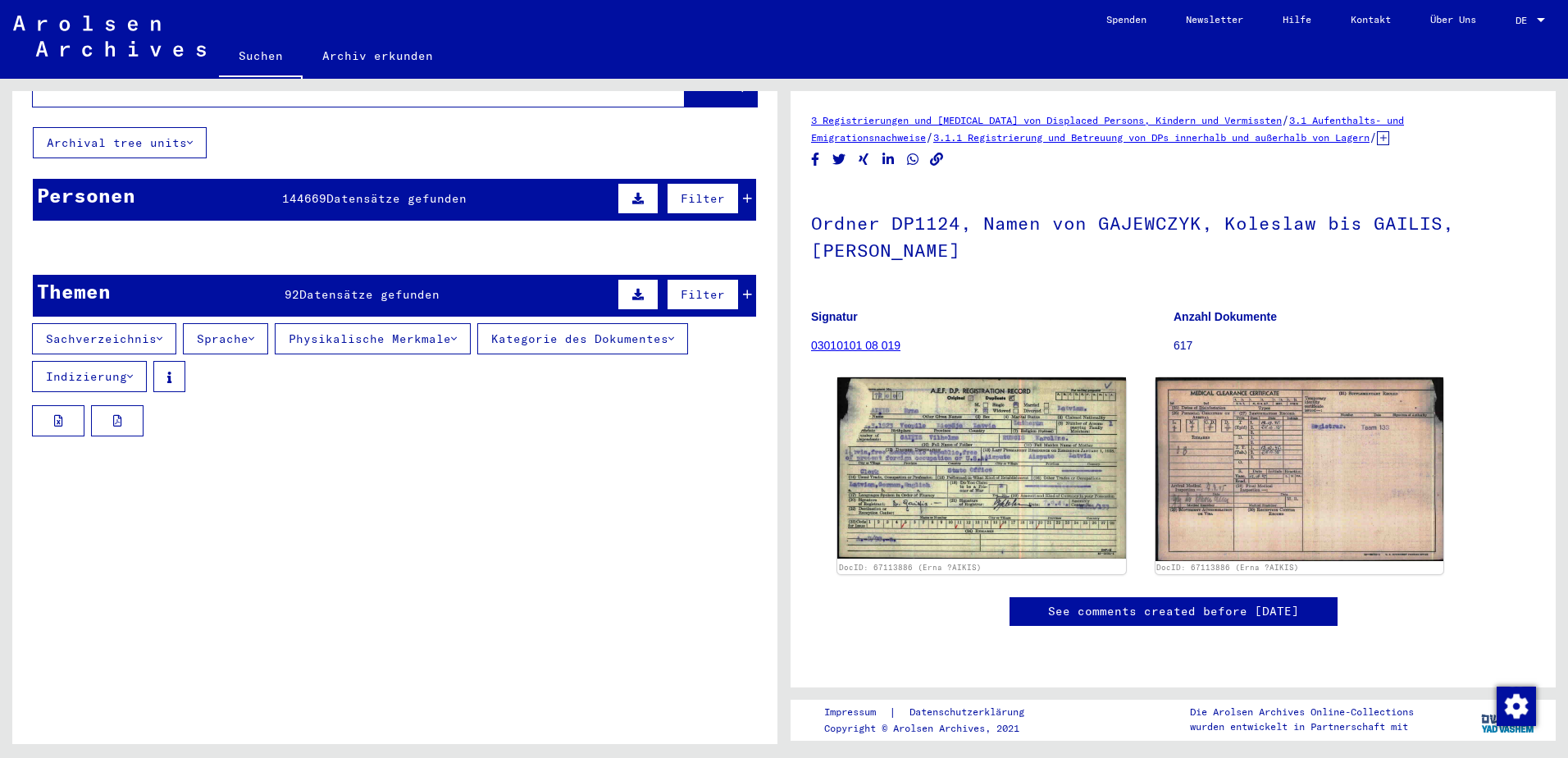
click at [684, 287] on span "Filter" at bounding box center [702, 294] width 44 height 15
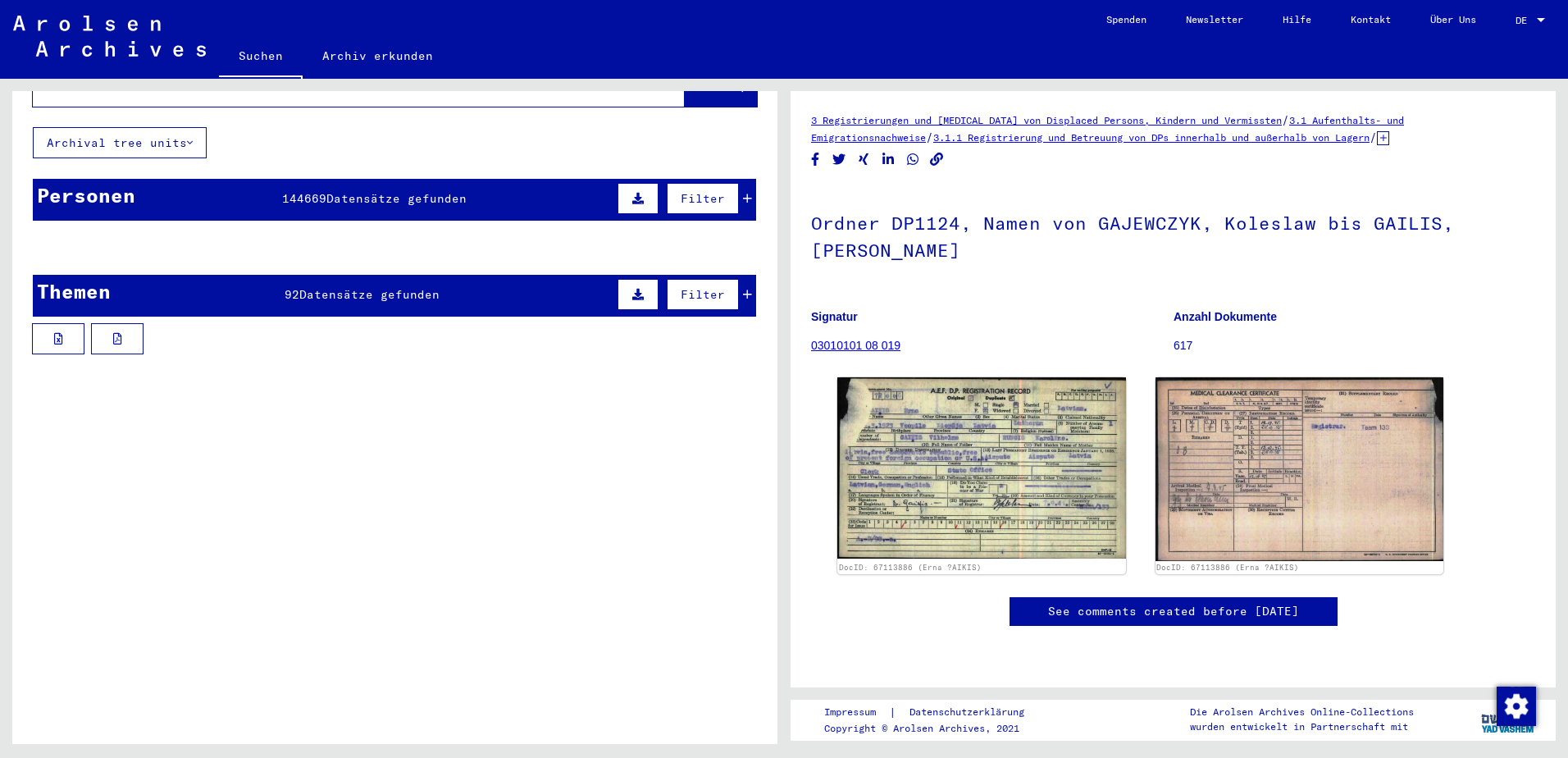
click at [680, 287] on span "Filter" at bounding box center [702, 294] width 44 height 15
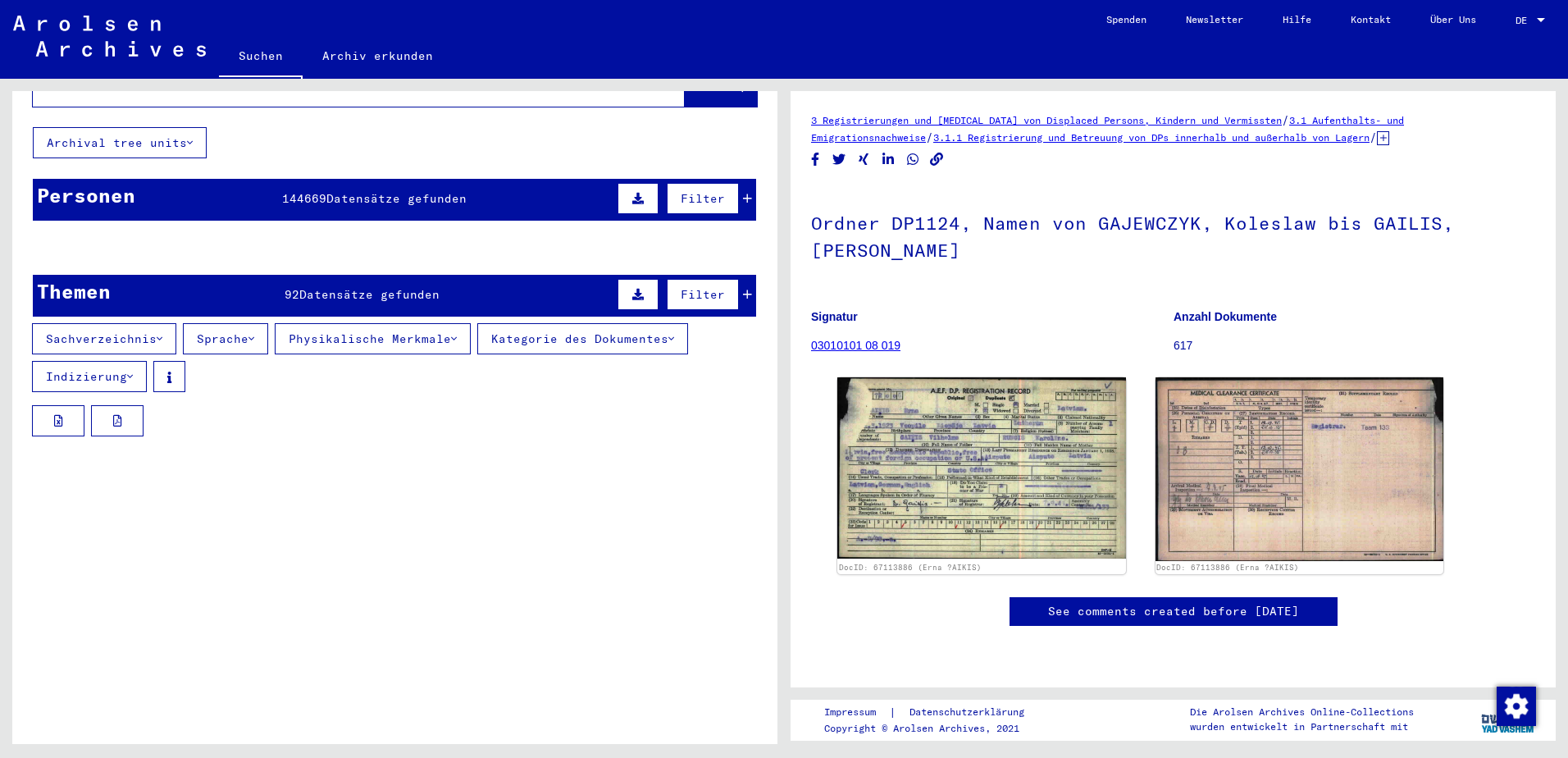
click at [114, 323] on button "Sachverzeichnis" at bounding box center [104, 338] width 144 height 31
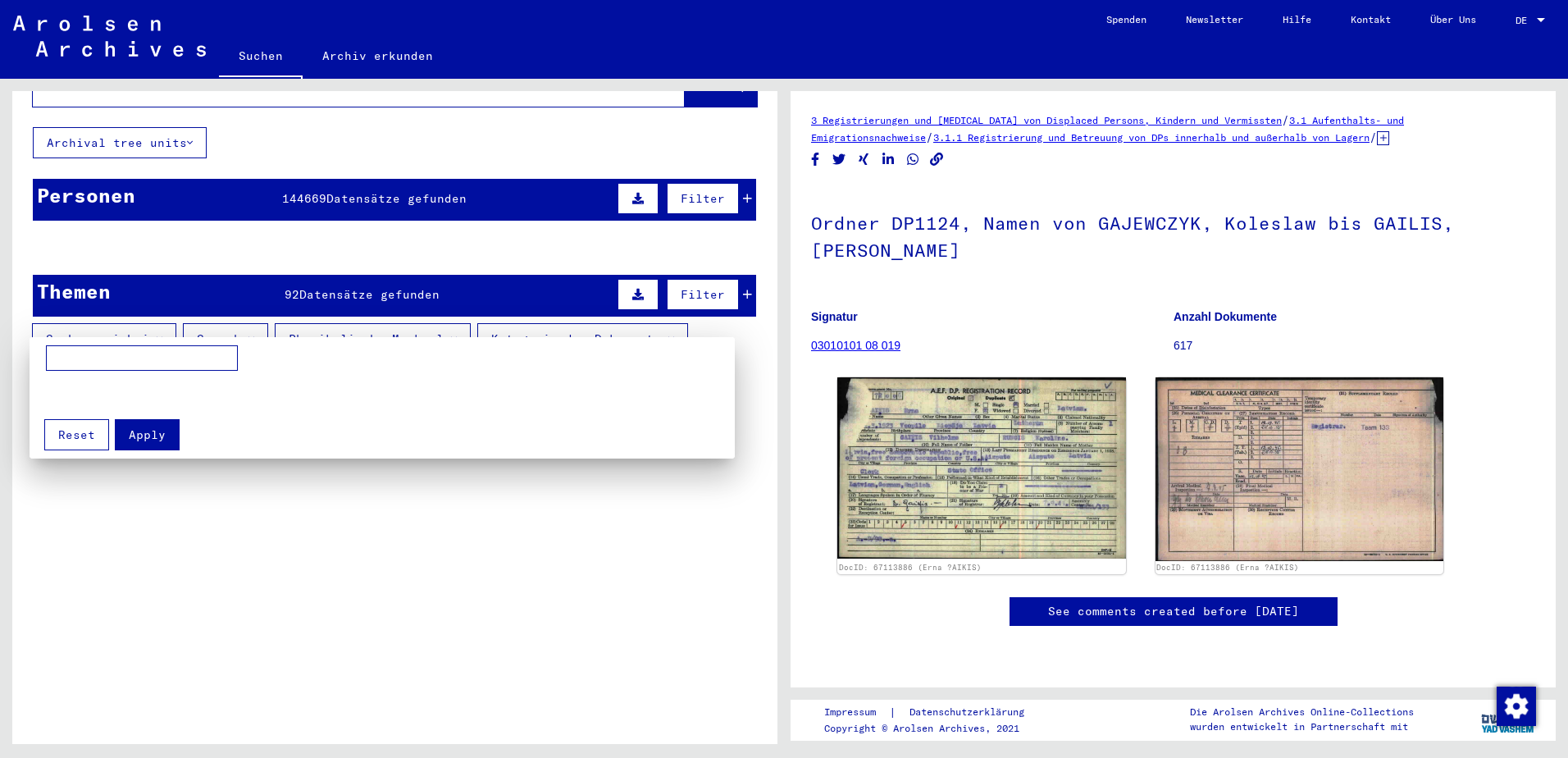
click at [119, 351] on input at bounding box center [142, 358] width 192 height 26
type input "*****"
click at [163, 433] on button "Apply" at bounding box center [147, 434] width 65 height 31
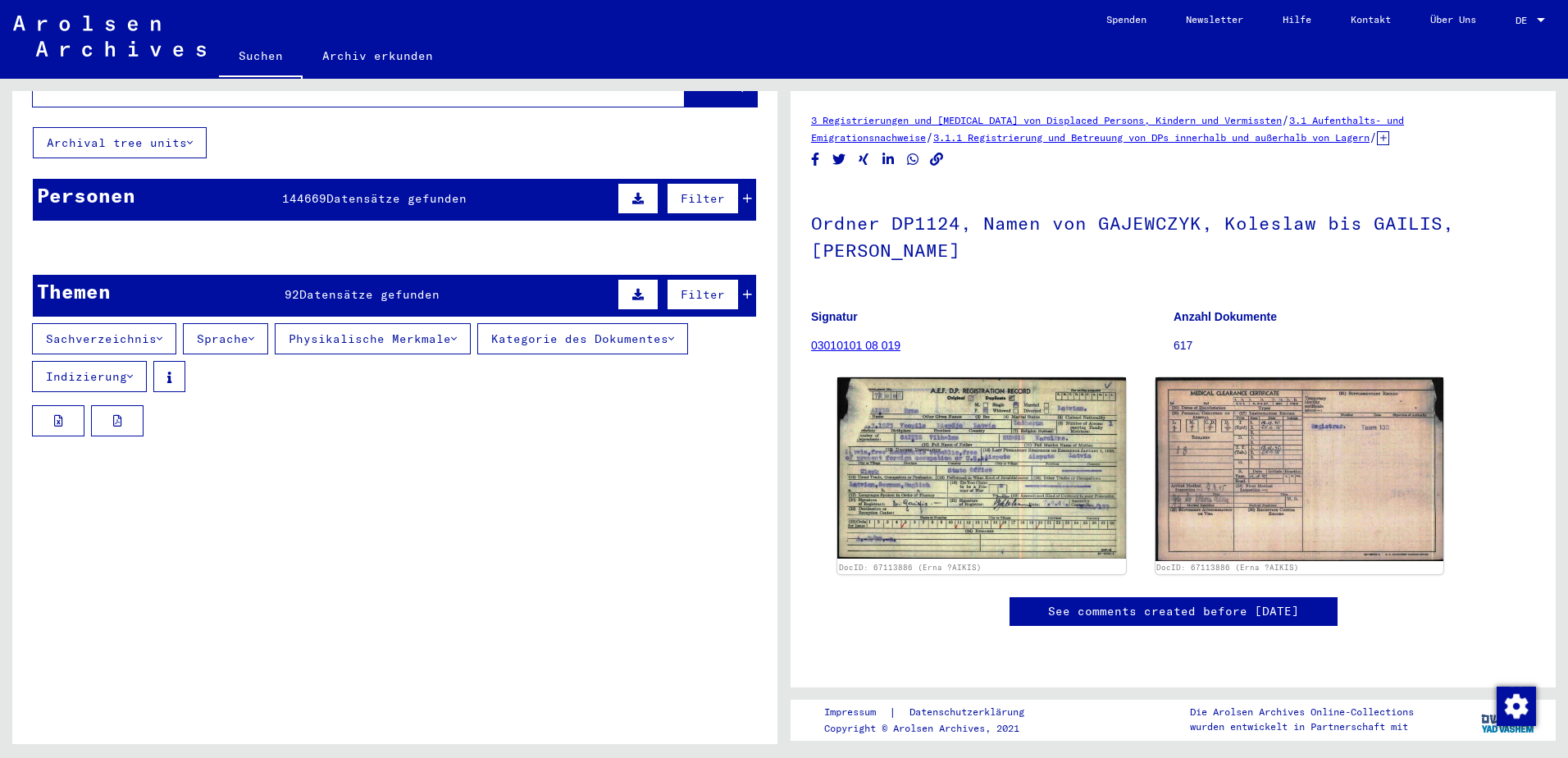
click at [282, 275] on mat-cell at bounding box center [327, 287] width 117 height 41
click at [188, 137] on icon at bounding box center [190, 142] width 6 height 11
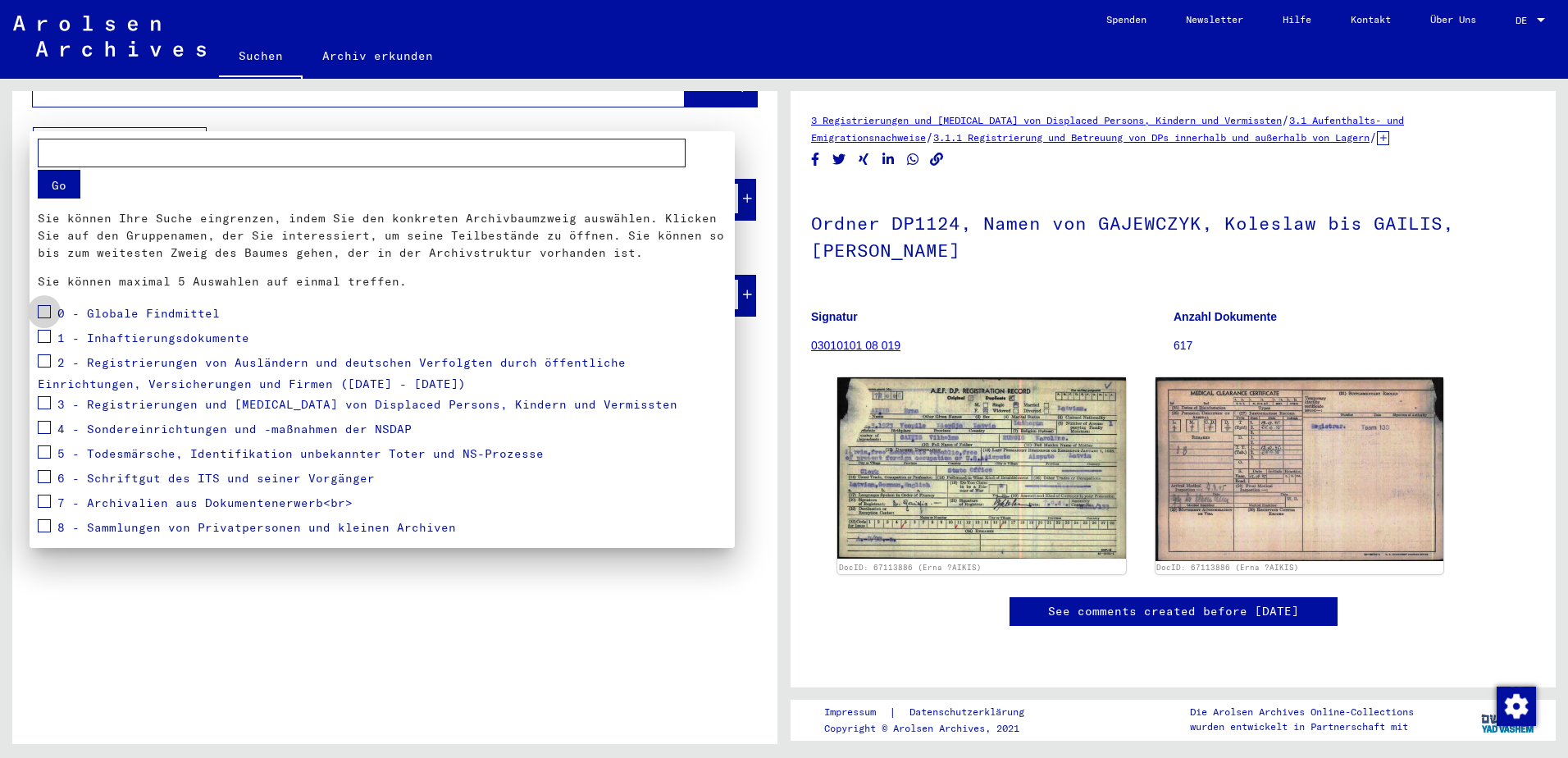
click at [49, 305] on span at bounding box center [44, 311] width 13 height 13
click at [67, 186] on button "Go" at bounding box center [59, 184] width 42 height 28
click at [170, 145] on input "text" at bounding box center [362, 153] width 648 height 28
type input "*****"
click at [686, 114] on div at bounding box center [784, 379] width 1568 height 758
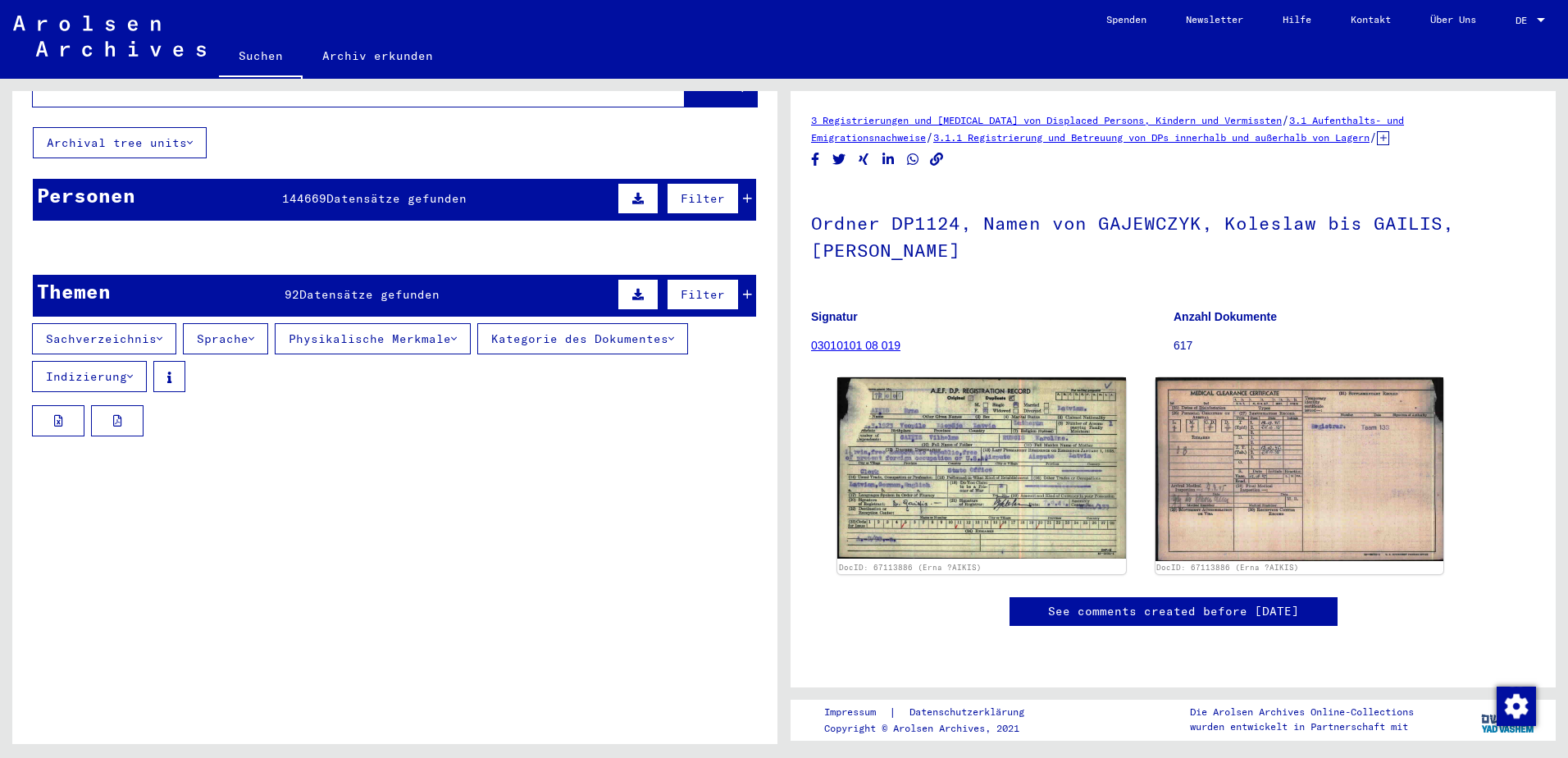
click at [490, 33] on mat-toolbar "Suchen Archiv erkunden Detailfragen/-infos zu den Dokumenten? Stelle hier einen…" at bounding box center [784, 39] width 1568 height 79
